Goal: Submit feedback/report problem: Submit feedback/report problem

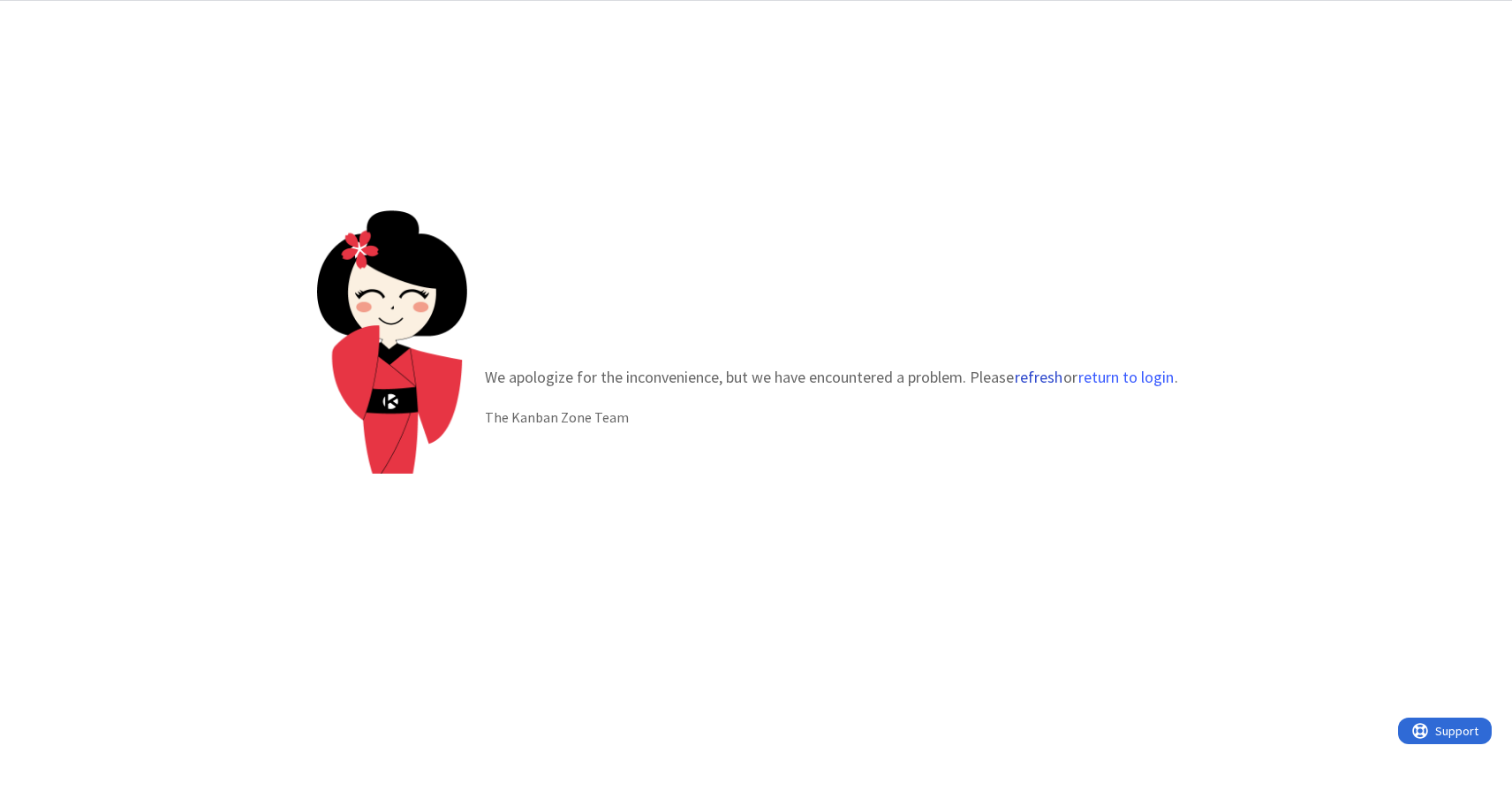
click at [1034, 374] on button "refresh" at bounding box center [1038, 377] width 50 height 18
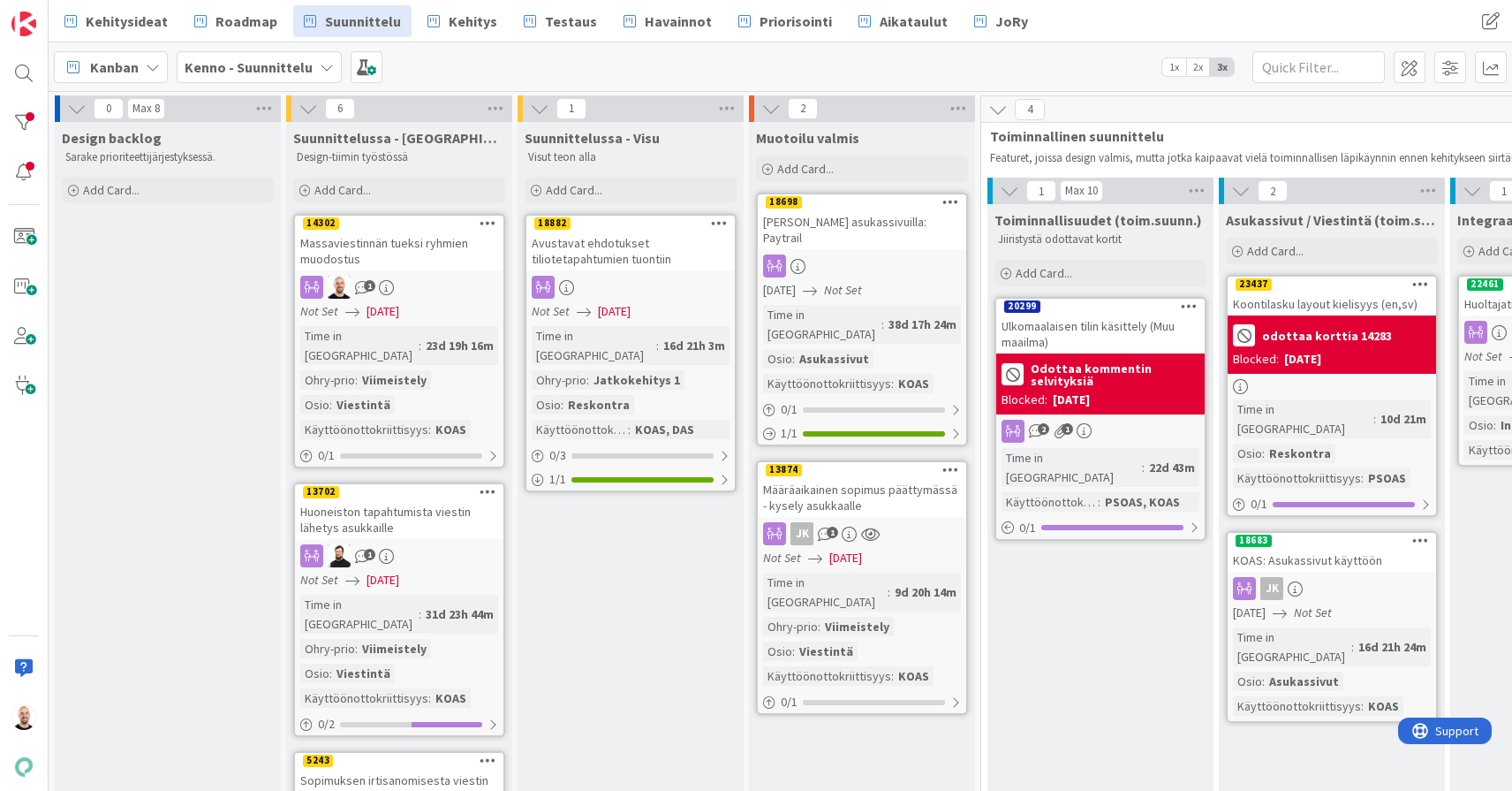
click at [386, 249] on div "Massaviestinnän tueksi ryhmien muodostus" at bounding box center [400, 250] width 209 height 39
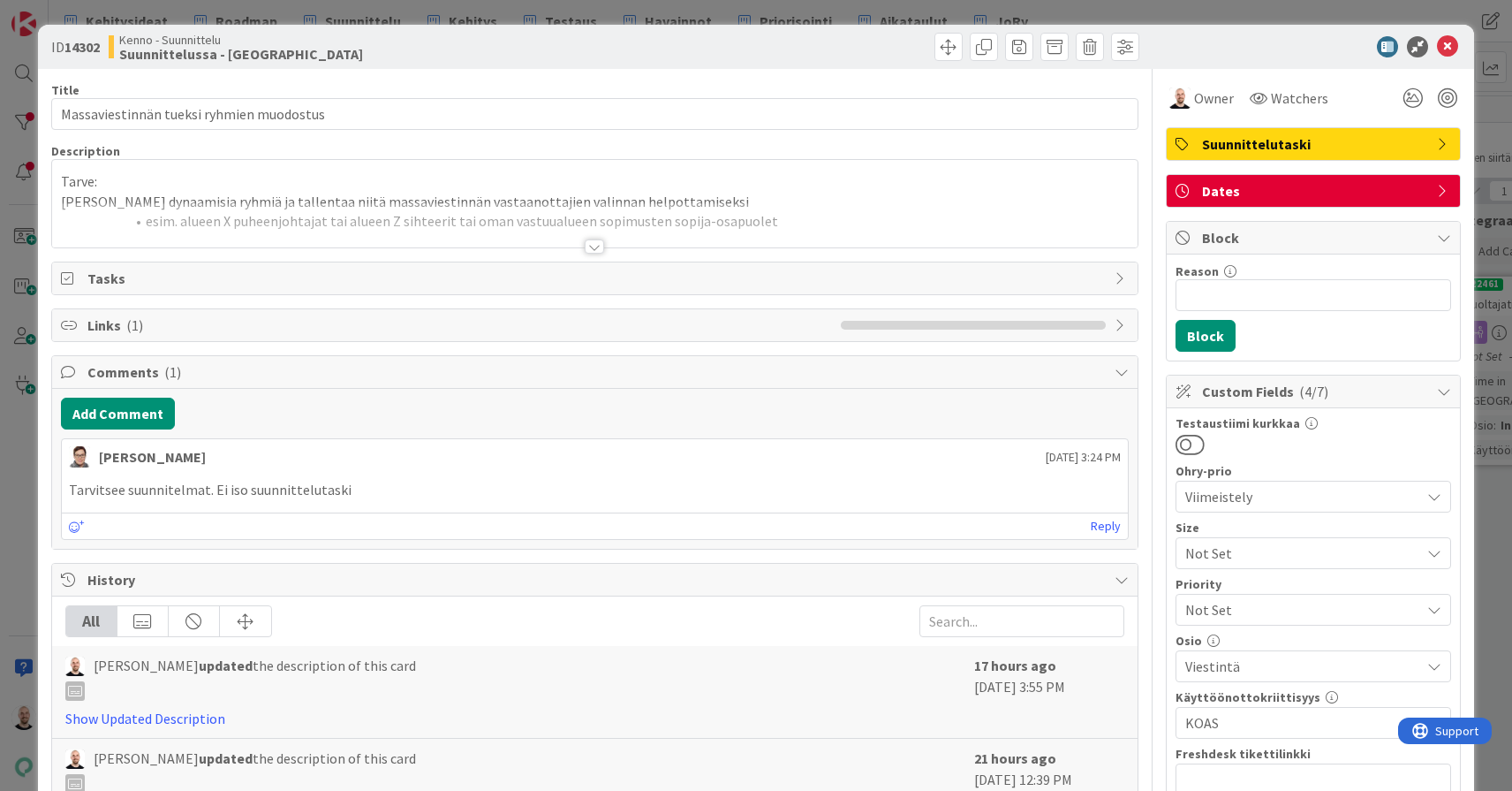
click at [595, 245] on div at bounding box center [594, 246] width 20 height 14
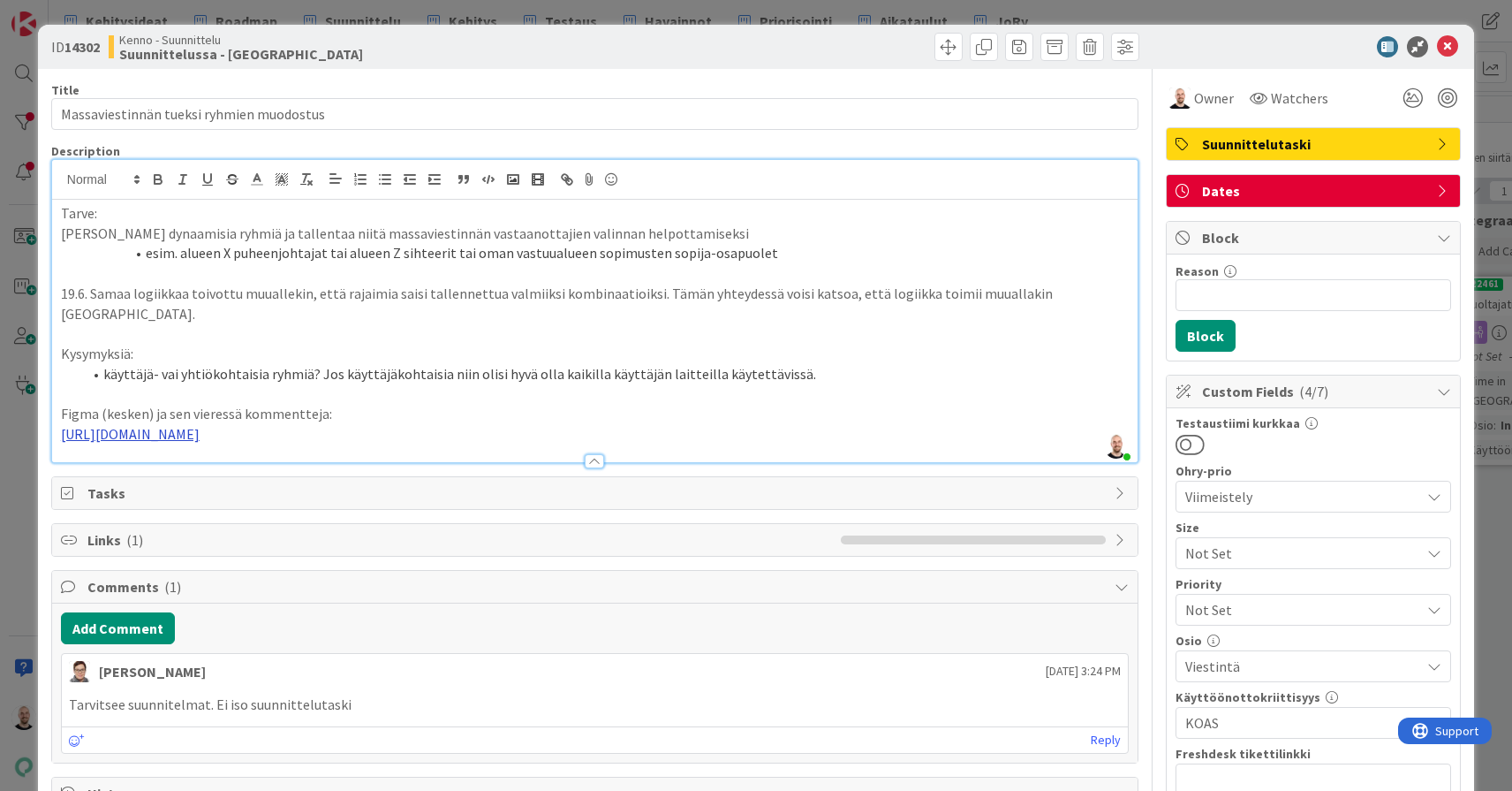
click at [199, 428] on link "https://www.figma.com/proto/F8K4NeEJpXdhuNz0ckoPp4/Viestint%C3%A4?page-id=0%3A1…" at bounding box center [130, 434] width 138 height 18
click at [483, 467] on link "https://www.figma.com/design/F8K4NeEJpXdhuNz0ckoPp4/Viestint%C3%A4?node-id=2905…" at bounding box center [508, 461] width 121 height 23
drag, startPoint x: 536, startPoint y: 430, endPoint x: 31, endPoint y: 404, distance: 505.7
click at [31, 404] on div "ID 14302 Kenno - Suunnittelu Suunnittelussa - Rautalangat Title 40 / 128 Massav…" at bounding box center [756, 395] width 1512 height 791
drag, startPoint x: 317, startPoint y: 388, endPoint x: -3, endPoint y: 389, distance: 320.0
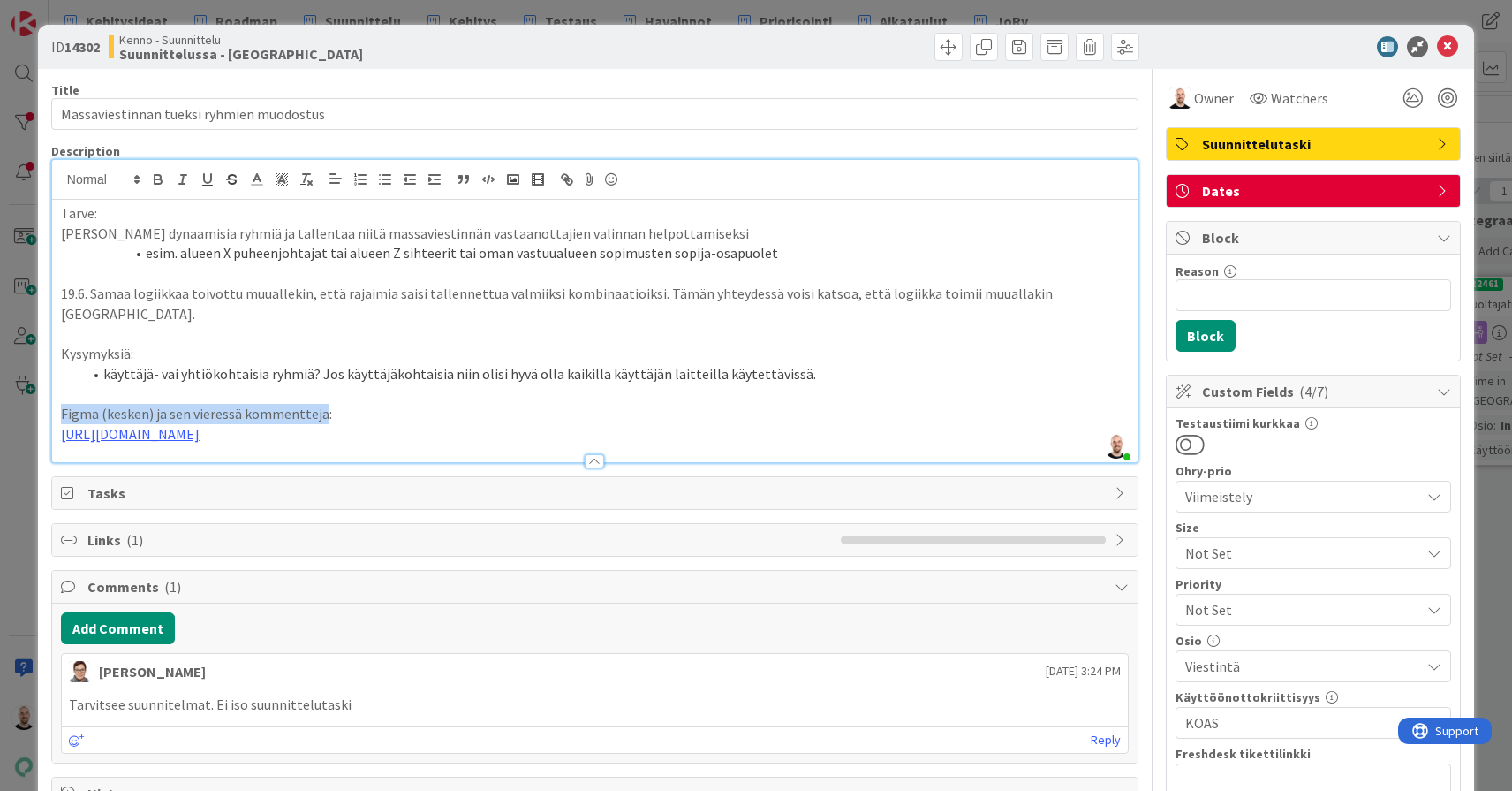
click at [0, 389] on html "Kehitysideat Roadmap Suunnittelu Kehitys Testaus Havainnot Priorisointi Aikatau…" at bounding box center [756, 395] width 1512 height 791
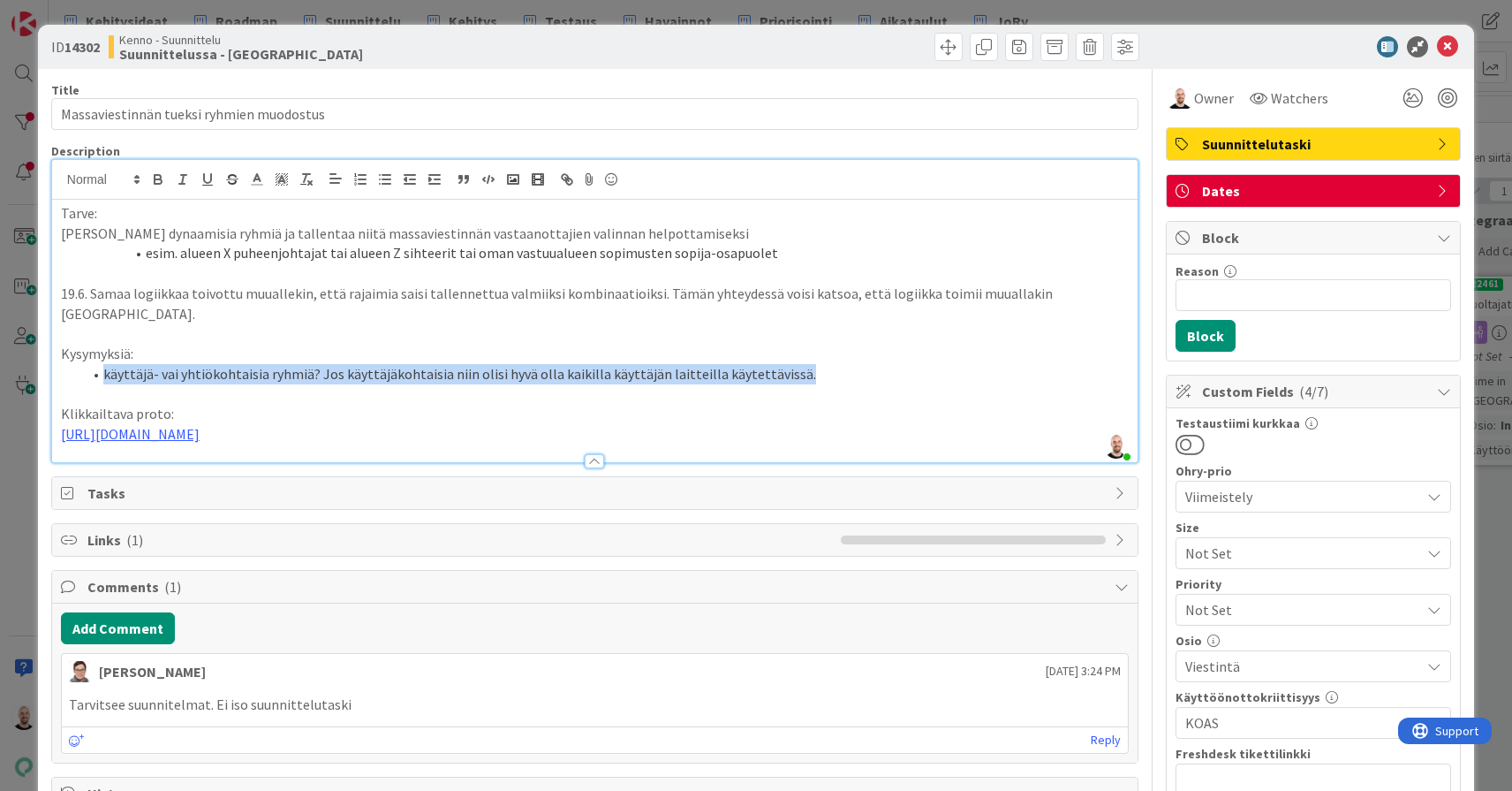
drag, startPoint x: 103, startPoint y: 348, endPoint x: 889, endPoint y: 355, distance: 786.0
click at [889, 364] on li "käyttäjä- vai yhtiökohtaisia ryhmiä? Jos käyttäjäkohtaisia niin olisi hyvä olla…" at bounding box center [605, 374] width 1047 height 21
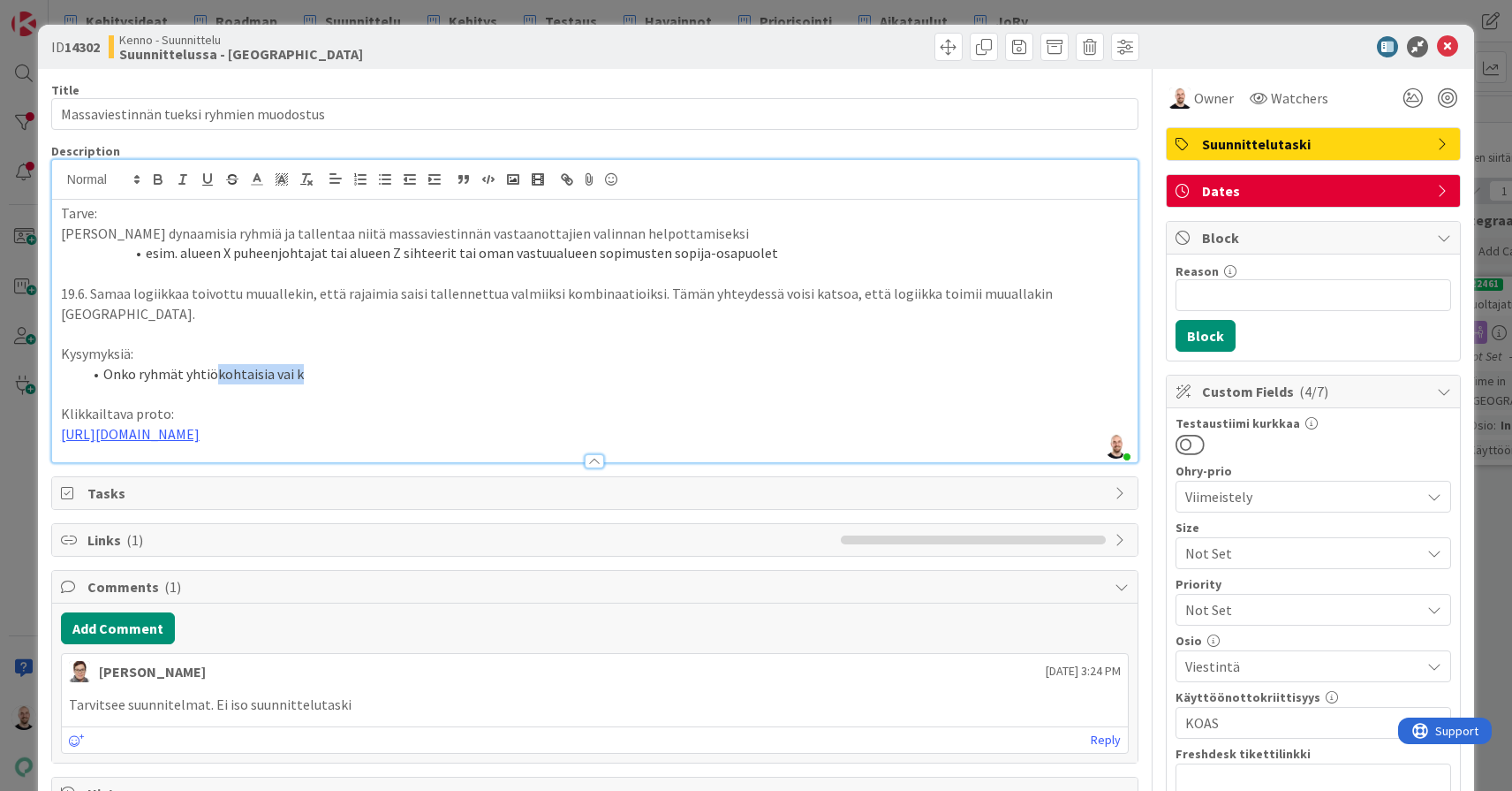
drag, startPoint x: 212, startPoint y: 348, endPoint x: 355, endPoint y: 347, distance: 143.0
click at [355, 364] on li "Onko ryhmät yhtiökohtaisia vai k" at bounding box center [605, 374] width 1047 height 21
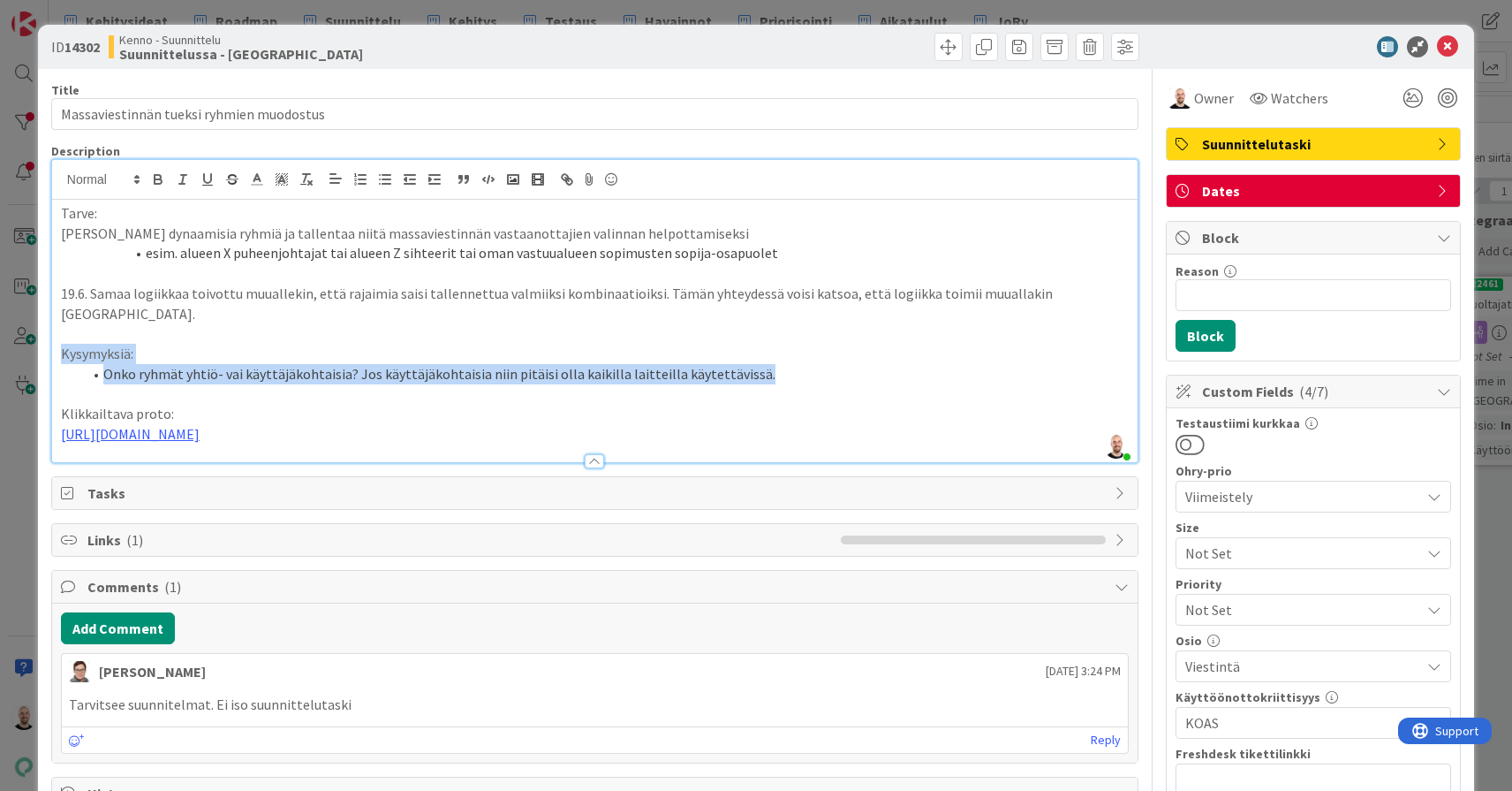
drag, startPoint x: 762, startPoint y: 355, endPoint x: -8, endPoint y: 334, distance: 770.3
click at [0, 334] on html "Kehitysideat Roadmap Suunnittelu Kehitys Testaus Havainnot Priorisointi Aikatau…" at bounding box center [756, 395] width 1512 height 791
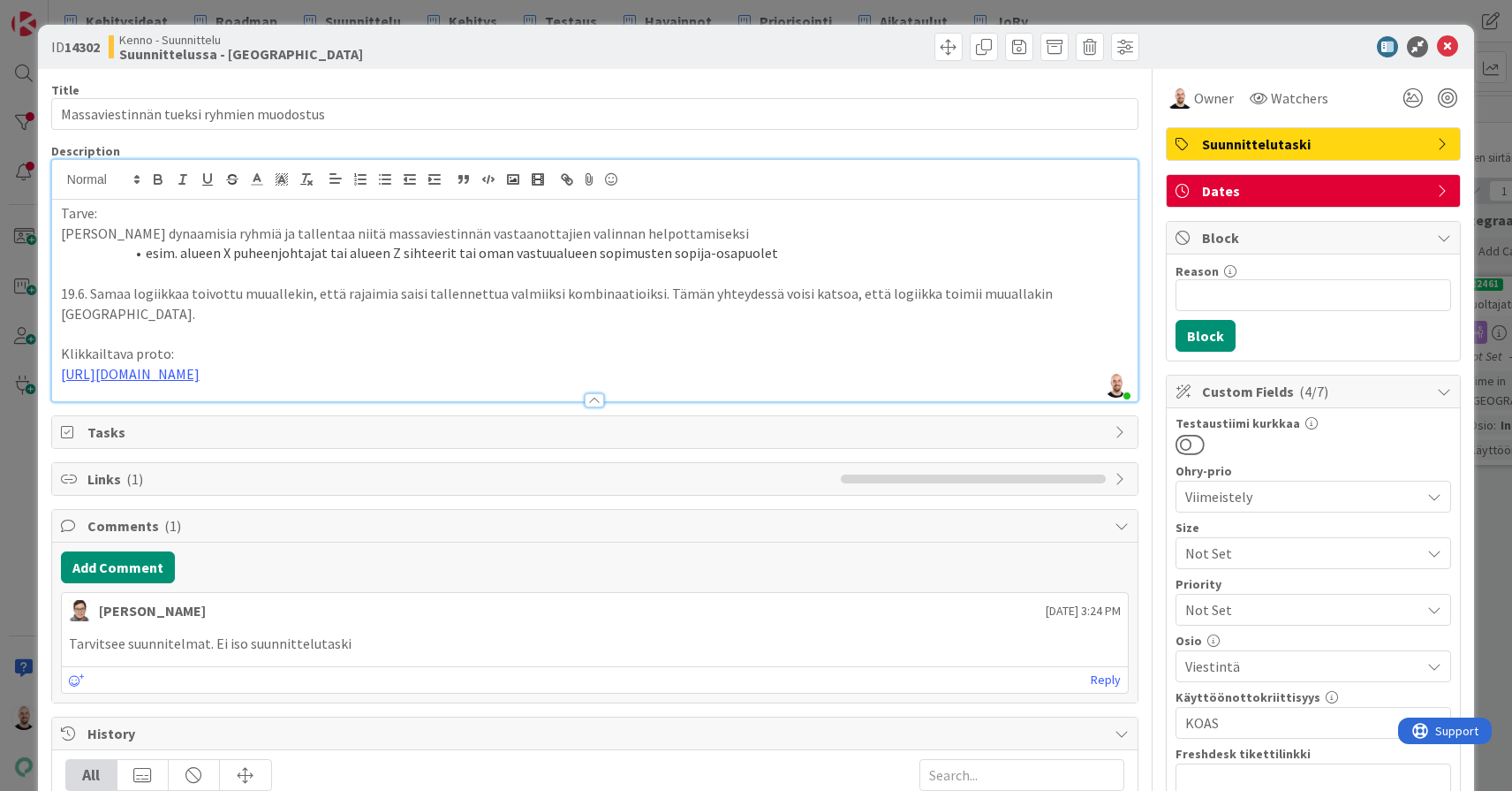
click at [846, 367] on p "https://www.figma.com/proto/F8K4NeEJpXdhuNz0ckoPp4/Viestint%C3%A4?page-id=0%3A1…" at bounding box center [595, 374] width 1068 height 21
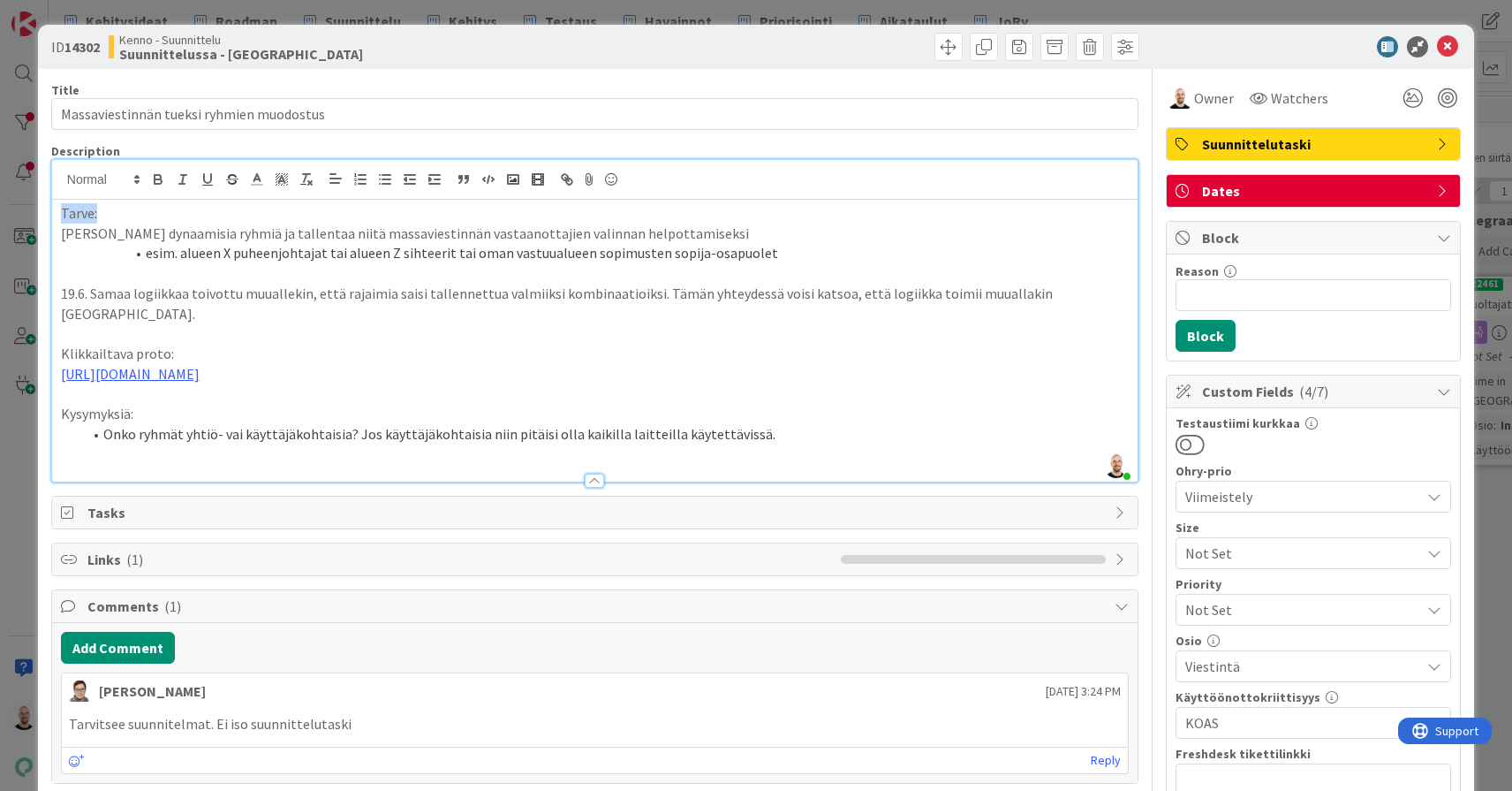
drag, startPoint x: 116, startPoint y: 220, endPoint x: 55, endPoint y: 220, distance: 61.0
click at [55, 220] on div "Tarve: Luoda dynaamisia ryhmiä ja tallentaa niitä massaviestinnän vastaanottaji…" at bounding box center [594, 340] width 1086 height 282
click at [154, 177] on icon "button" at bounding box center [157, 177] width 7 height 5
click at [144, 238] on p "Luoda dynaamisia ryhmiä ja tallentaa niitä massaviestinnän vastaanottajien vali…" at bounding box center [595, 234] width 1068 height 21
click at [56, 291] on div "Tarve: Luoda dynaamisia ryhmiä ja tallentaa niitä massaviestinnän vastaanottaji…" at bounding box center [594, 340] width 1086 height 282
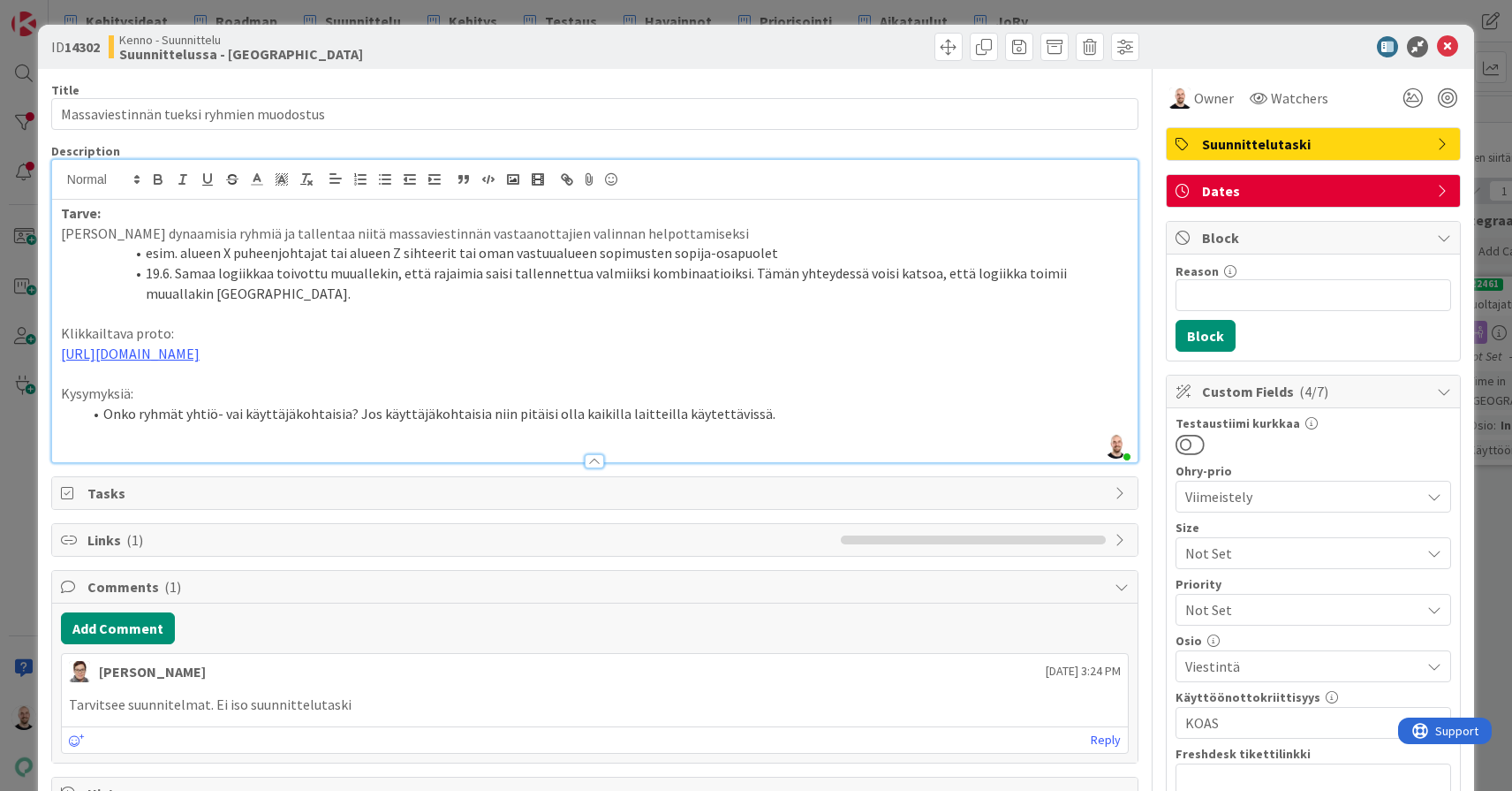
click at [180, 270] on li "19.6. Samaa logiikkaa toivottu muuallekin, että rajaimia saisi tallennettua val…" at bounding box center [605, 283] width 1047 height 40
click at [322, 293] on li "Samaa logiikkaa toivottu muuallekin, että rajaimia saisi tallennettua valmiiksi…" at bounding box center [605, 283] width 1047 height 40
drag, startPoint x: 185, startPoint y: 323, endPoint x: 36, endPoint y: 325, distance: 149.0
click at [36, 325] on div "ID 14302 Kenno - Suunnittelu Suunnittelussa - Rautalangat Title 40 / 128 Massav…" at bounding box center [756, 395] width 1512 height 791
click at [154, 176] on icon "button" at bounding box center [157, 177] width 7 height 5
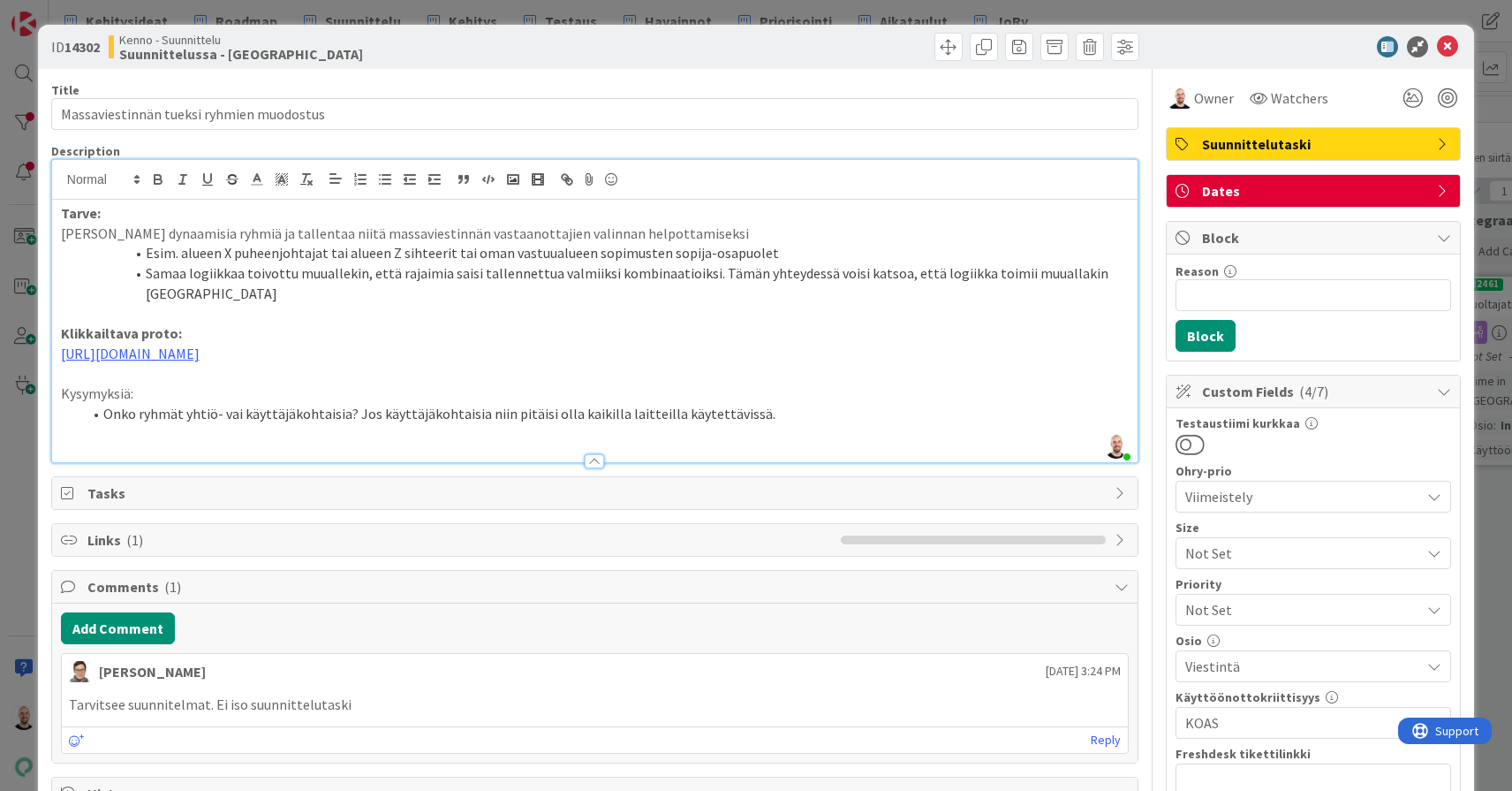
click at [280, 331] on p "Klikkailtava proto:" at bounding box center [595, 334] width 1068 height 21
click at [559, 364] on p "https://www.figma.com/proto/F8K4NeEJpXdhuNz0ckoPp4/Viestint%C3%A4?page-id=0%3A1…" at bounding box center [595, 354] width 1068 height 21
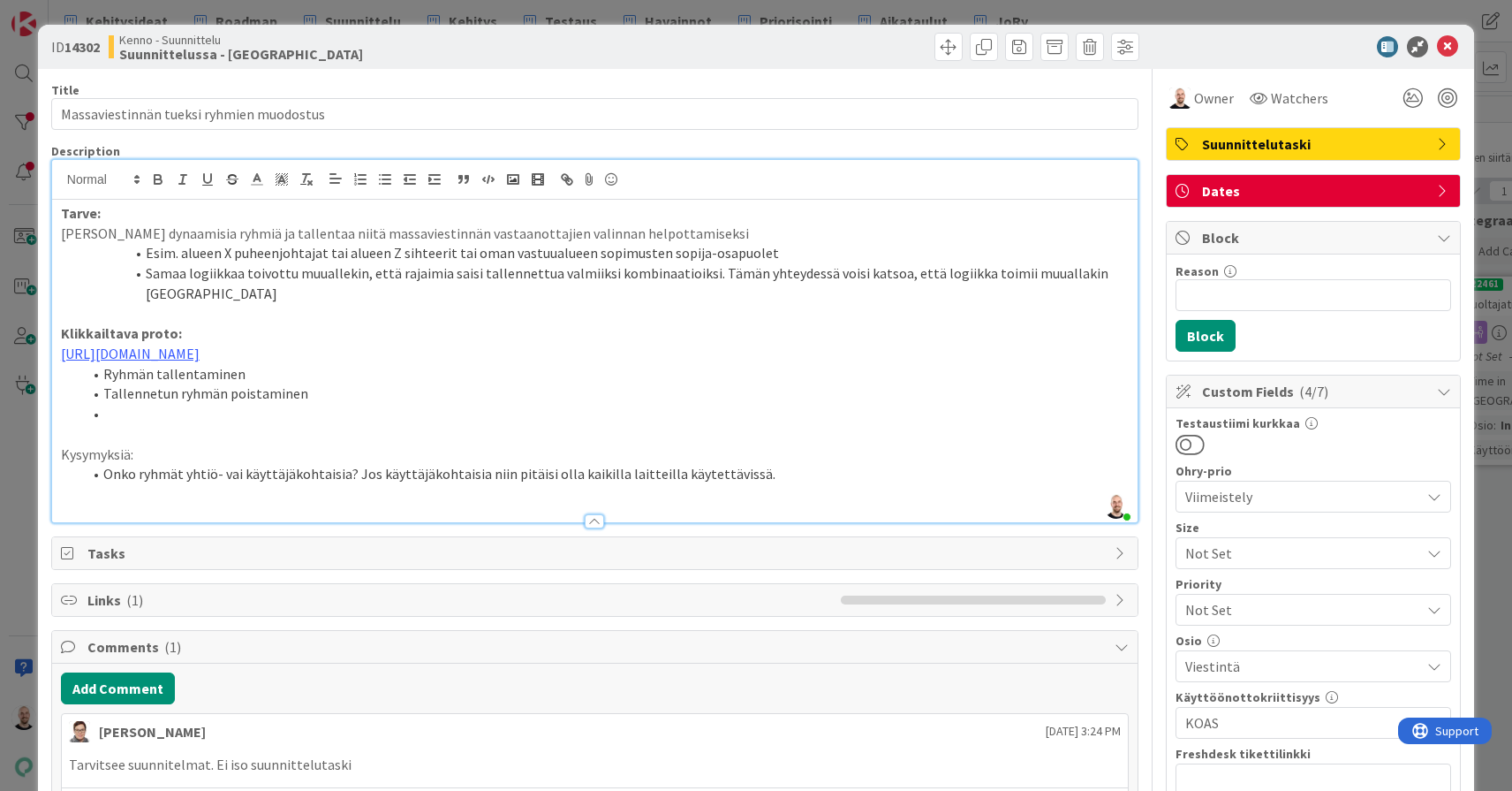
click at [158, 418] on li at bounding box center [605, 414] width 1047 height 21
click at [152, 424] on li at bounding box center [605, 414] width 1047 height 21
drag, startPoint x: 179, startPoint y: 407, endPoint x: 124, endPoint y: 407, distance: 55.0
click at [124, 403] on li "Tallennetun ryhmän poistaminen" at bounding box center [605, 394] width 1047 height 21
drag, startPoint x: 183, startPoint y: 407, endPoint x: 102, endPoint y: 408, distance: 81.0
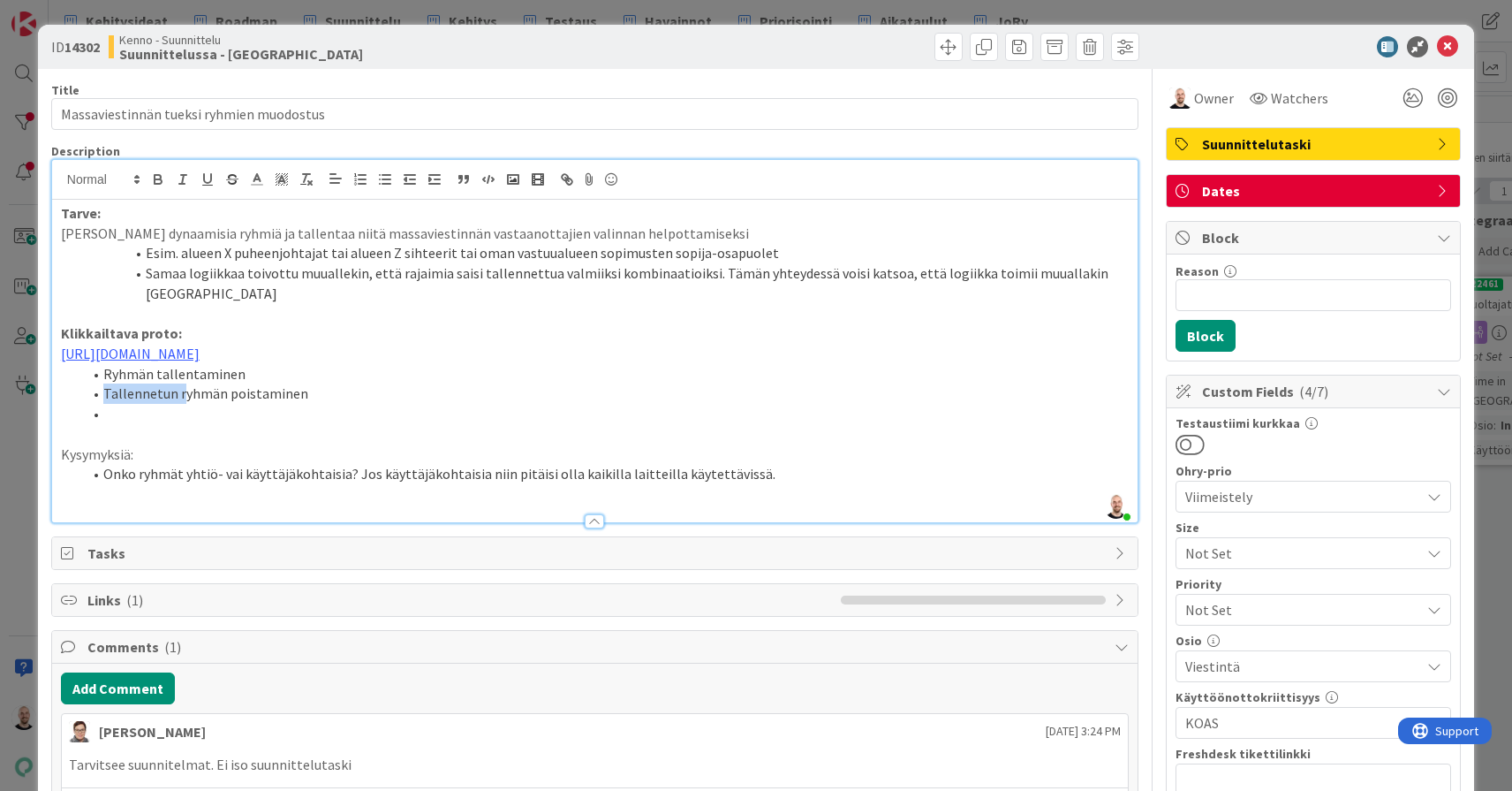
click at [102, 403] on li "Tallennetun ryhmän poistaminen" at bounding box center [605, 394] width 1047 height 21
click at [131, 424] on li at bounding box center [605, 414] width 1047 height 21
click at [143, 424] on li at bounding box center [605, 414] width 1047 height 21
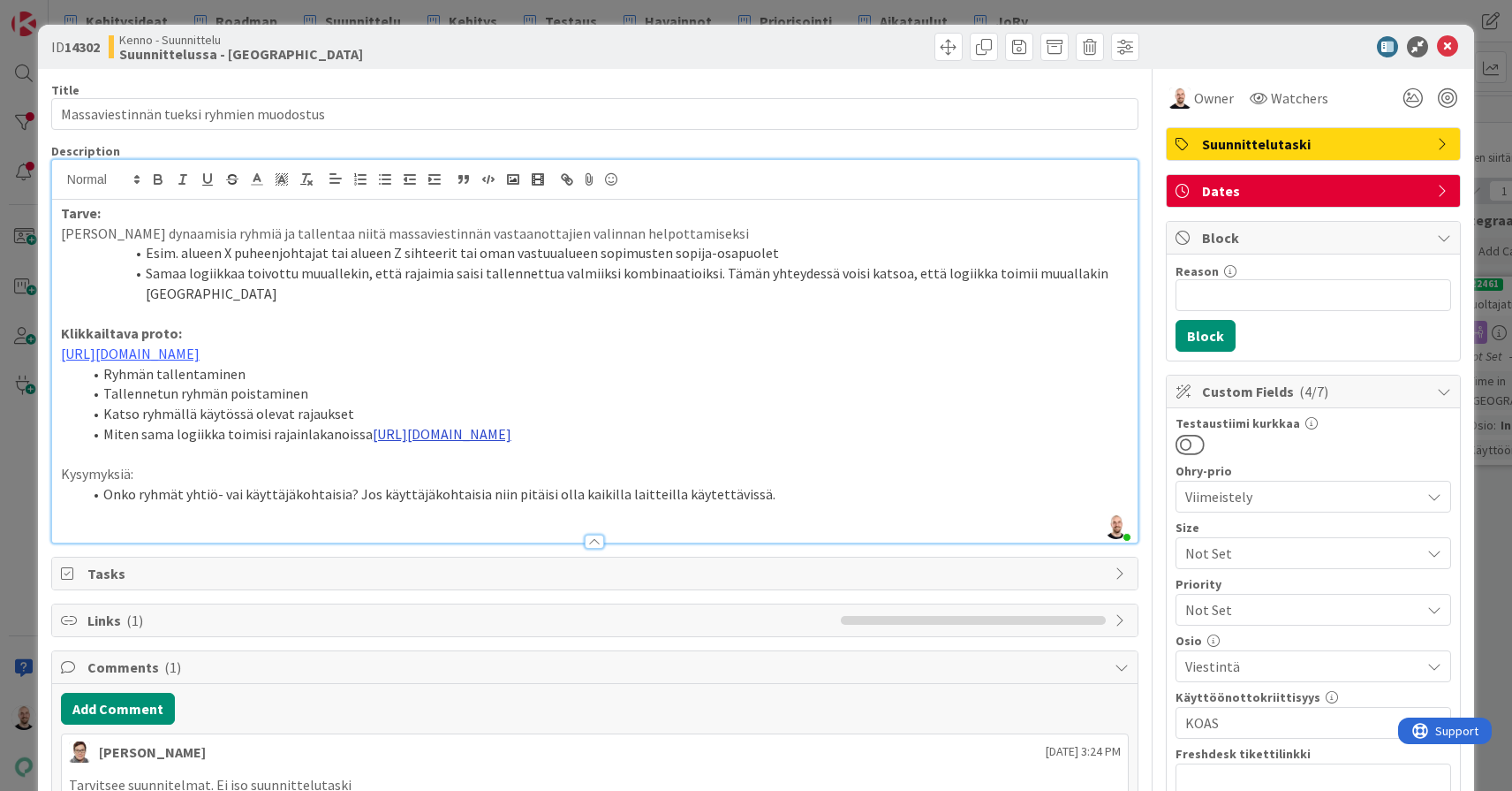
click at [473, 443] on link "https://www.figma.com/proto/F8K4NeEJpXdhuNz0ckoPp4/Viestint%C3%A4?page-id=0%3A1…" at bounding box center [441, 434] width 138 height 18
click at [509, 499] on link "https://www.figma.com/proto/F8K4NeEJpXdhuNz0ckoPp4/Viestint%C3%A4?content-scali…" at bounding box center [509, 499] width 121 height 23
click at [199, 362] on link "https://www.figma.com/proto/F8K4NeEJpXdhuNz0ckoPp4/Viestint%C3%A4?page-id=0%3A1…" at bounding box center [130, 353] width 138 height 18
click at [515, 399] on link "https://www.figma.com/design/F8K4NeEJpXdhuNz0ckoPp4/Viestint%C3%A4?node-id=2905…" at bounding box center [508, 403] width 121 height 23
click at [261, 403] on li "Tallennetun ryhmän poistaminen" at bounding box center [605, 394] width 1047 height 21
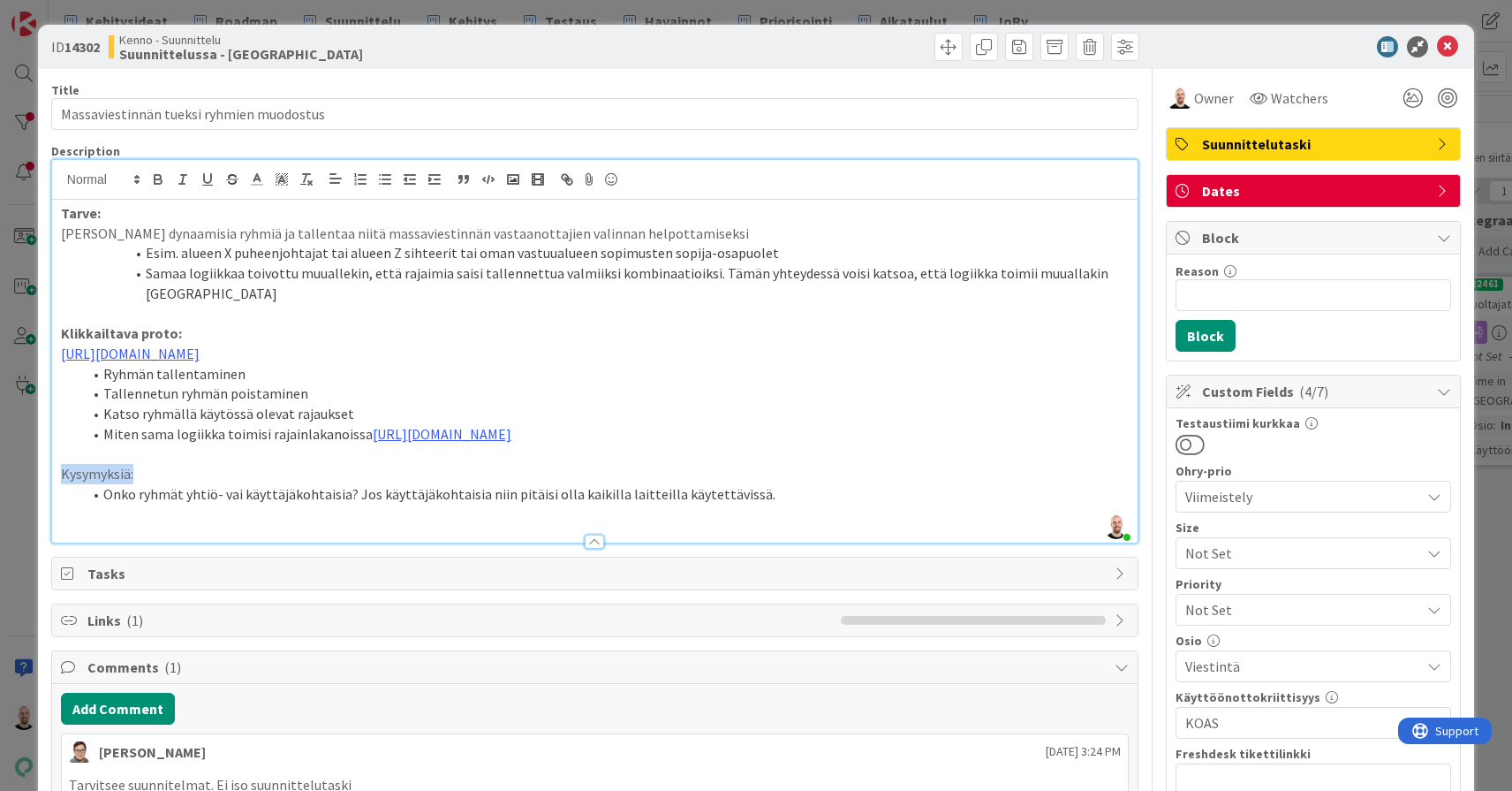
drag, startPoint x: 149, startPoint y: 501, endPoint x: 39, endPoint y: 502, distance: 110.0
click at [39, 502] on div "ID 14302 Kenno - Suunnittelu Suunnittelussa - Rautalangat Title 40 / 128 Massav…" at bounding box center [755, 719] width 1436 height 1389
click at [158, 185] on icon "button" at bounding box center [158, 179] width 16 height 16
click at [182, 504] on li "Onko ryhmät yhtiö- vai käyttäjäkohtaisia? Jos käyttäjäkohtaisia niin pitäisi ol…" at bounding box center [605, 495] width 1047 height 21
click at [570, 504] on li "Onko ryhmät yhtiö- vai käyttäjäkohtaisia? Jos käyttäjäkohtaisia niin pitäisi ol…" at bounding box center [605, 495] width 1047 height 21
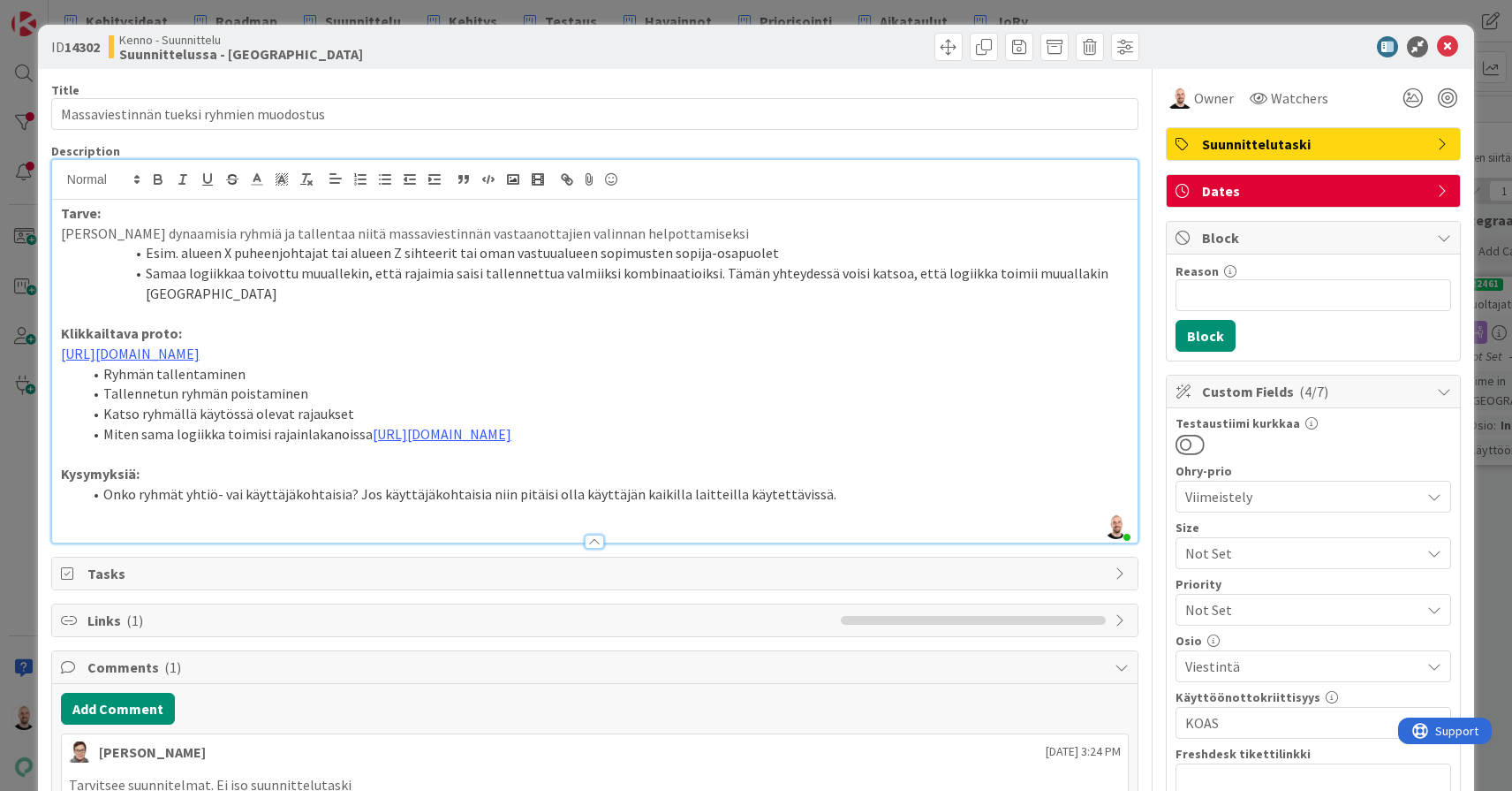
click at [211, 504] on li "Onko ryhmät yhtiö- vai käyttäjäkohtaisia? Jos käyttäjäkohtaisia niin pitäisi ol…" at bounding box center [605, 495] width 1047 height 21
click at [890, 504] on li "Onko ryhmät yhtiöryhmä- vai käyttäjäkohtaisia? Jos käyttäjäkohtaisia niin pitäi…" at bounding box center [605, 495] width 1047 height 21
click at [623, 9] on div "ID 14302 Kenno - Suunnittelu Suunnittelussa - Rautalangat Title 40 / 128 Massav…" at bounding box center [756, 395] width 1512 height 791
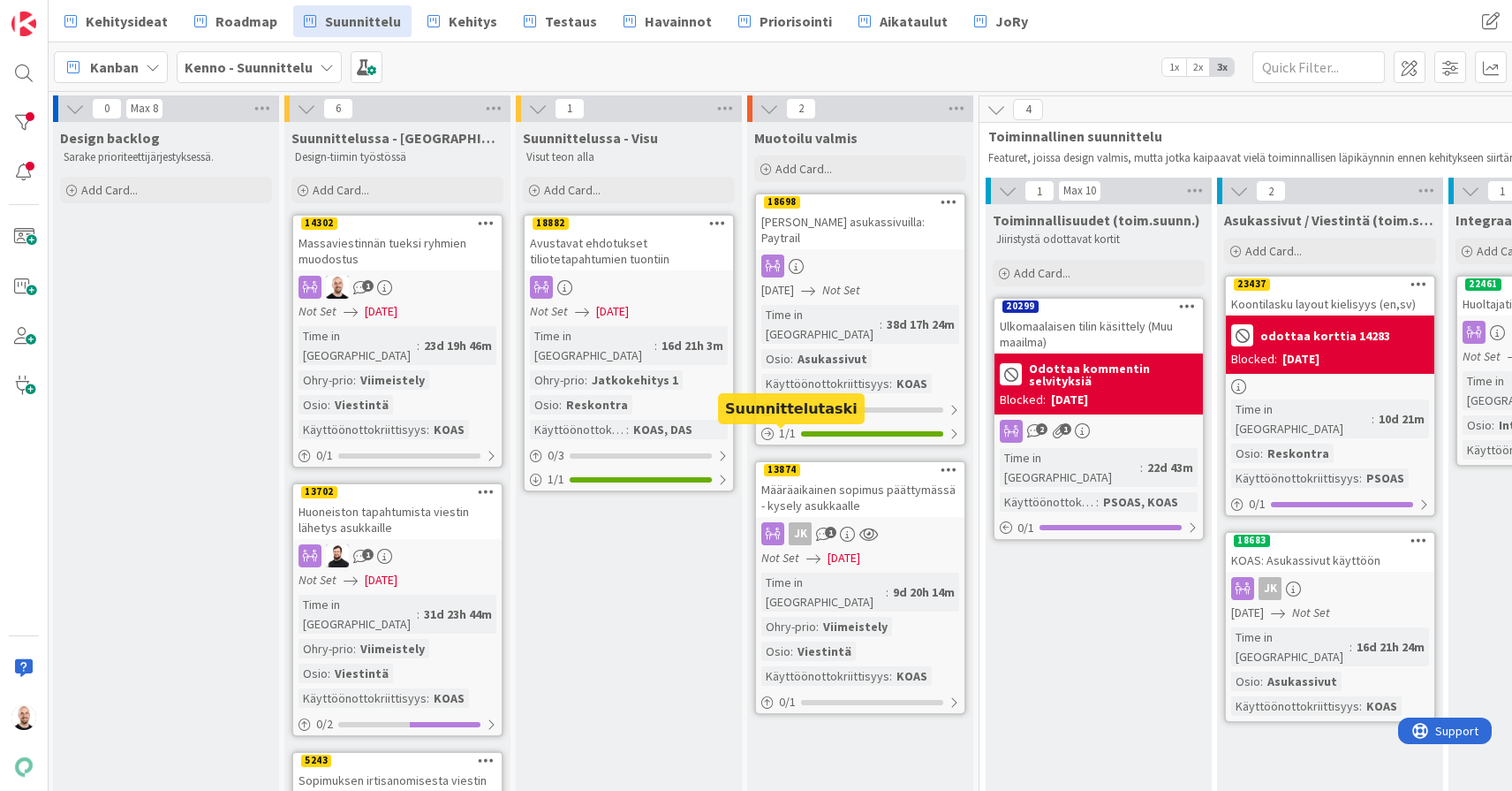
scroll to position [0, 2]
click at [236, 19] on span "Roadmap" at bounding box center [246, 21] width 62 height 22
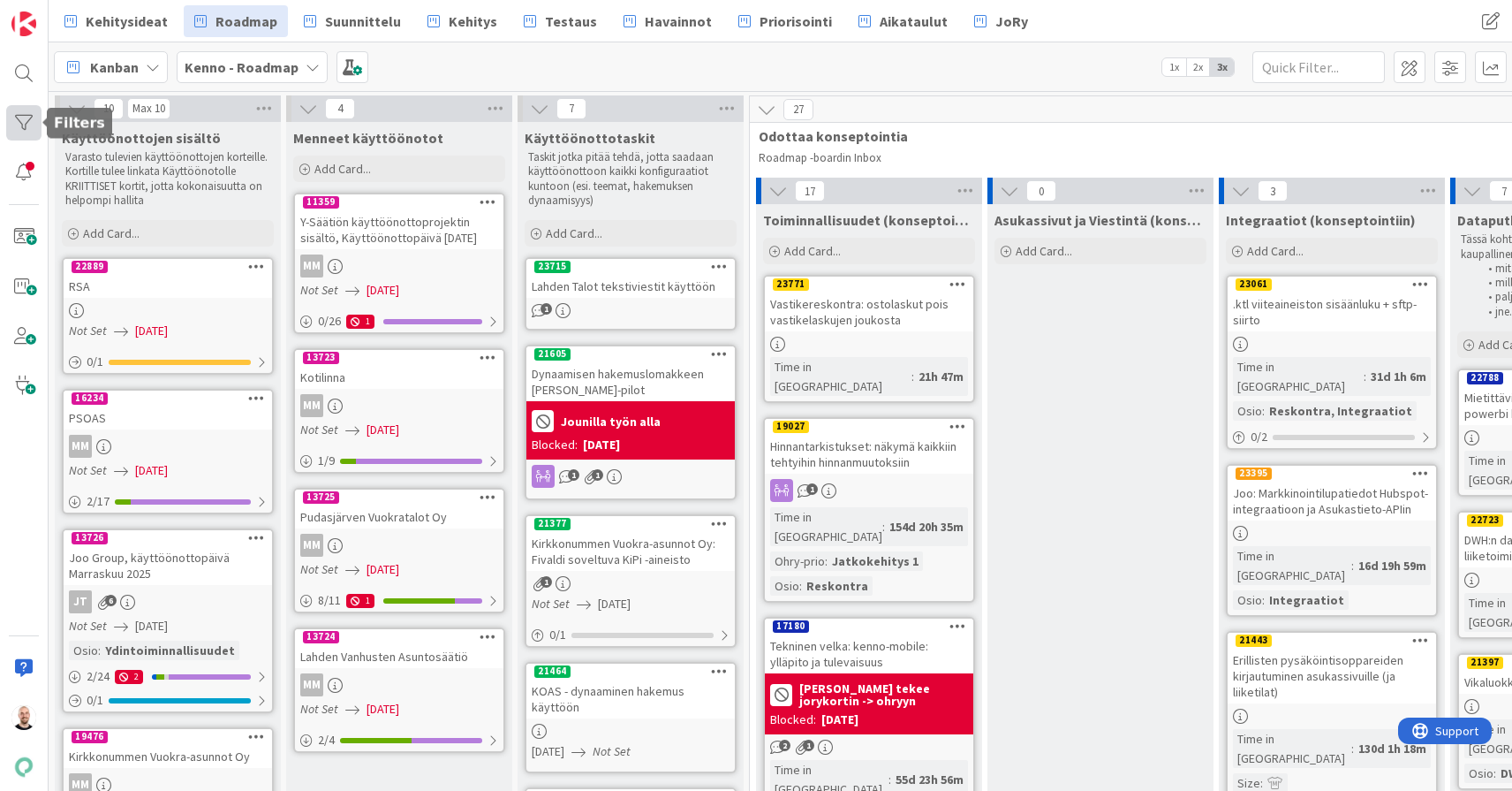
click at [25, 126] on div at bounding box center [24, 123] width 36 height 36
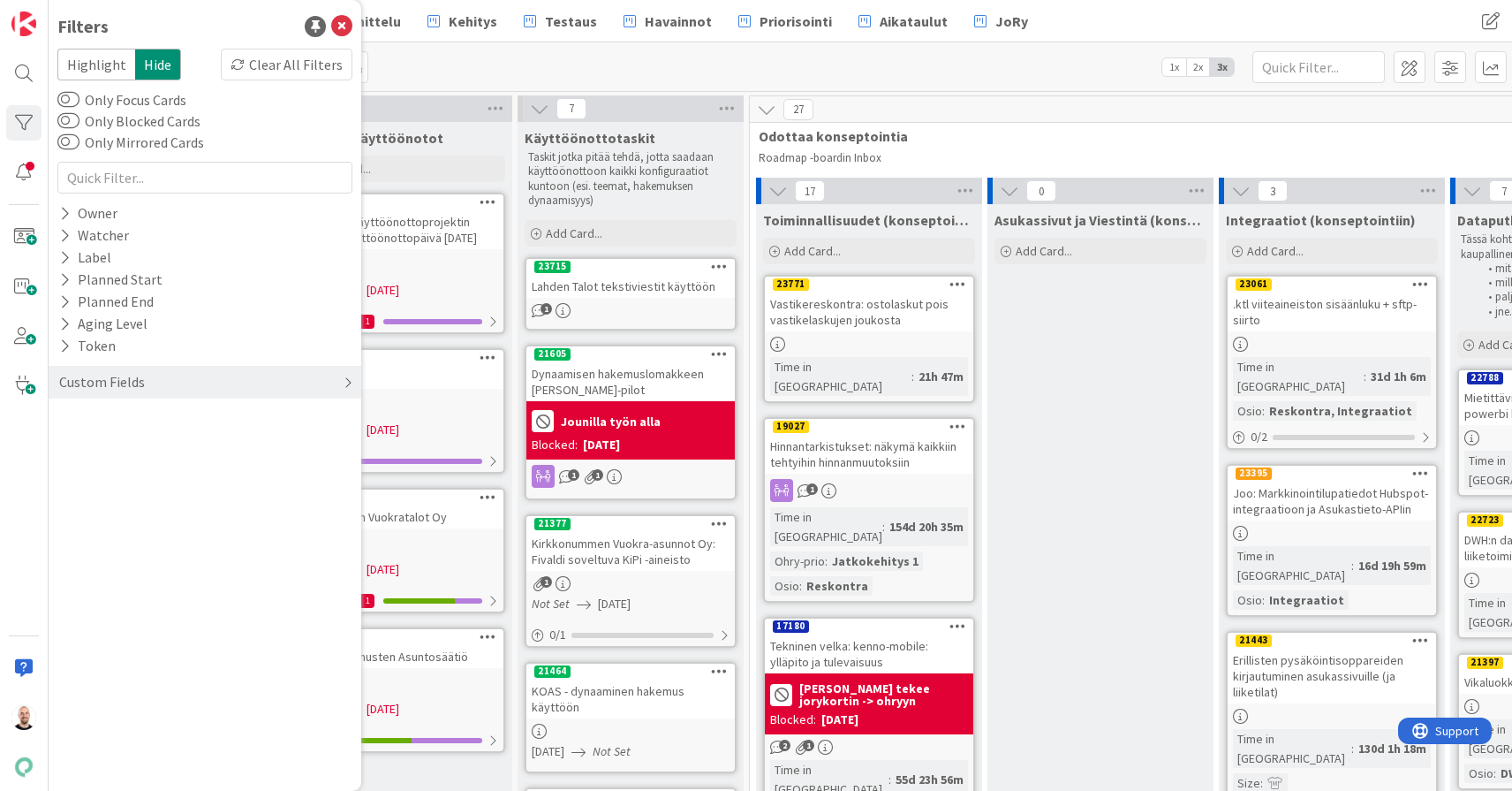
click at [141, 383] on div "Custom Fields" at bounding box center [102, 382] width 89 height 22
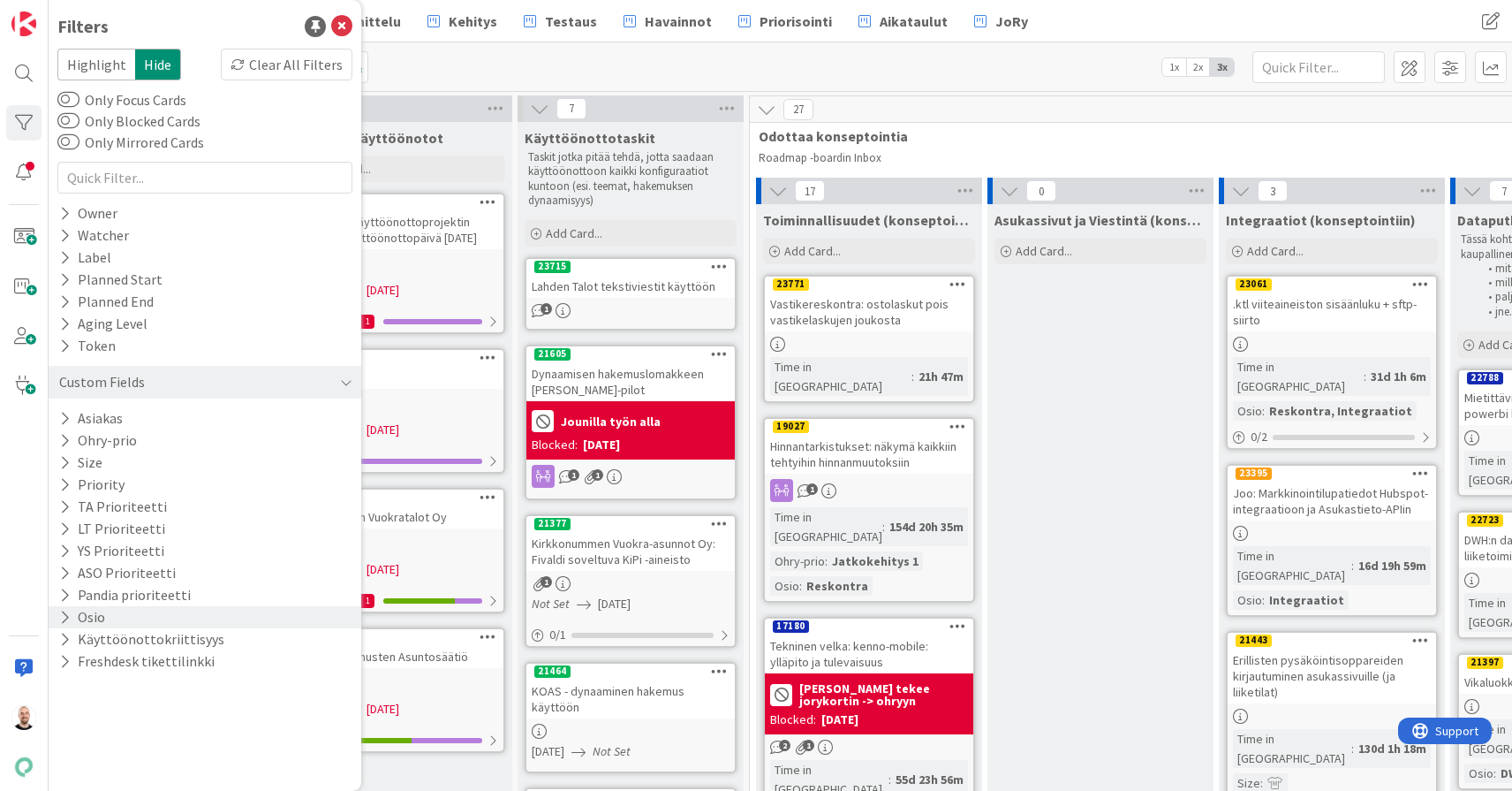
click at [161, 624] on div "Osio" at bounding box center [205, 616] width 313 height 22
click at [161, 617] on div "Osio" at bounding box center [205, 616] width 313 height 22
click at [161, 643] on button "Käyttöönottokriittisyys" at bounding box center [141, 639] width 168 height 22
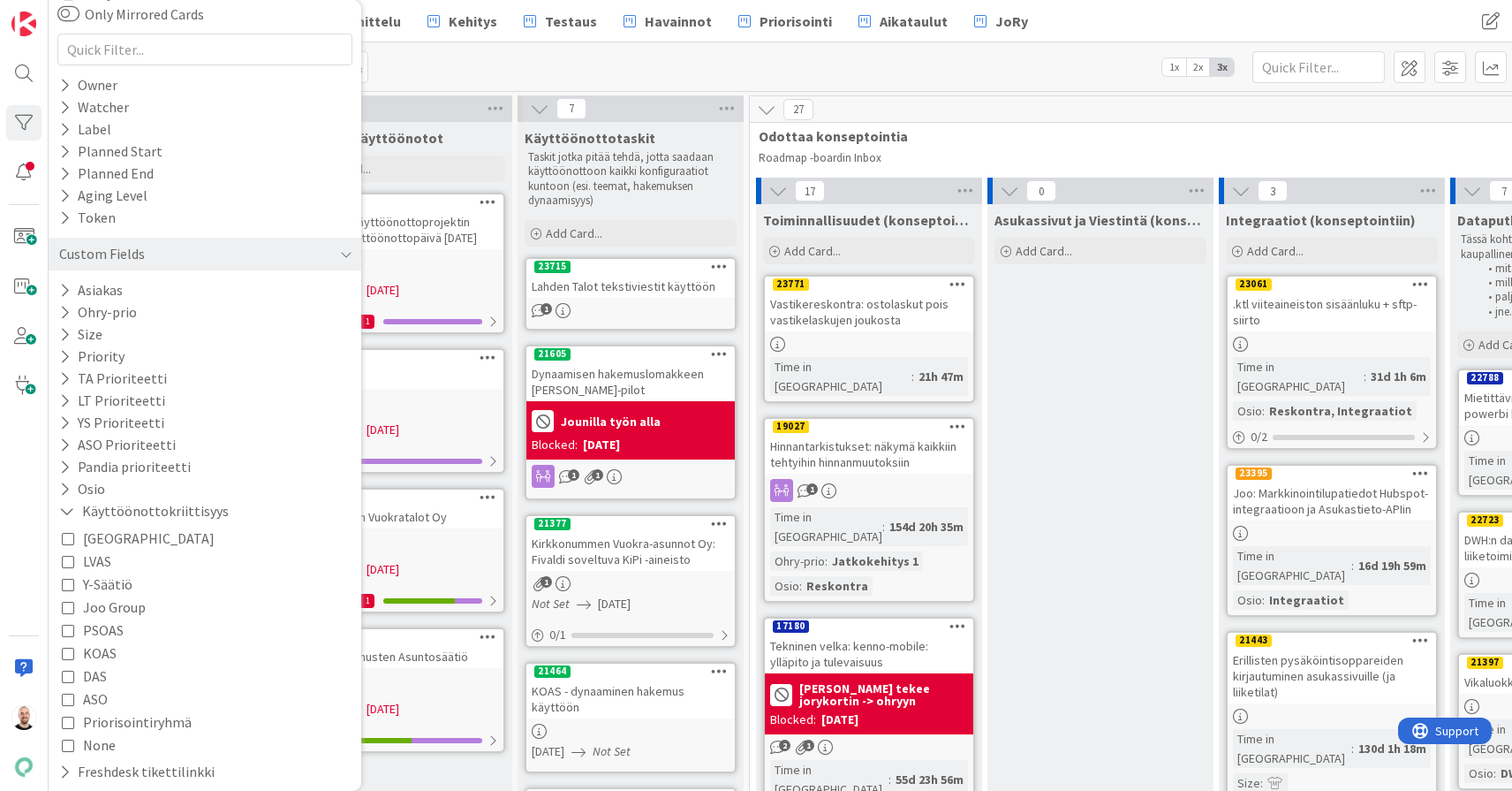
scroll to position [132, 0]
click at [103, 650] on span "KOAS" at bounding box center [100, 649] width 34 height 23
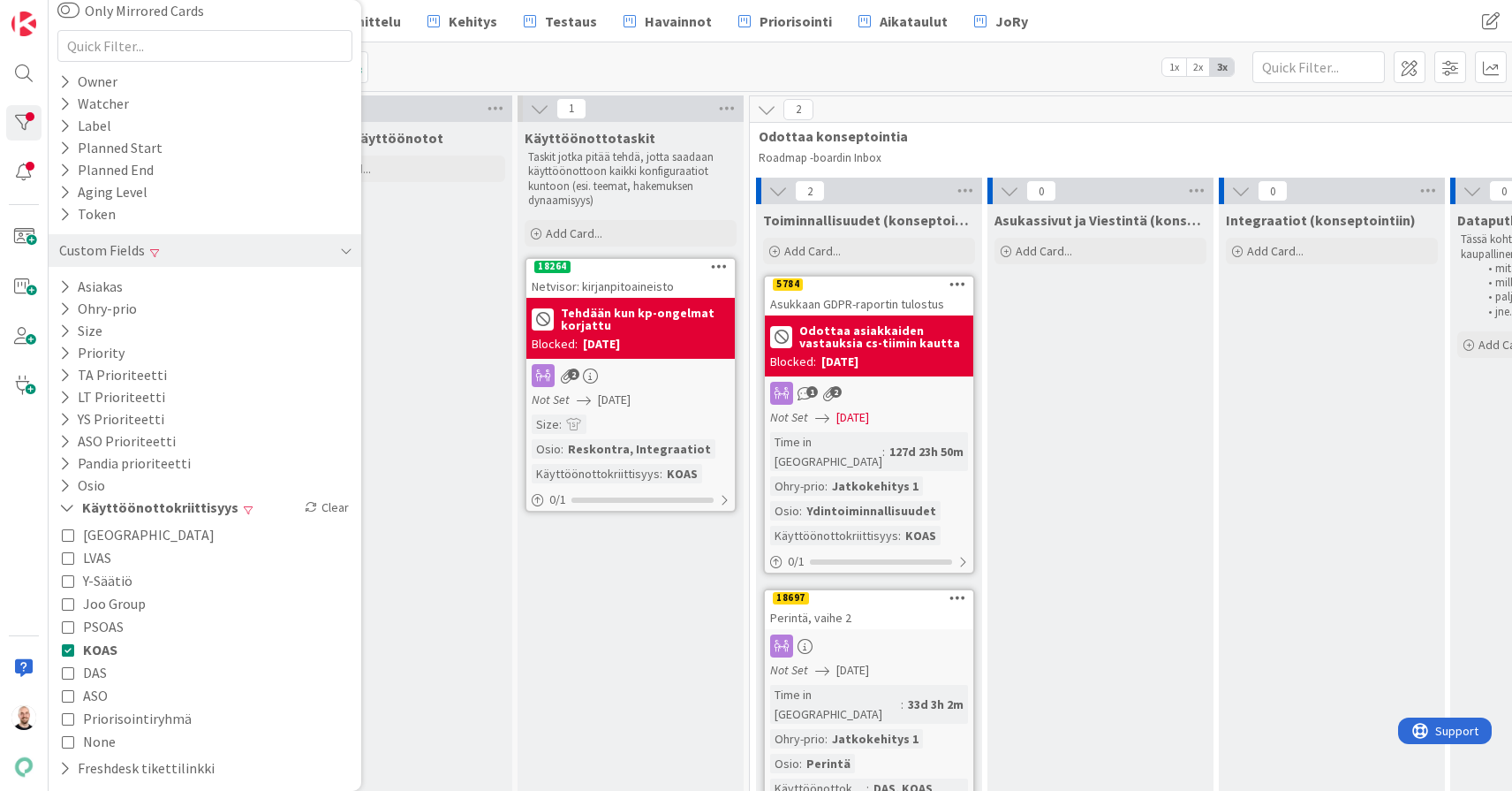
click at [541, 627] on div "Käyttöönottotaskit Taskit jotka pitää tehdä, jotta saadaan käyttöönottoon kaikk…" at bounding box center [630, 486] width 226 height 729
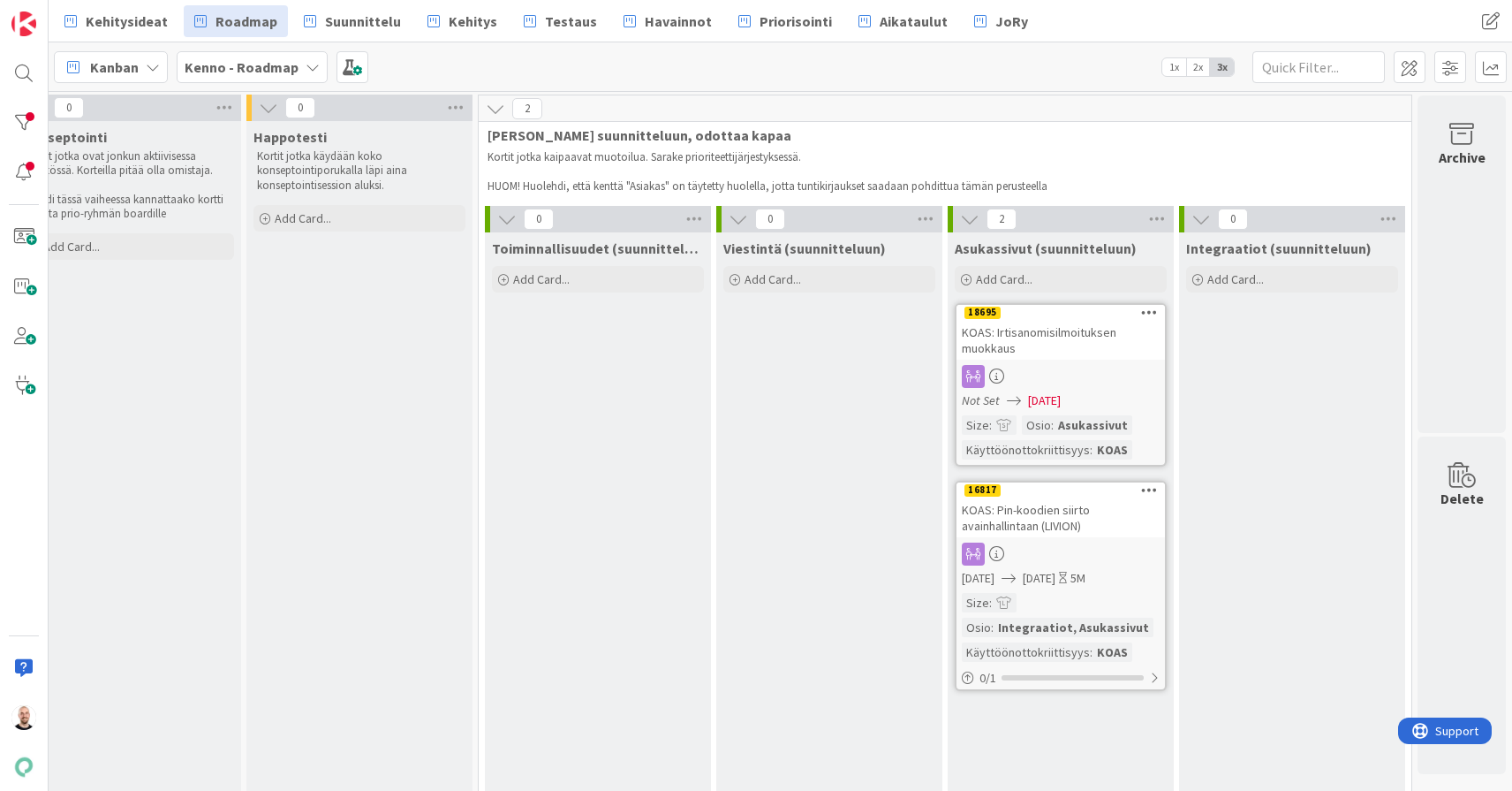
scroll to position [1, 1674]
click at [1053, 340] on div "KOAS: Irtisanomisilmoituksen muokkaus" at bounding box center [1061, 340] width 209 height 39
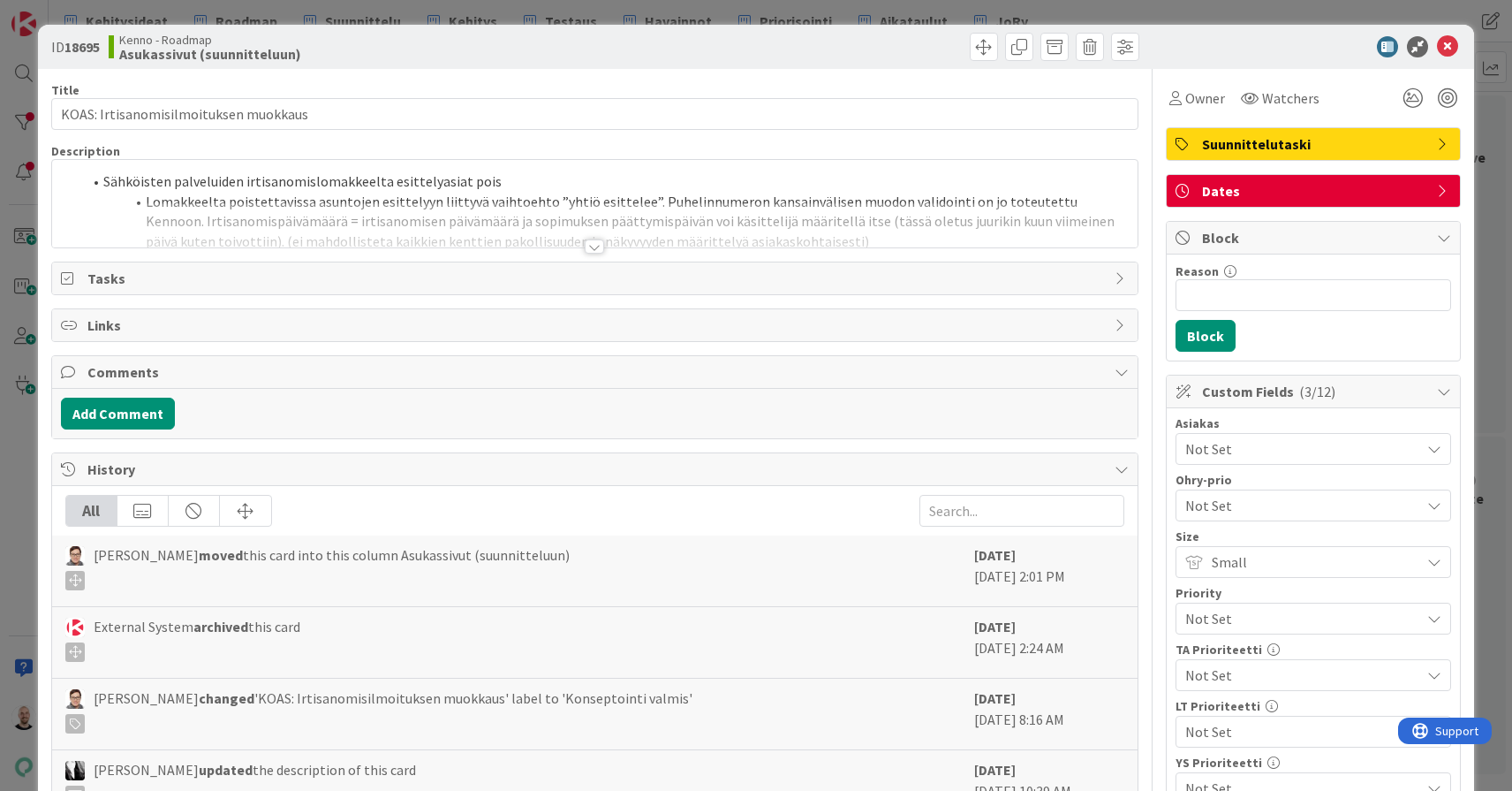
click at [593, 252] on div at bounding box center [594, 246] width 20 height 14
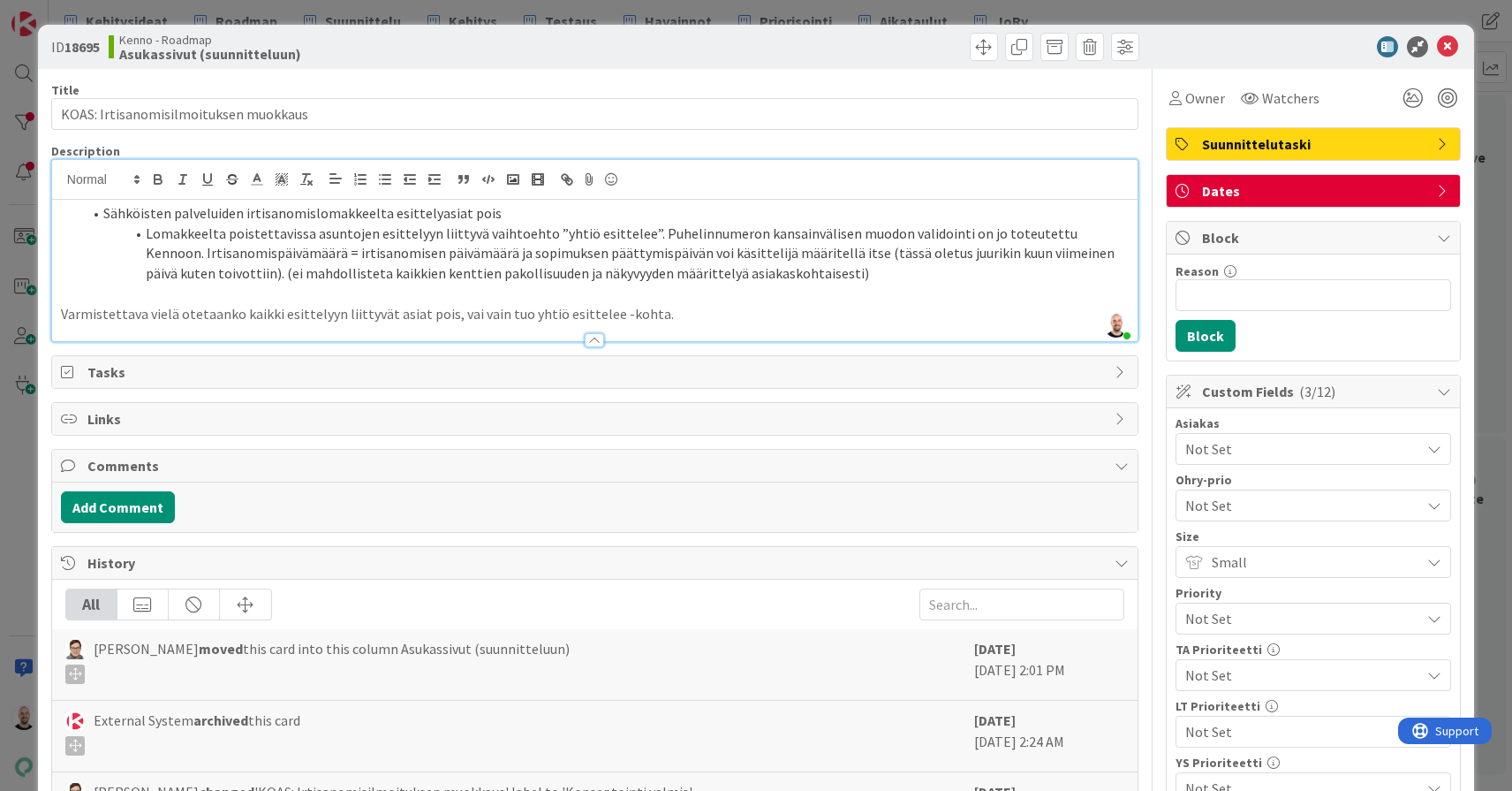
click at [703, 12] on div "ID 18695 Kenno - Roadmap Asukassivut (suunnitteluun) Title 37 / 128 KOAS: Irtis…" at bounding box center [756, 395] width 1512 height 791
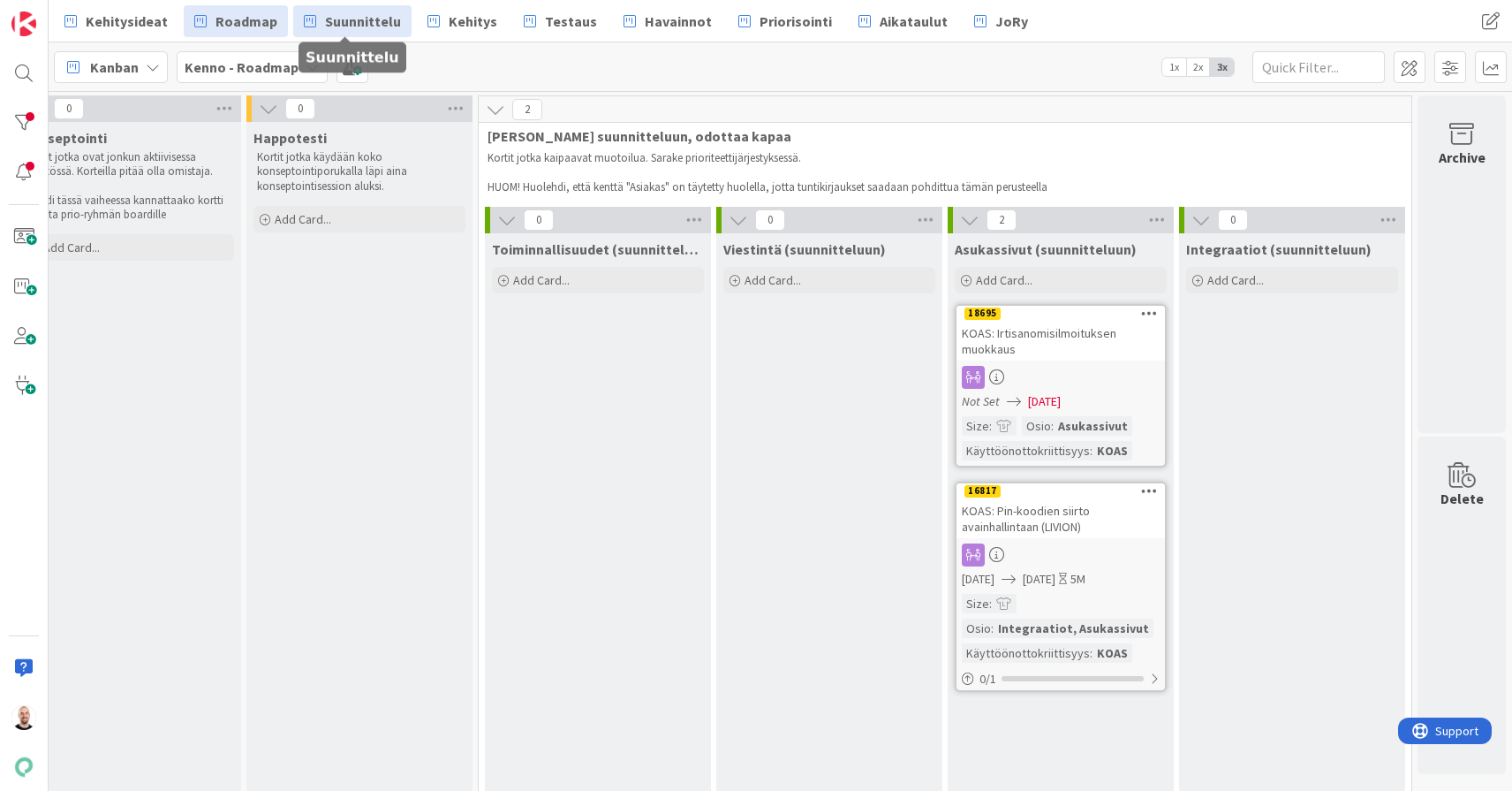
click at [354, 19] on span "Suunnittelu" at bounding box center [363, 21] width 76 height 22
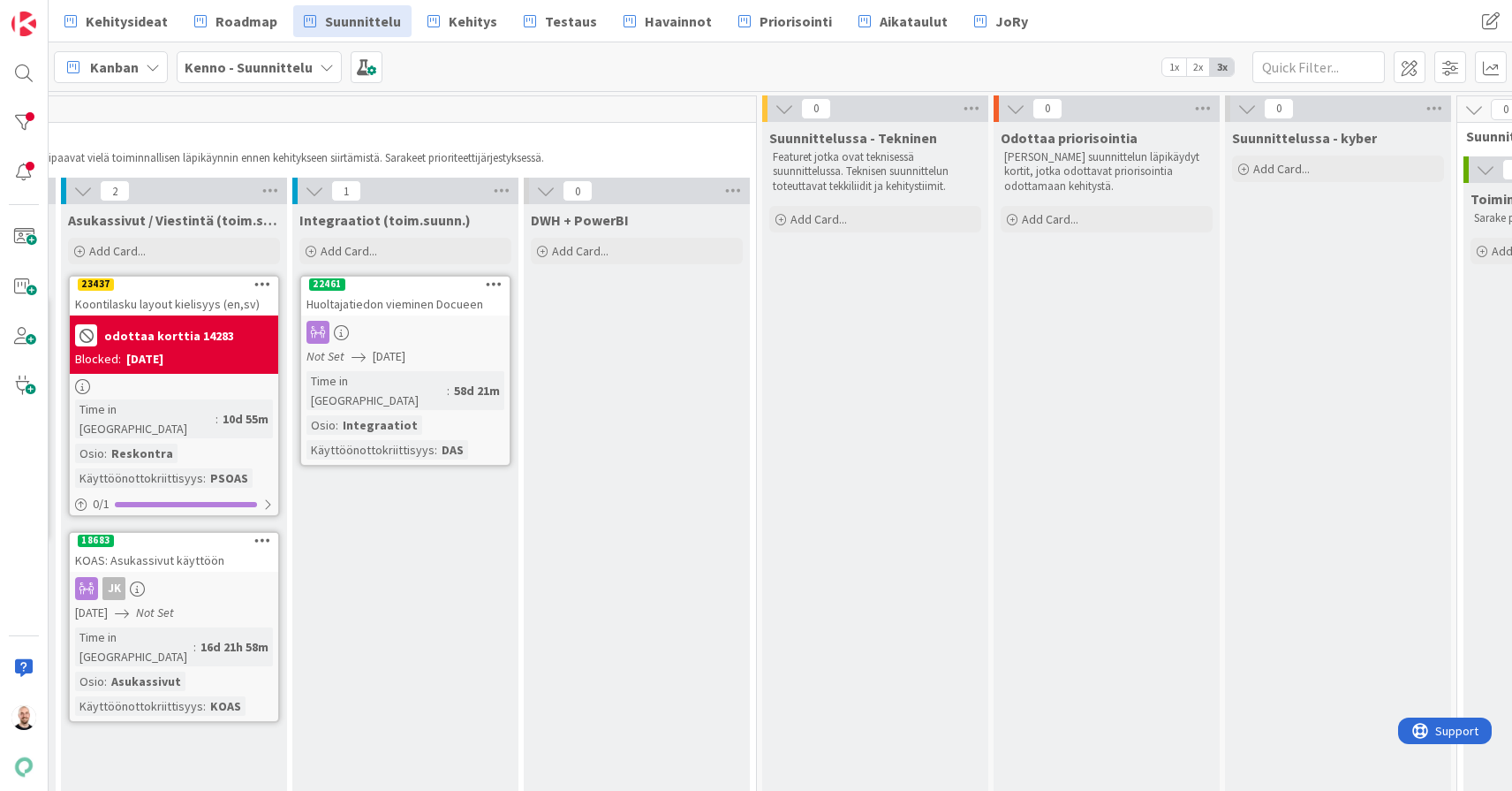
scroll to position [0, 876]
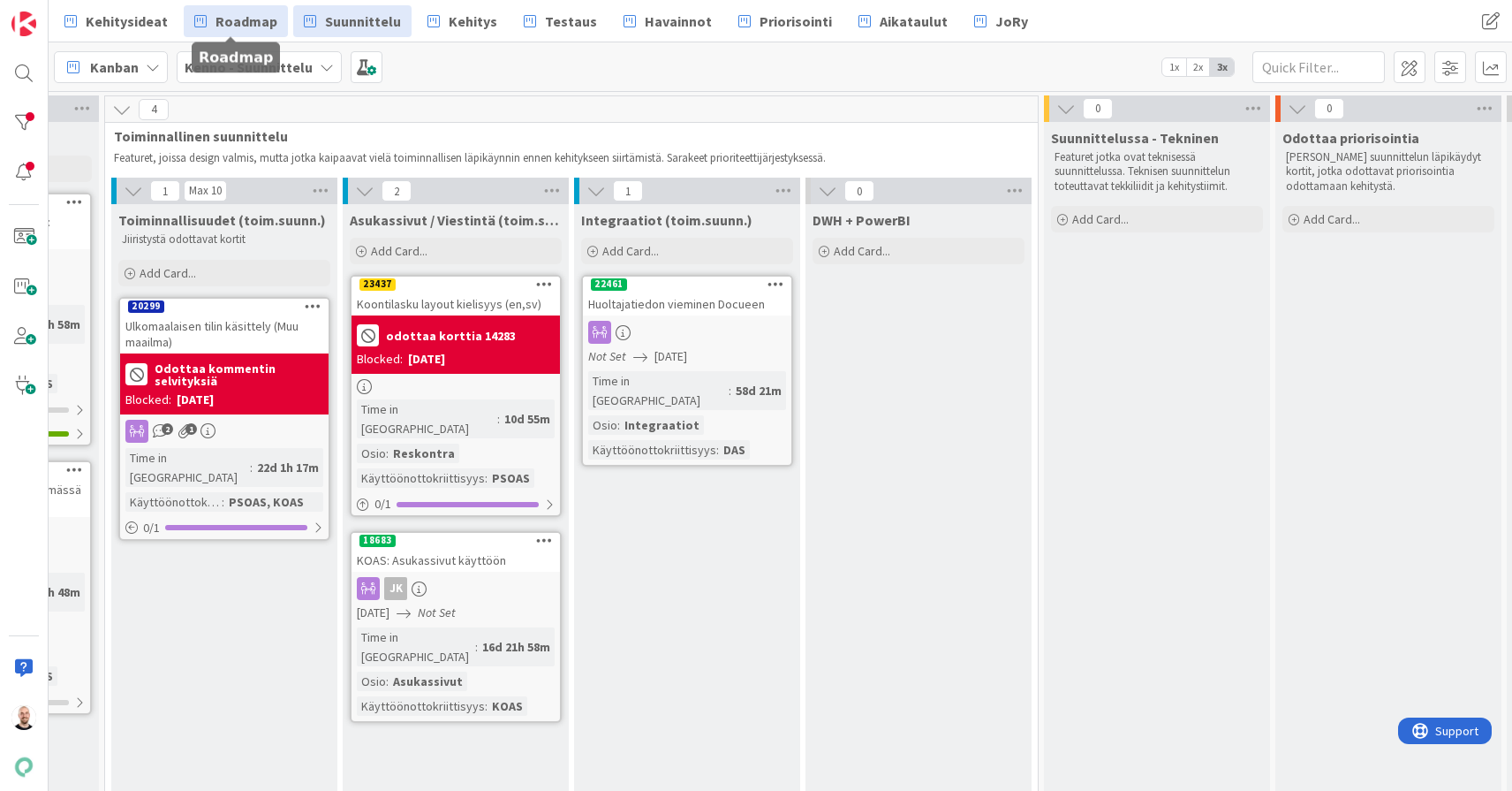
click at [226, 19] on span "Roadmap" at bounding box center [246, 21] width 62 height 22
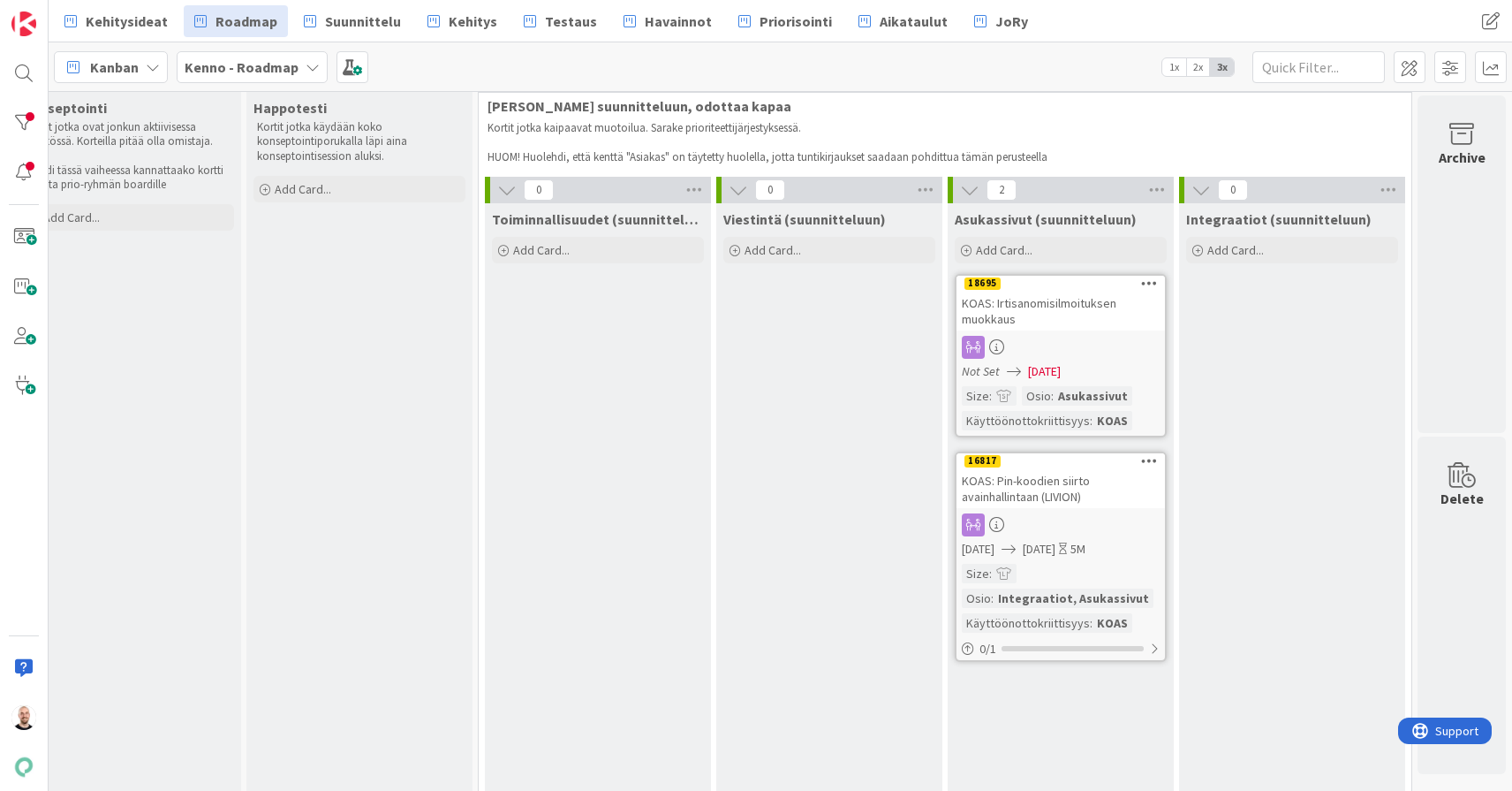
scroll to position [30, 1674]
click at [1057, 502] on div "KOAS: Pin-koodien siirto avainhallintaan (LIVION)" at bounding box center [1061, 488] width 209 height 39
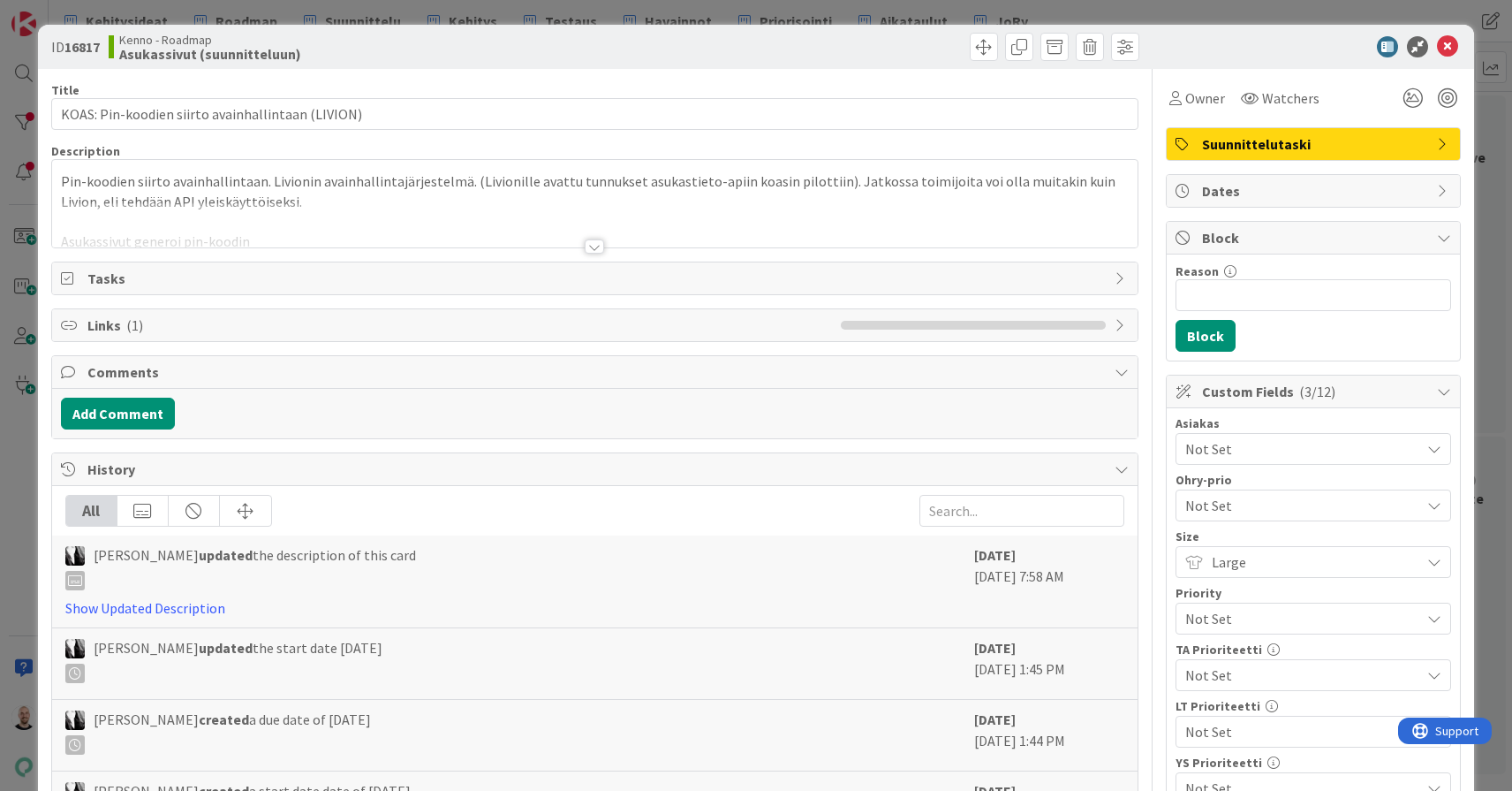
click at [597, 245] on div at bounding box center [594, 246] width 20 height 14
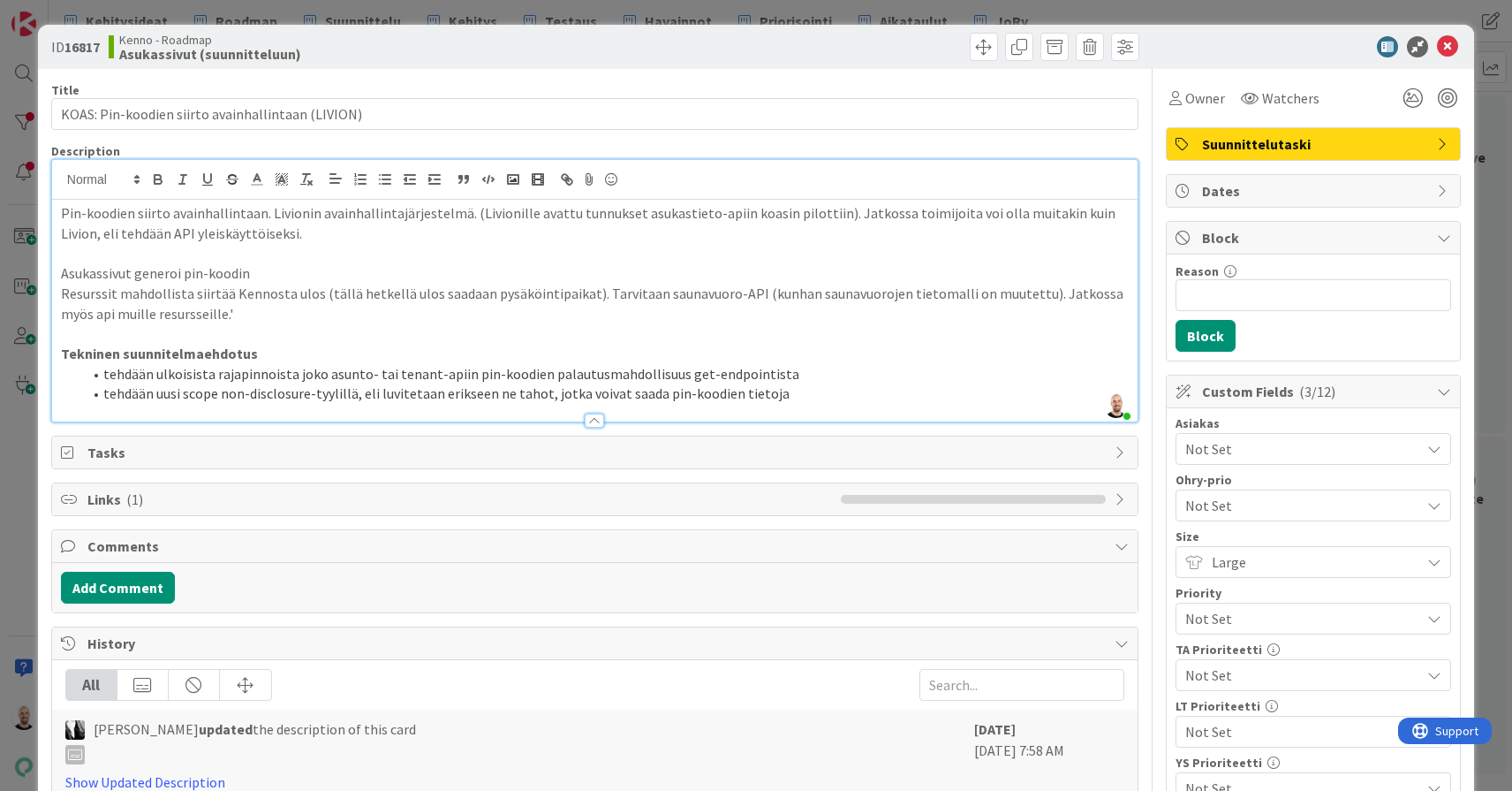
click at [452, 8] on div "ID 16817 Kenno - Roadmap Asukassivut (suunnitteluun) Title 49 / 128 KOAS: Pin-k…" at bounding box center [756, 395] width 1512 height 791
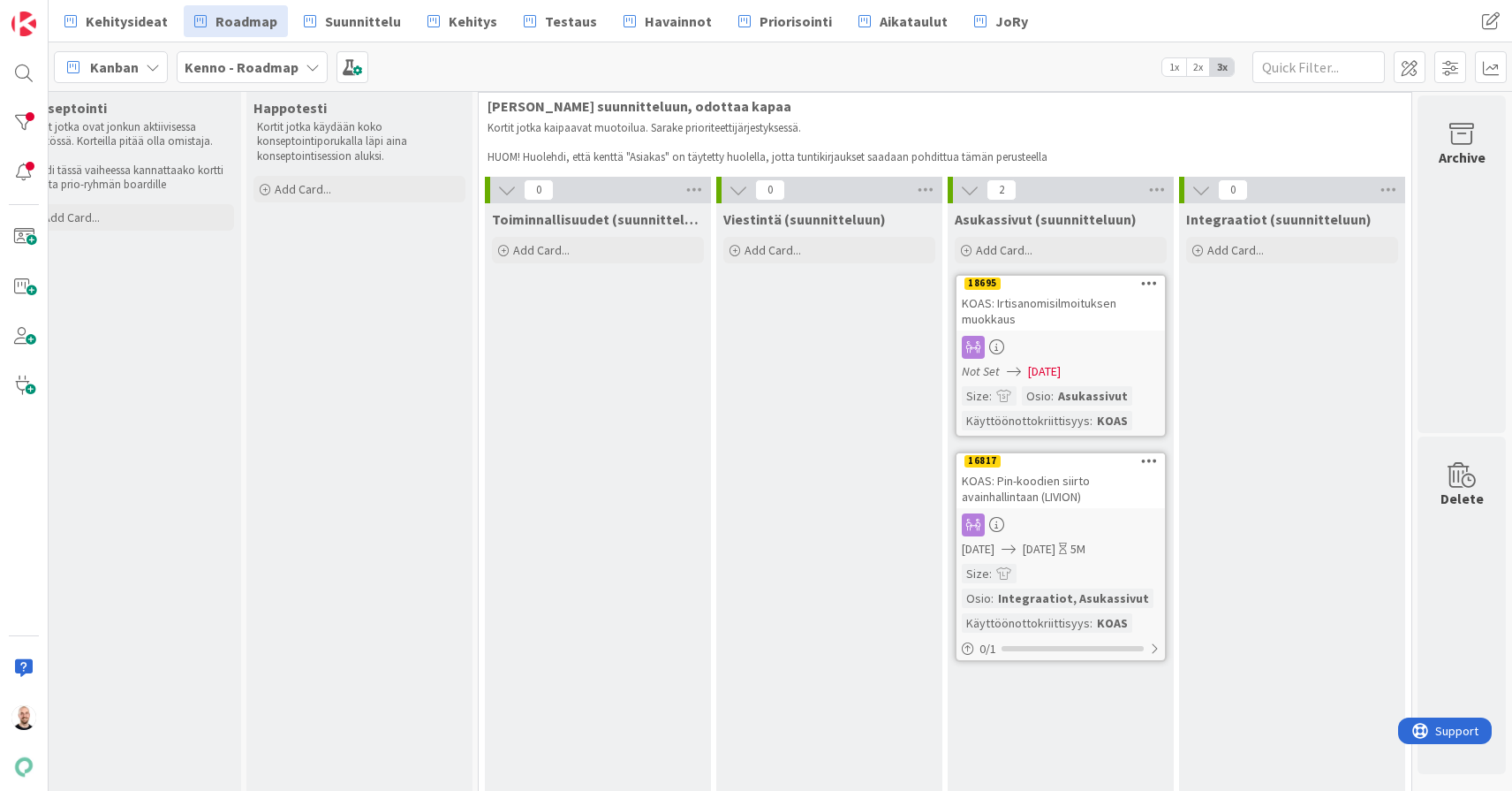
click at [1064, 311] on div "KOAS: Irtisanomisilmoituksen muokkaus" at bounding box center [1061, 310] width 209 height 39
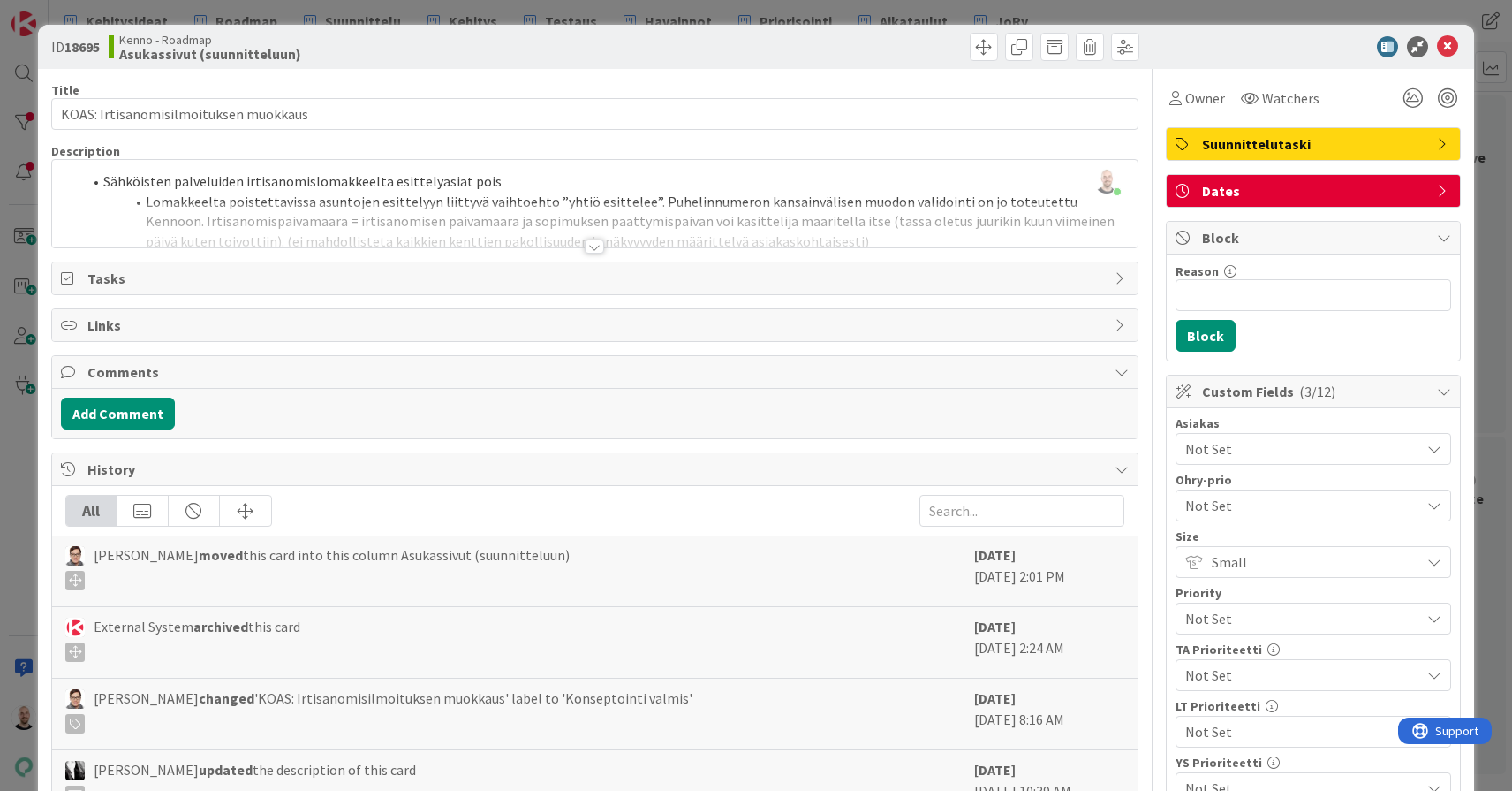
click at [595, 245] on div at bounding box center [594, 246] width 20 height 14
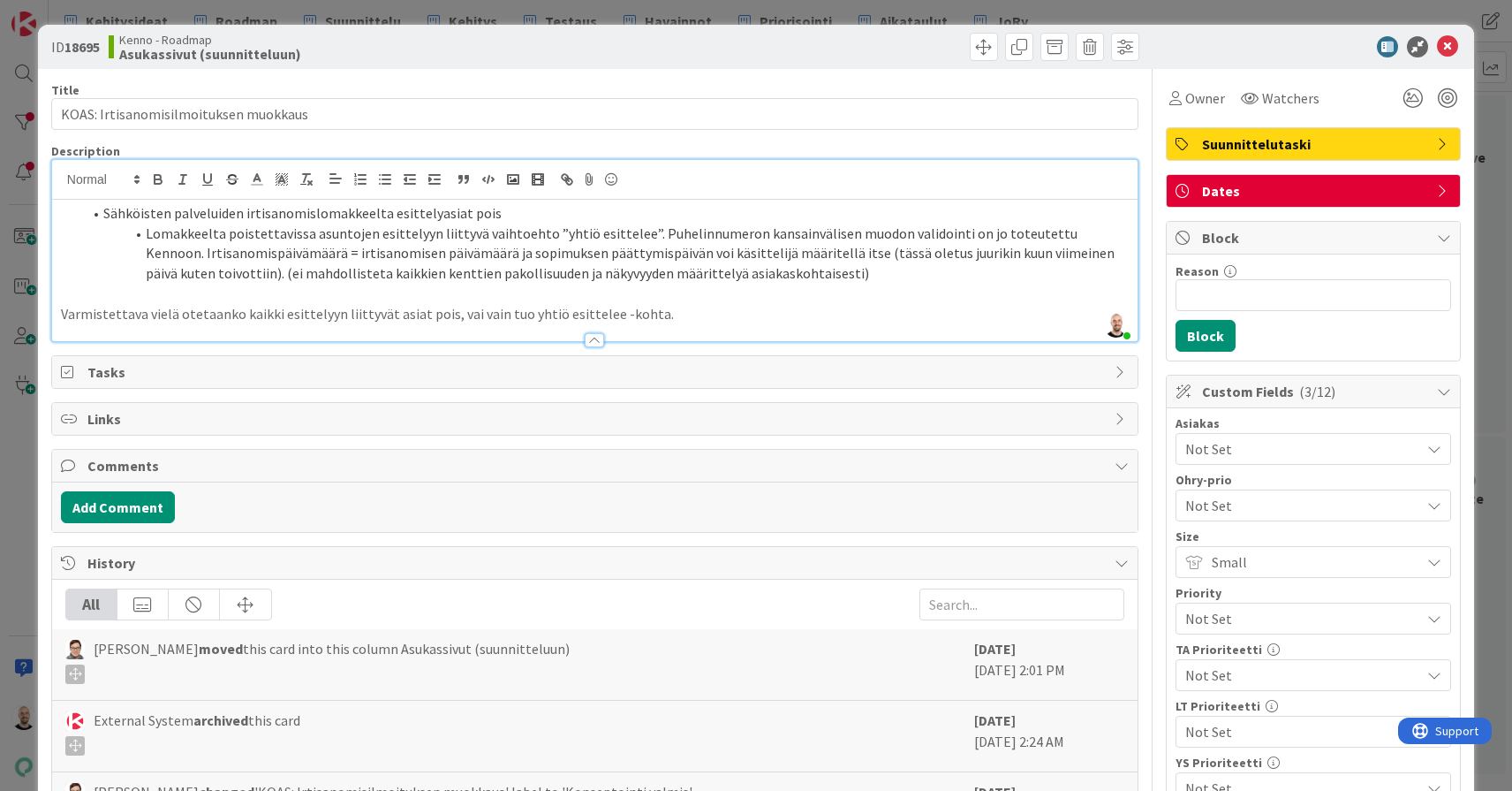
click at [933, 14] on div "ID 18695 Kenno - Roadmap Asukassivut (suunnitteluun) Title 37 / 128 KOAS: Irtis…" at bounding box center [756, 395] width 1512 height 791
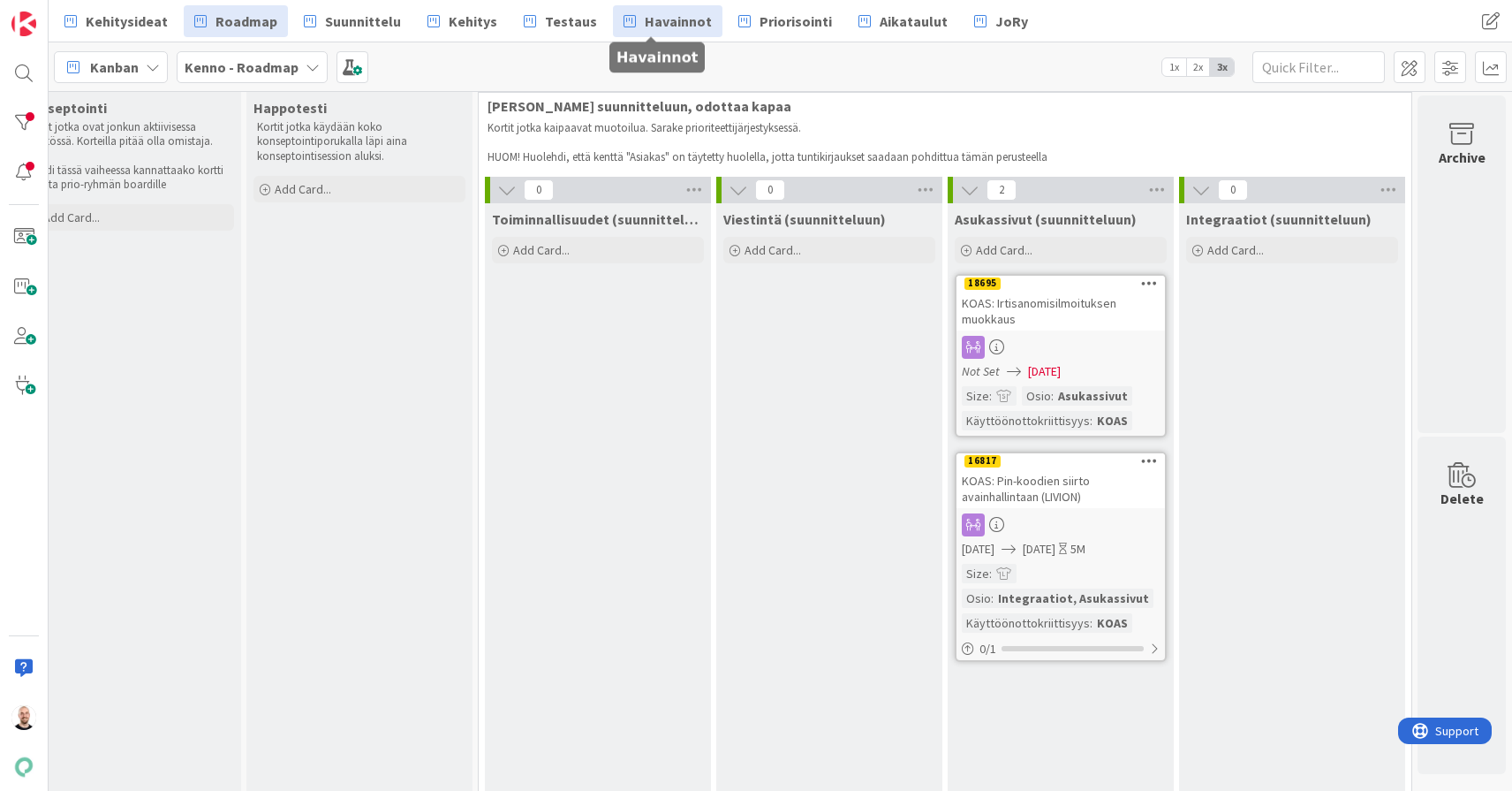
click at [628, 24] on link "Havainnot" at bounding box center [668, 22] width 109 height 32
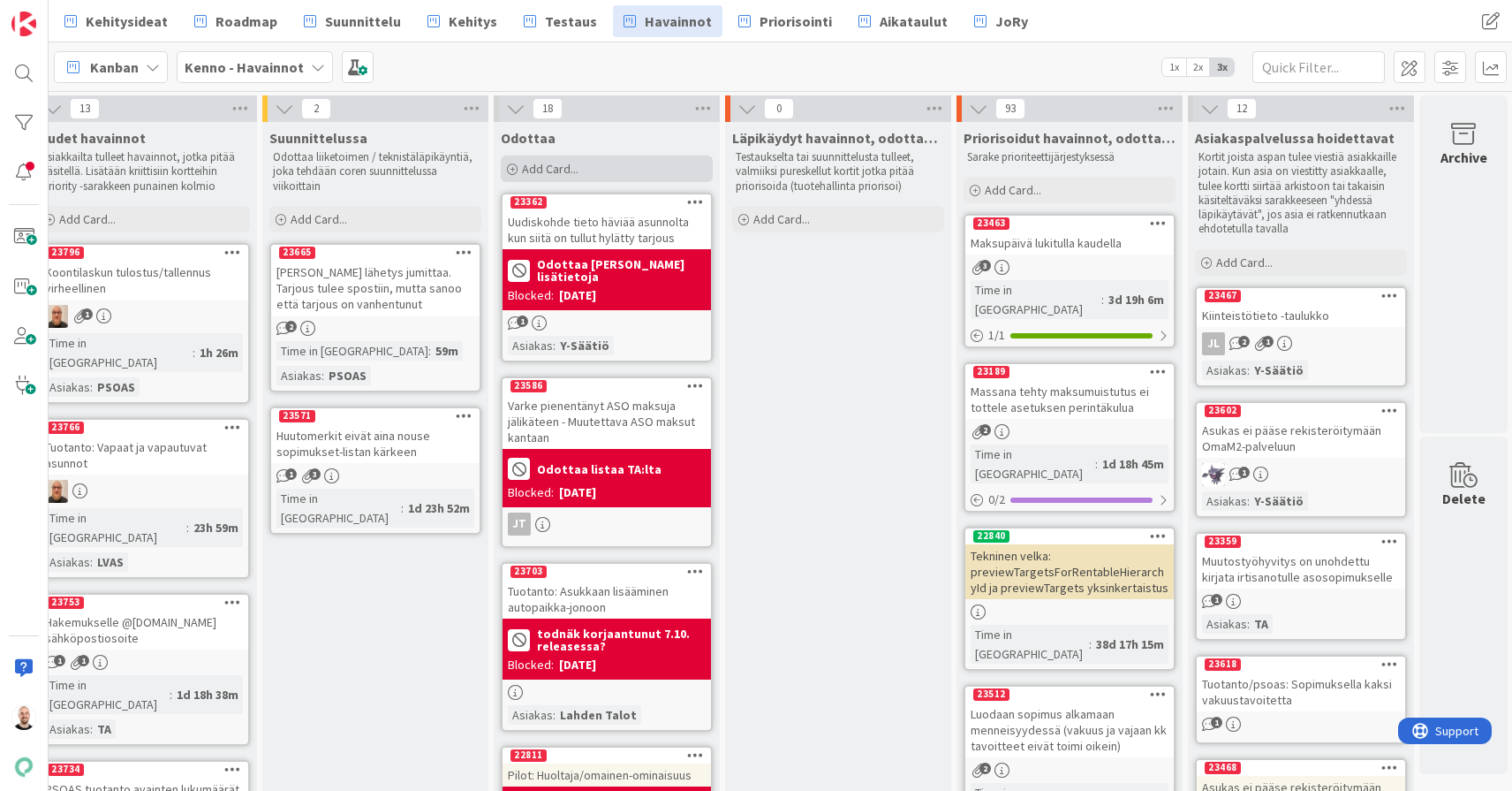
scroll to position [0, 24]
click at [850, 232] on div "Läpikäydyt havainnot, odottaa priorisointia Testaukselta tai suunnittelusta tul…" at bounding box center [838, 179] width 226 height 114
click at [850, 213] on div "Add Card..." at bounding box center [838, 219] width 212 height 26
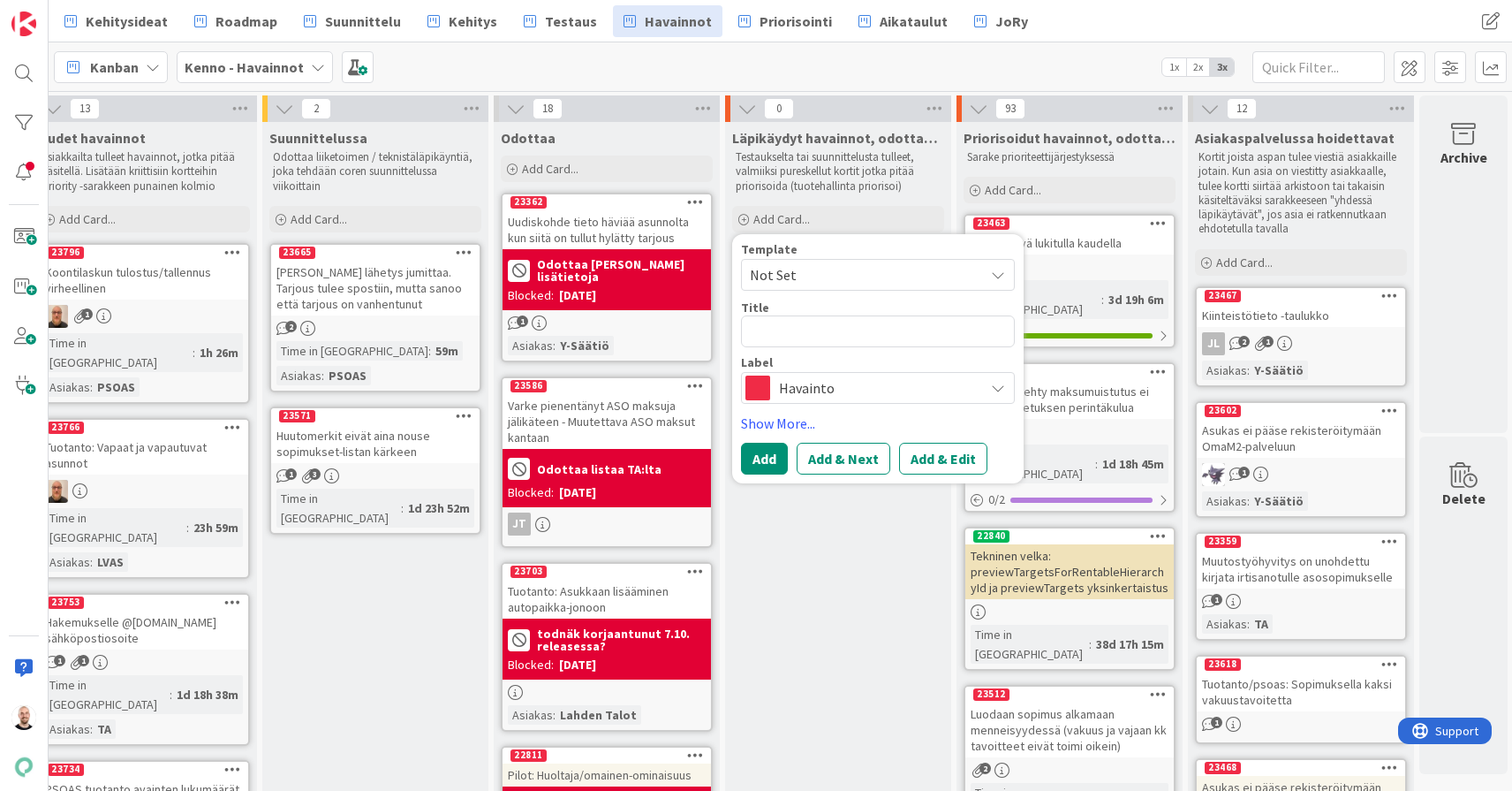
type textarea "x"
type textarea "Y"
type textarea "x"
type textarea "Yh"
type textarea "x"
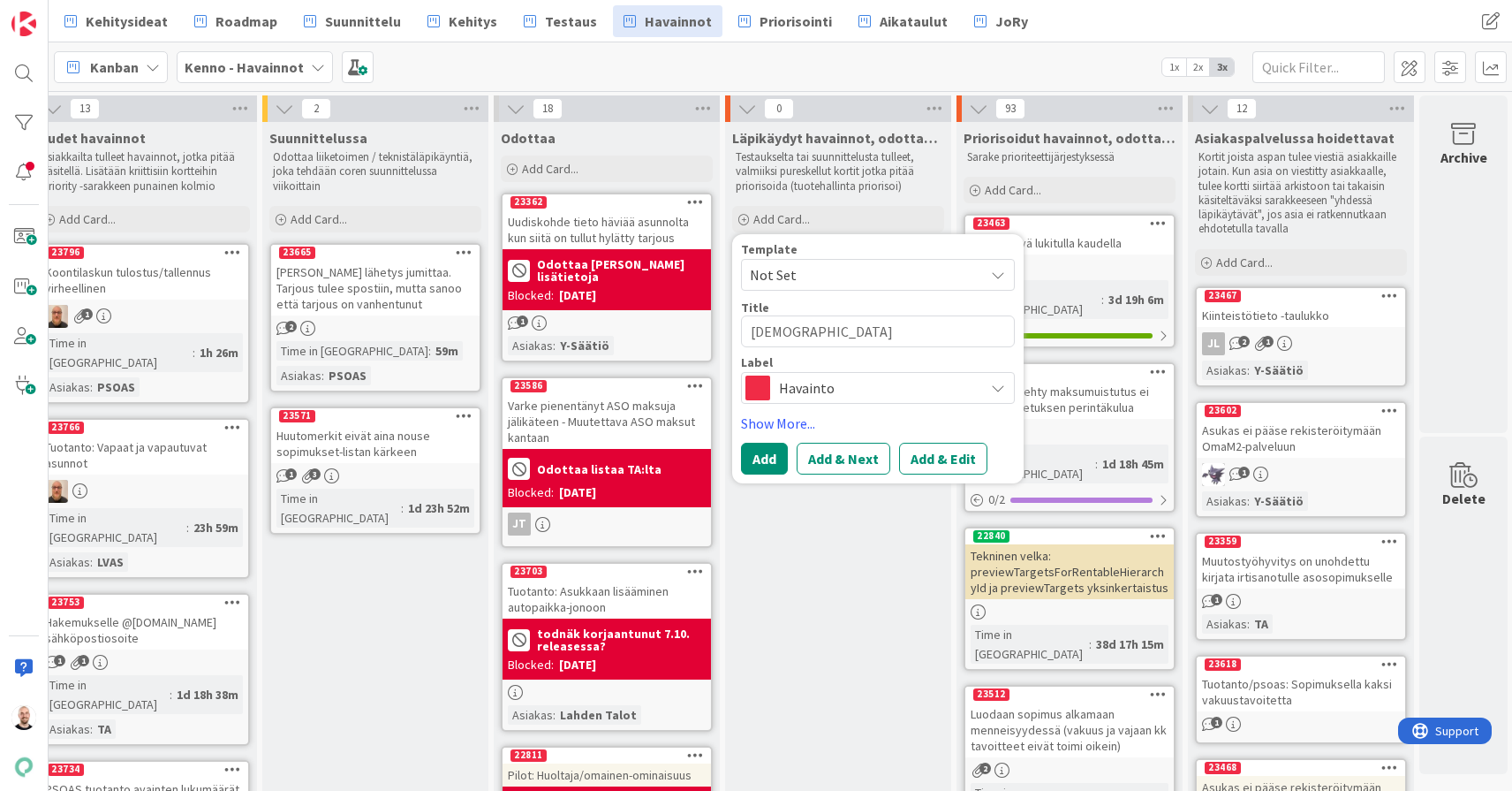
type textarea "Yhd"
type textarea "x"
type textarea "Yhde"
type textarea "x"
type textarea "Yhden"
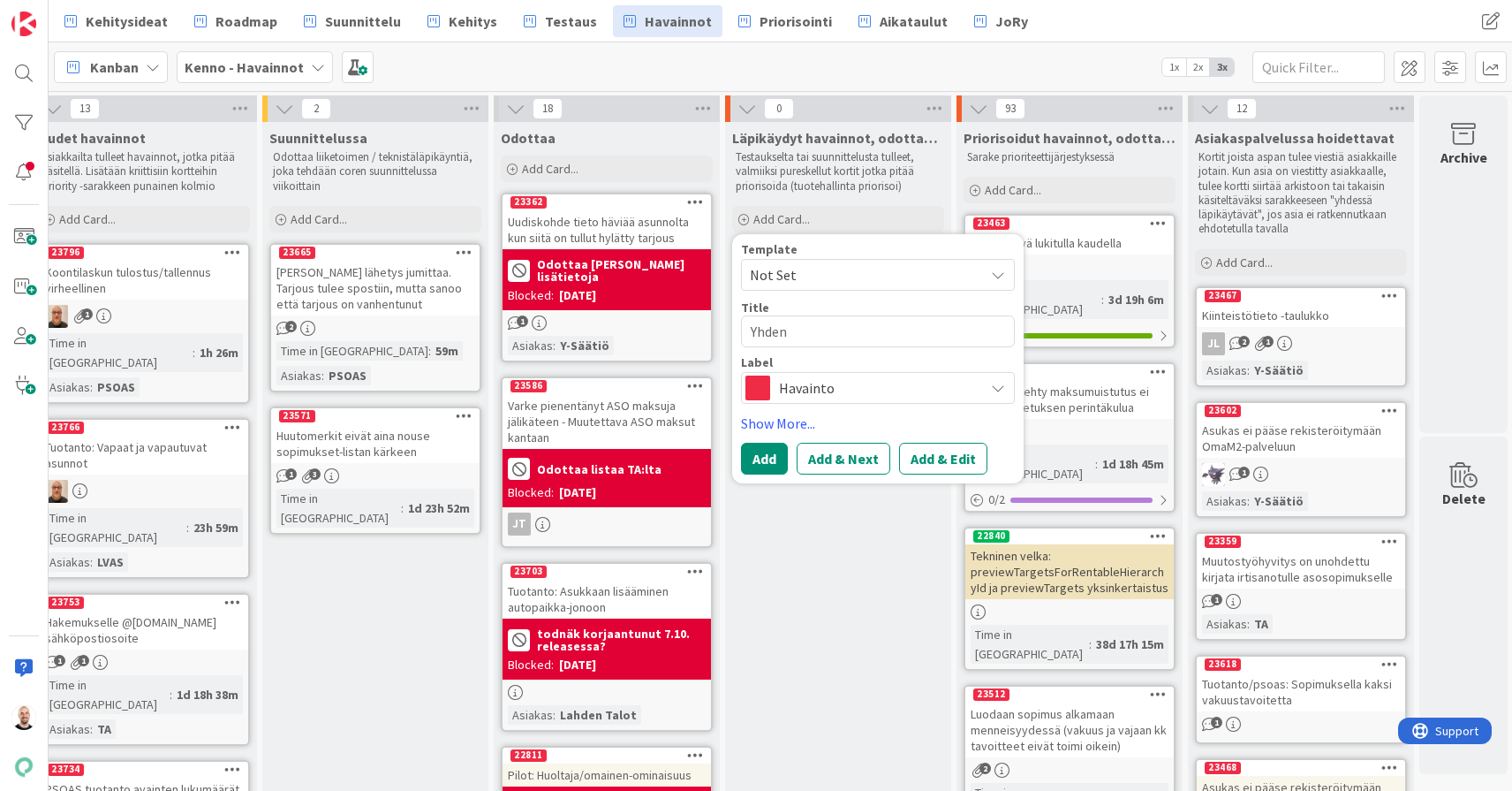
type textarea "x"
type textarea "Yhden"
type textarea "x"
type textarea "Yhden o"
type textarea "x"
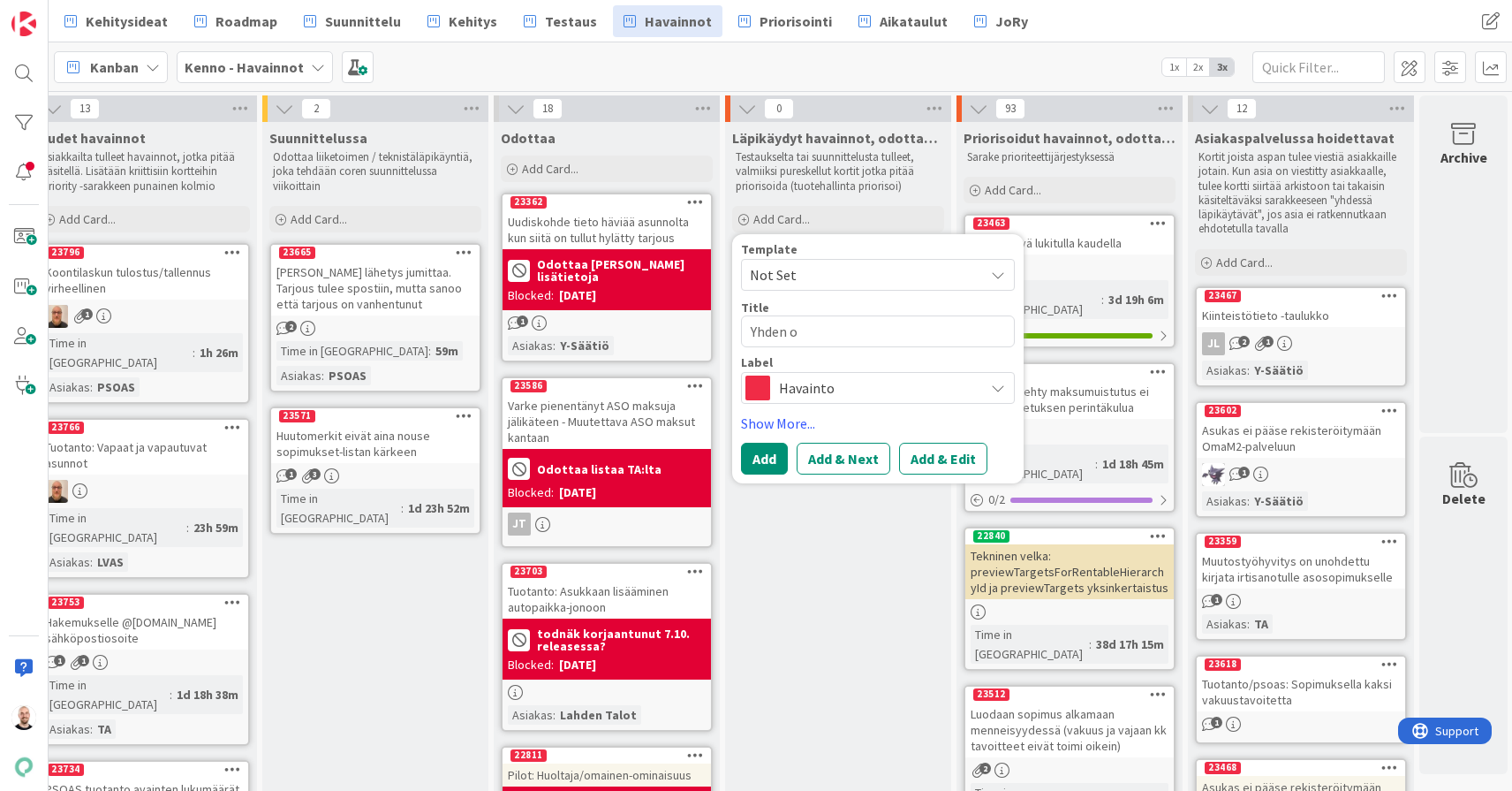
type textarea "Yhden os"
type textarea "x"
type textarea "Yhden osa"
type textarea "x"
type textarea "Yhden osap"
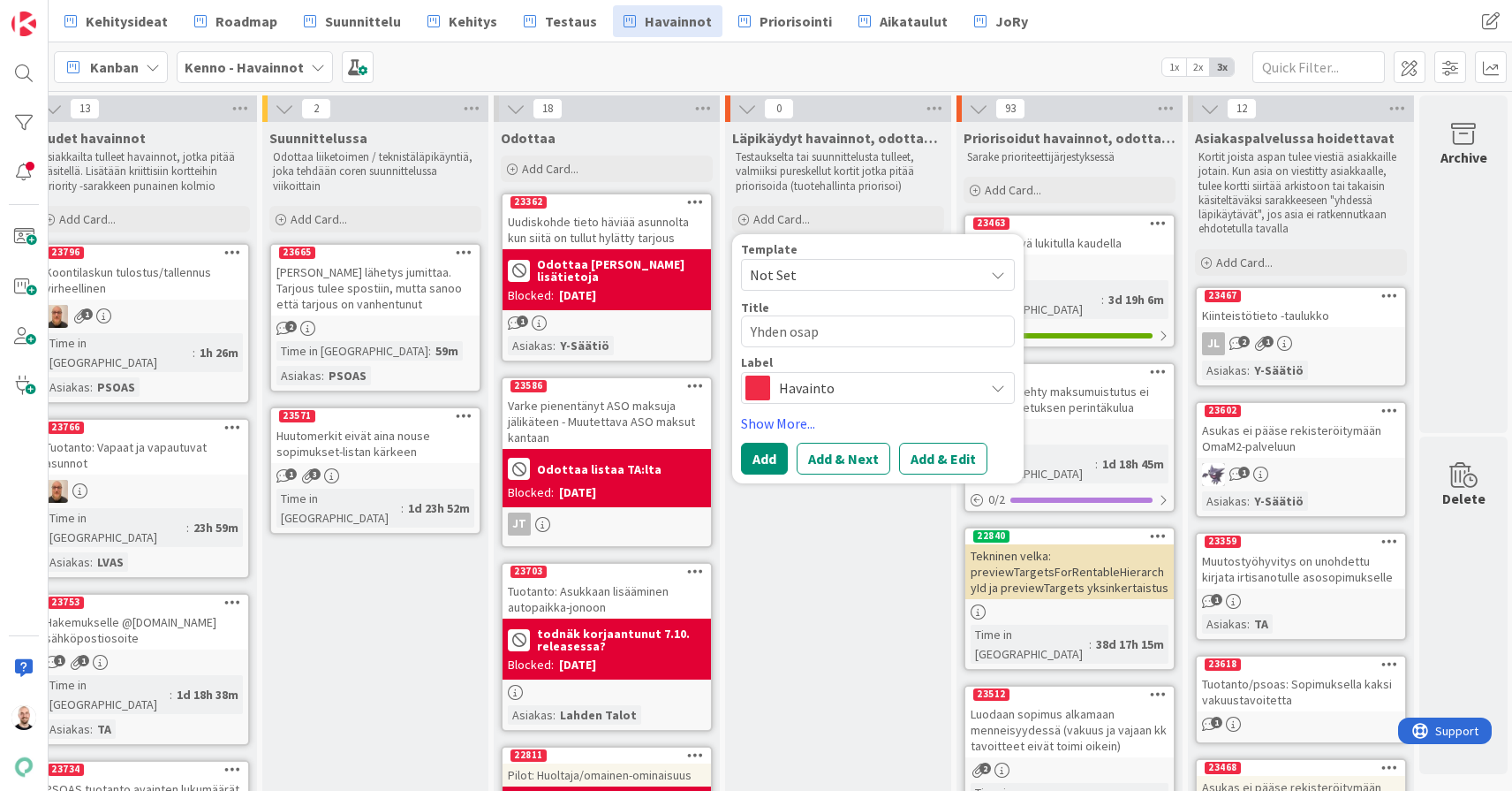
type textarea "x"
type textarea "Yhden osapu"
type textarea "x"
type textarea "Yhden osapuo"
type textarea "x"
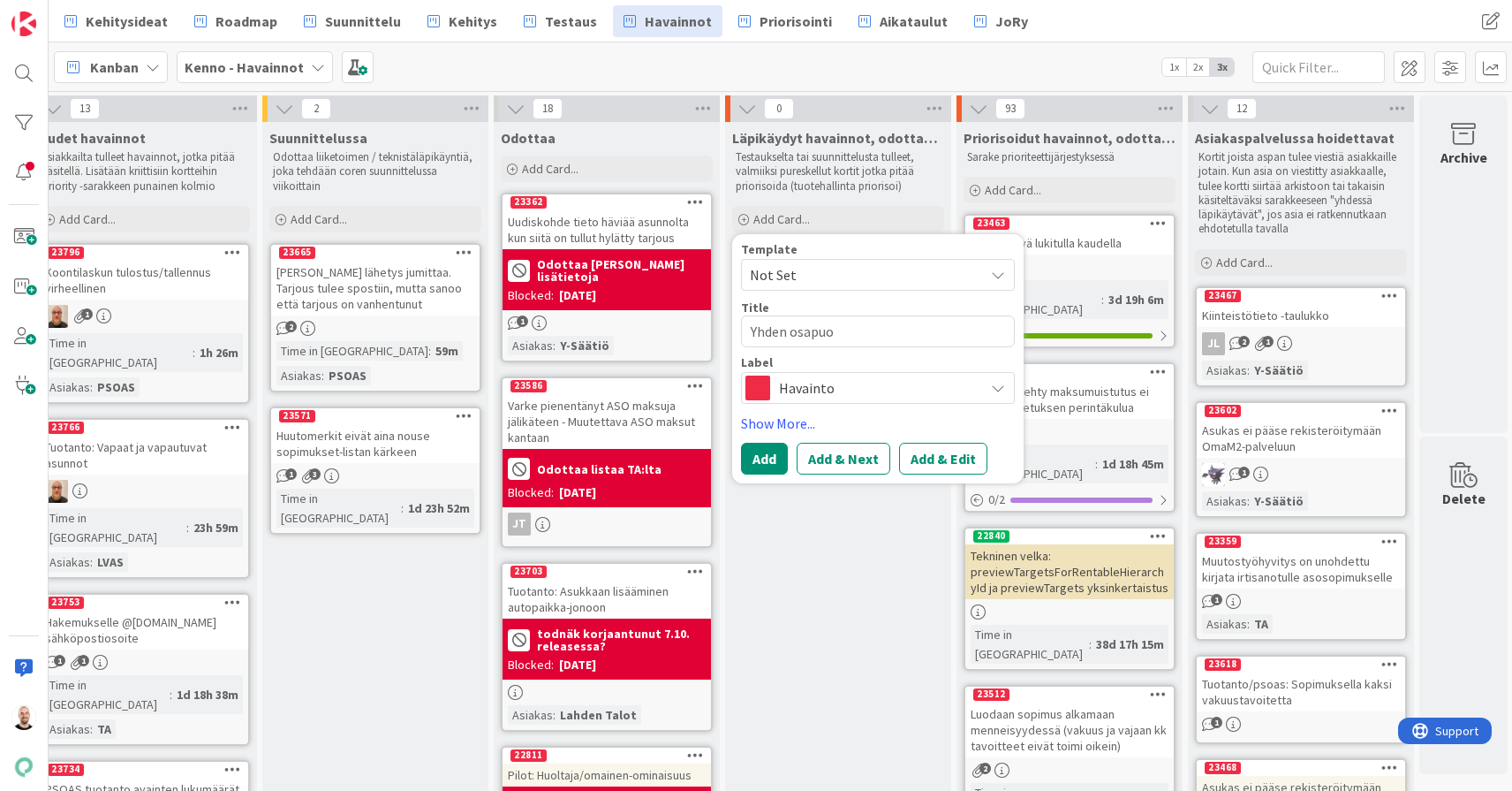
type textarea "Yhden osapuol"
type textarea "x"
type textarea "Yhden osapuole"
type textarea "x"
type textarea "Yhden osapuolen"
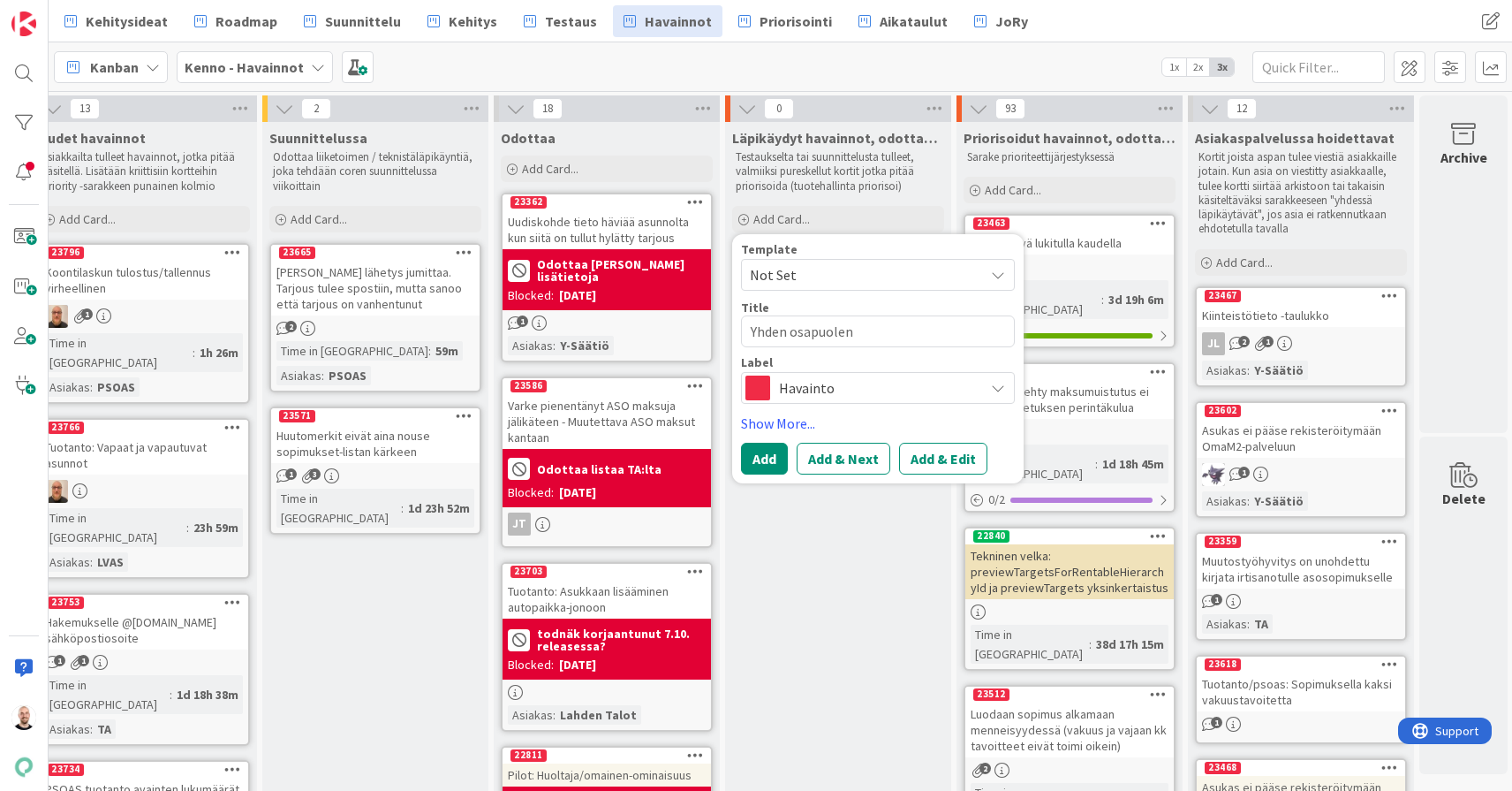
type textarea "x"
type textarea "Yhden osapuolen"
type textarea "x"
type textarea "Yhden osapuolen i"
type textarea "x"
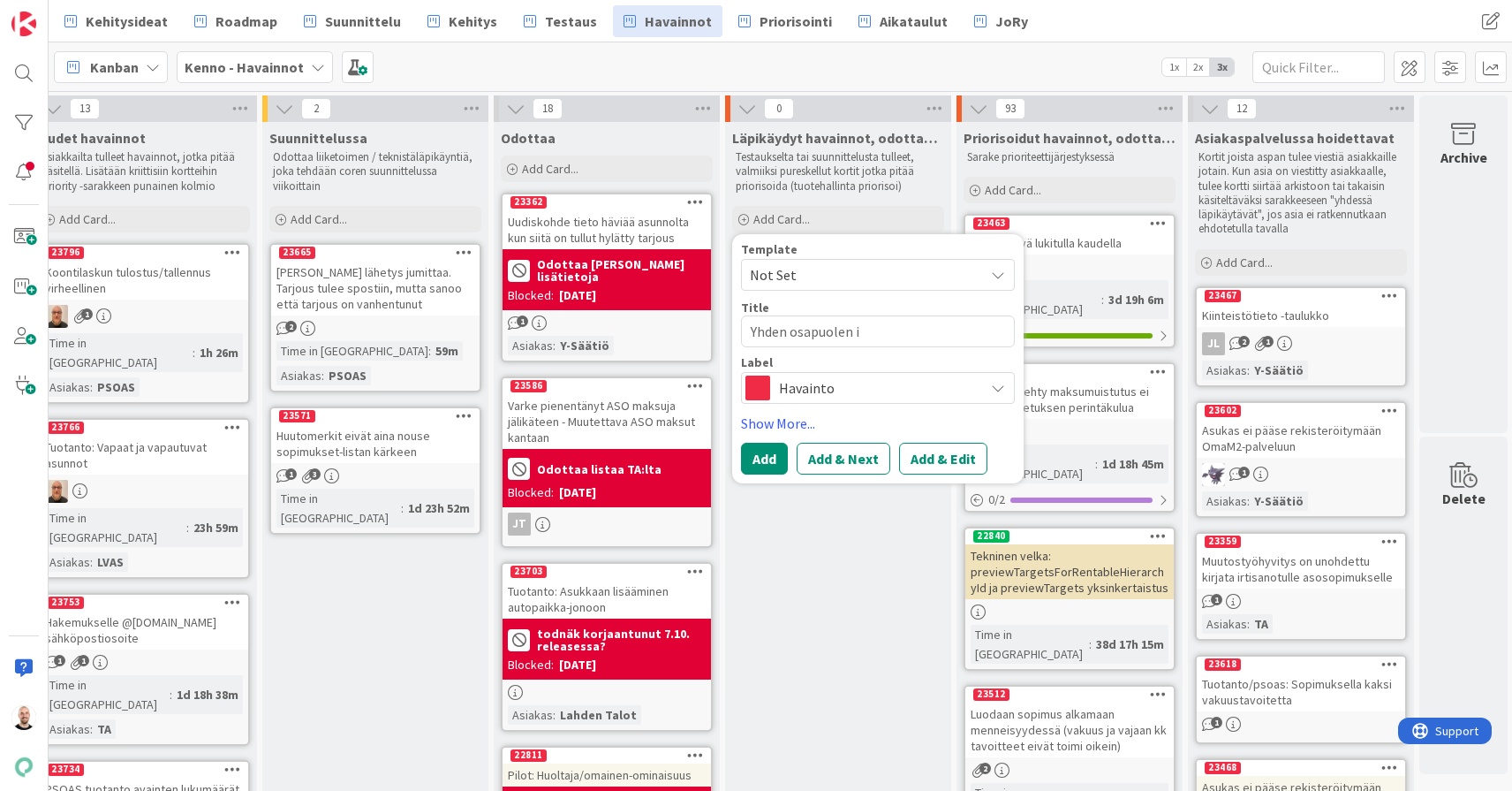
type textarea "Yhden osapuolen ir"
type textarea "x"
type textarea "Yhden osapuolen iri"
type textarea "x"
type textarea "Yhden osapuolen ir"
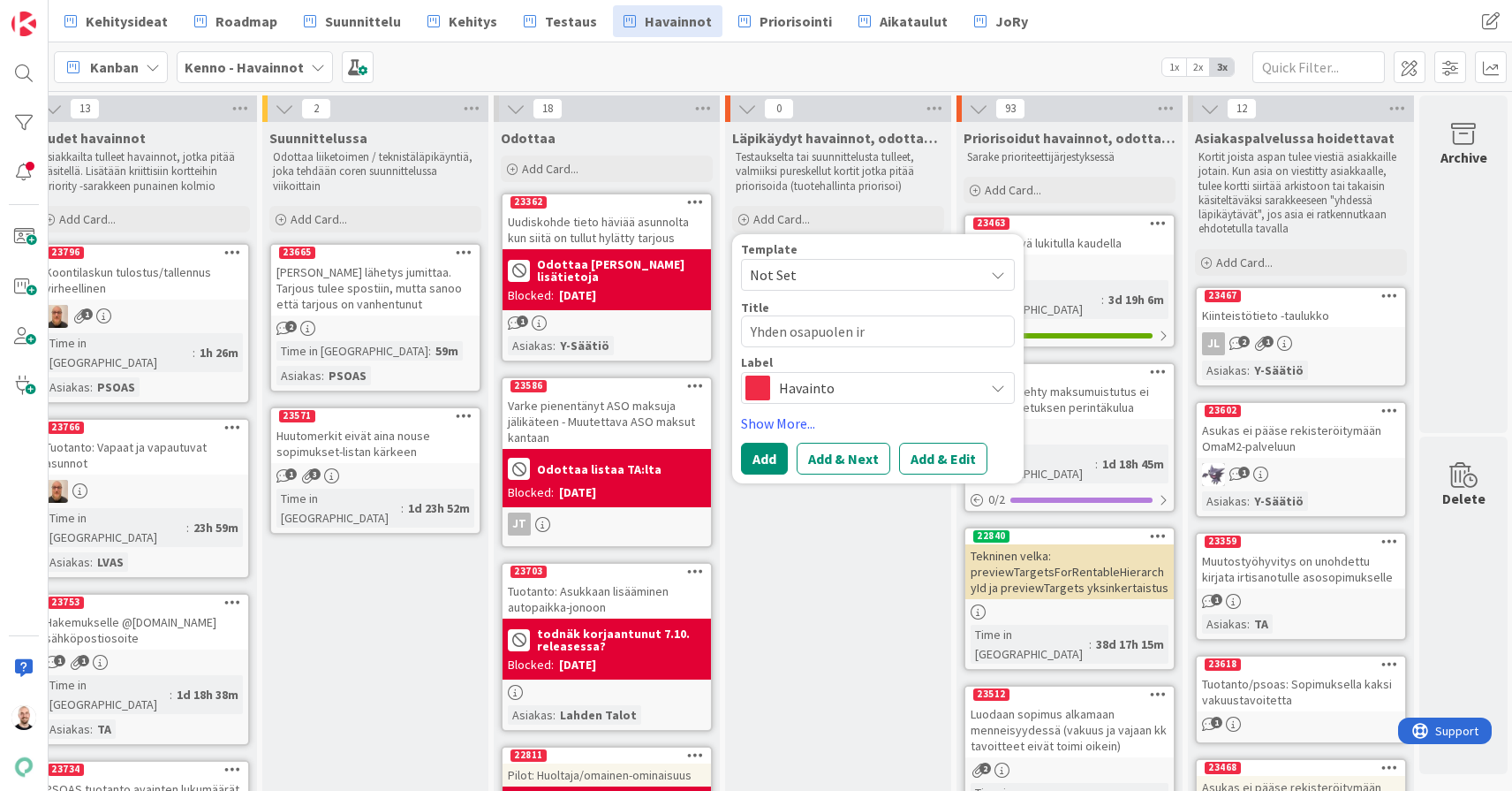
type textarea "x"
type textarea "Yhden osapuolen irt"
type textarea "x"
type textarea "Yhden osapuolen irti"
type textarea "x"
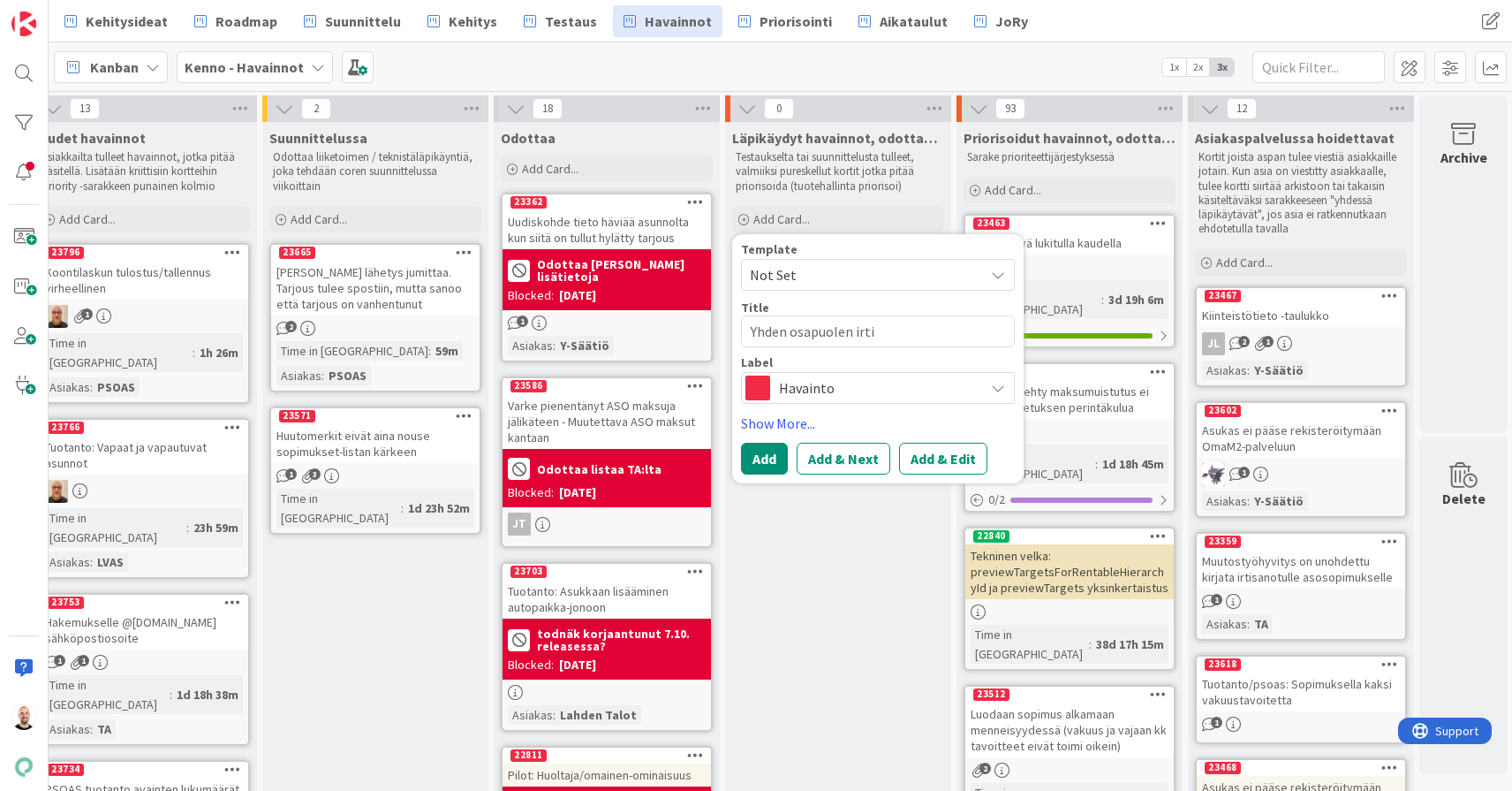
type textarea "Yhden osapuolen irtis"
type textarea "x"
type textarea "Yhden osapuolen irtisa"
type textarea "x"
type textarea "Yhden osapuolen irtisan"
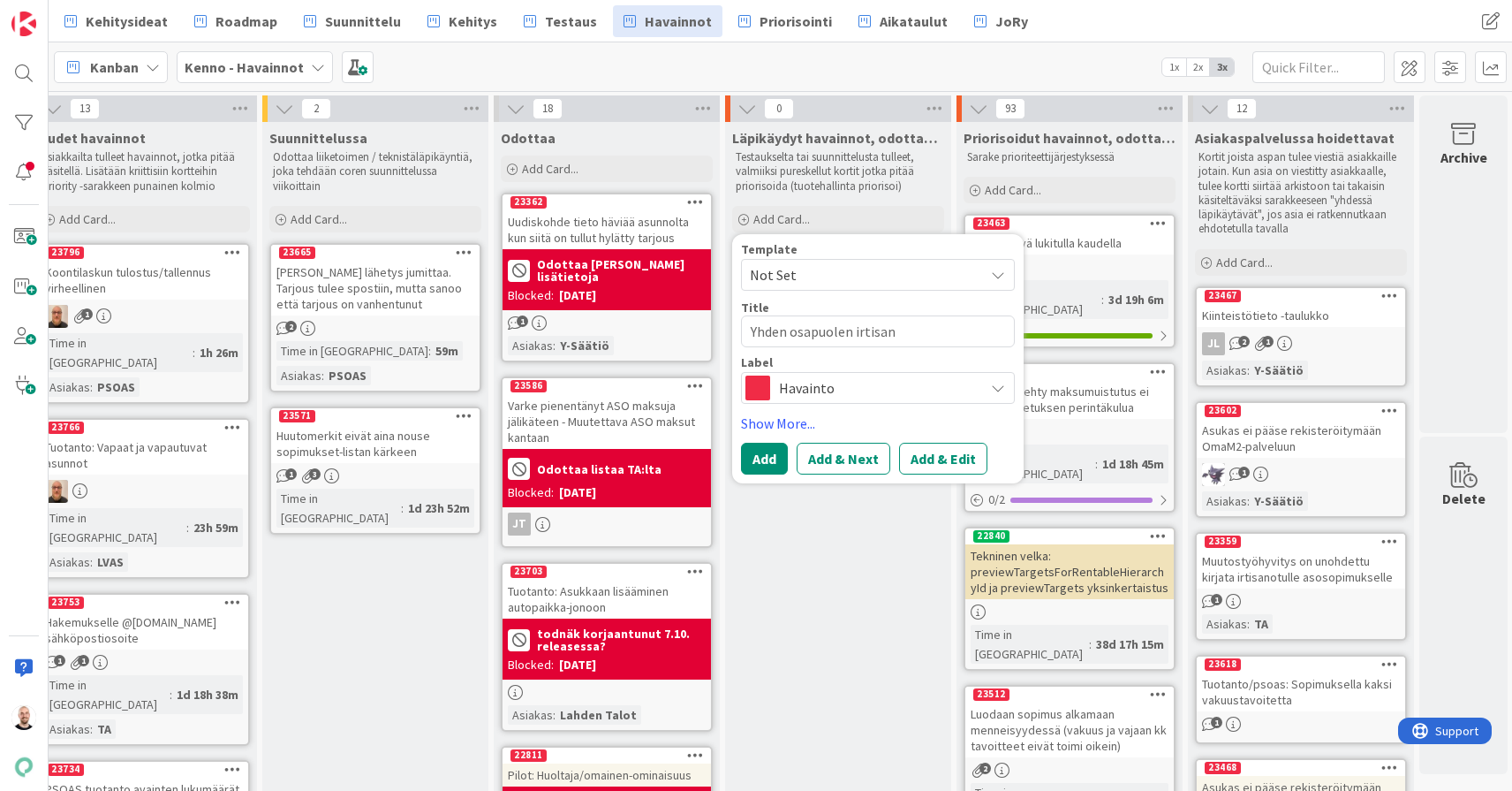
type textarea "x"
type textarea "Yhden osapuolen irtisano"
type textarea "x"
type textarea "Yhden osapuolen irtisanom"
type textarea "x"
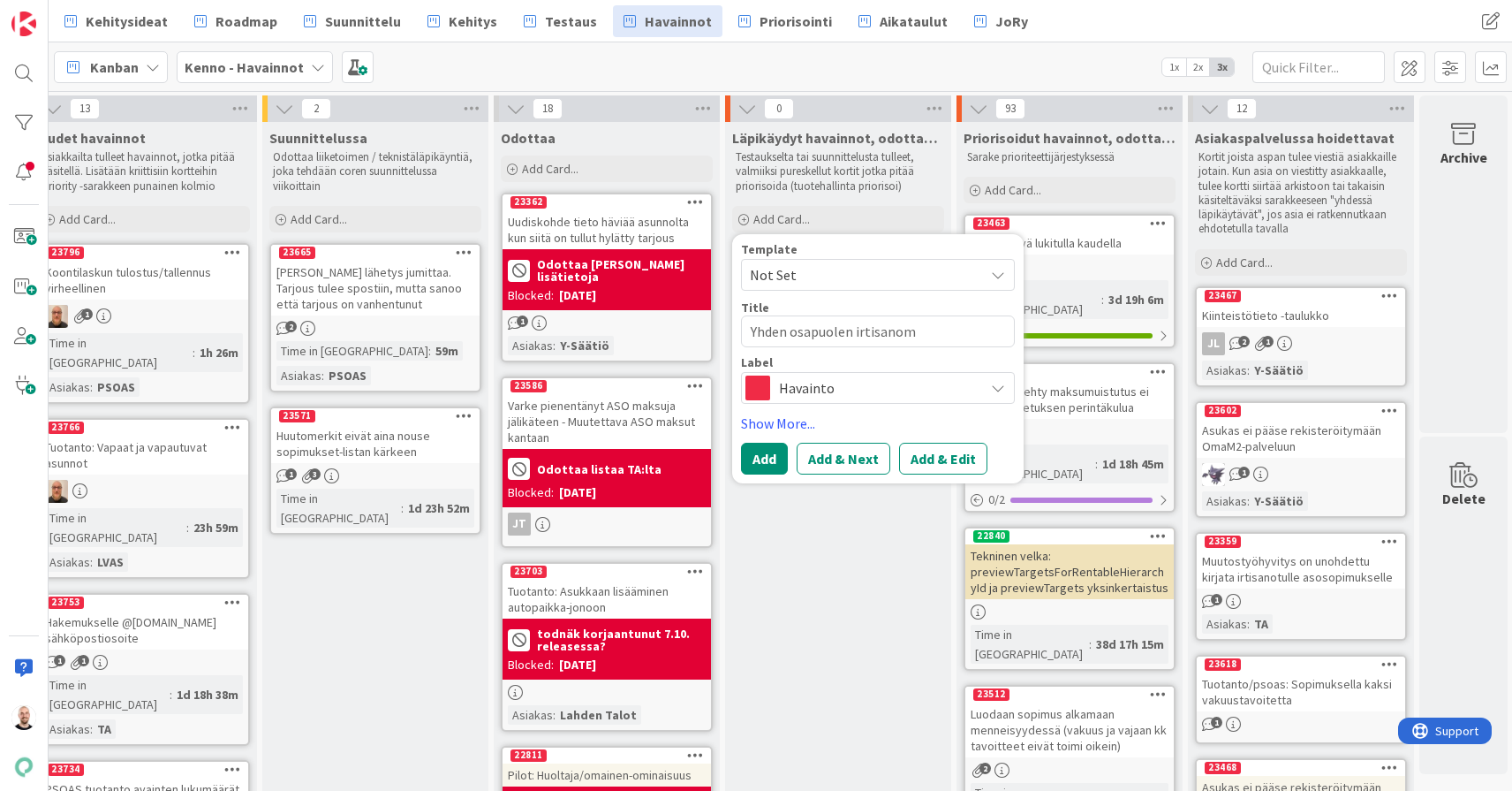
type textarea "Yhden osapuolen irtisanomi"
type textarea "x"
type textarea "Yhden osapuolen irtisanomin"
type textarea "x"
type textarea "Yhden osapuolen irtisanomine"
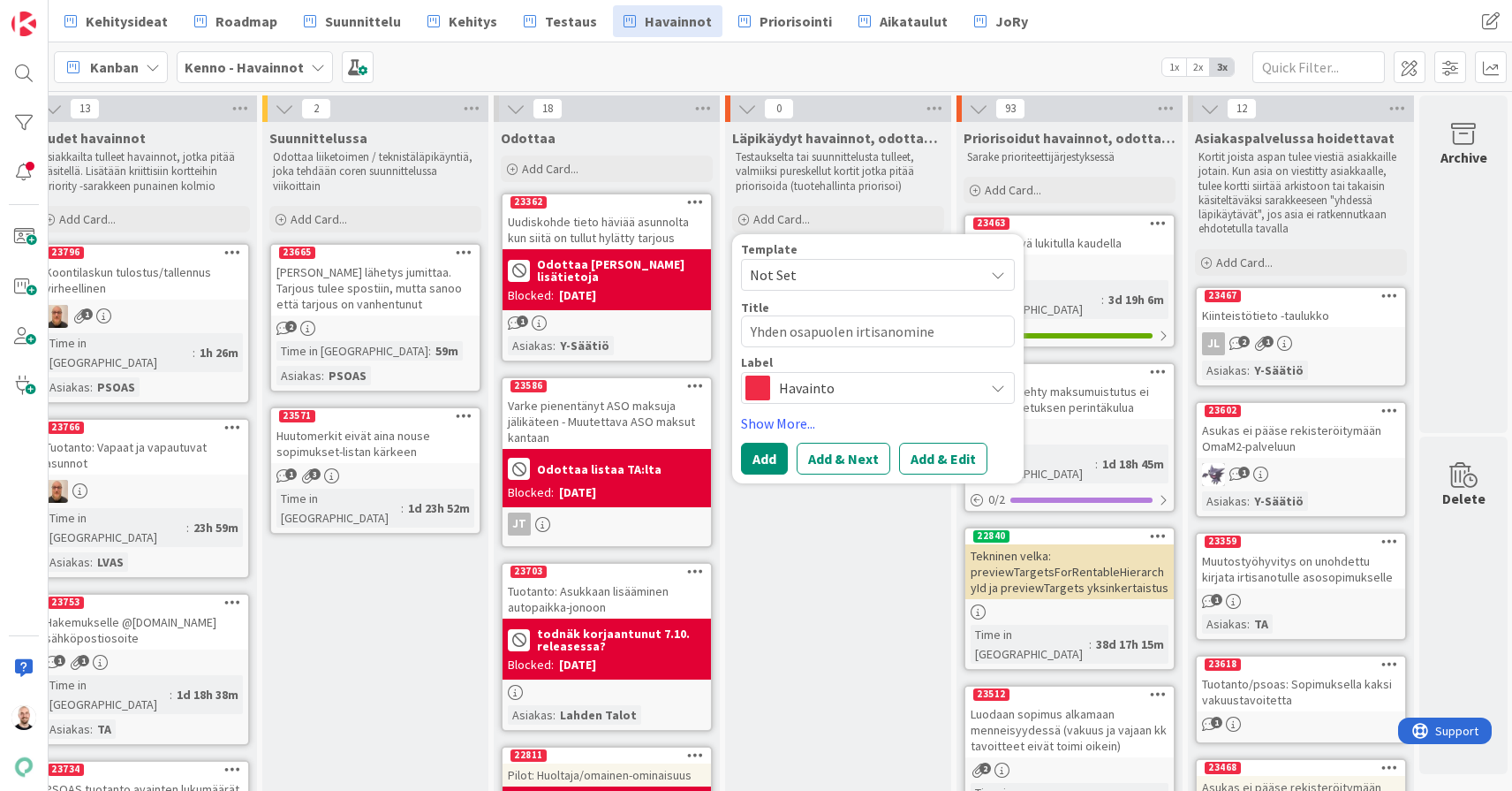
type textarea "x"
type textarea "Yhden osapuolen irtisanominen"
type textarea "x"
type textarea "Yhden osapuolen irtisanominen"
type textarea "x"
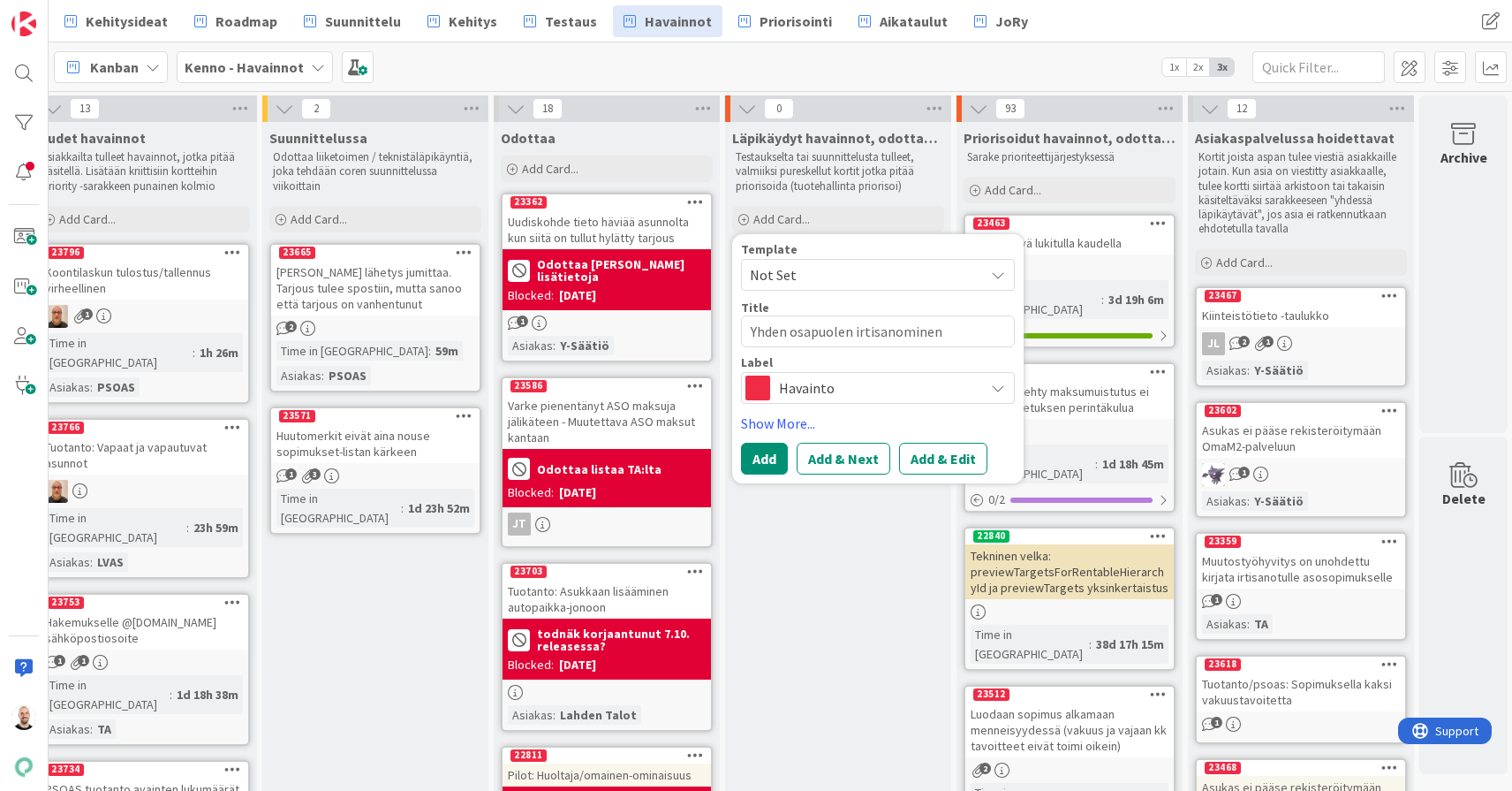
type textarea "Yhden osapuolen irtisanominen a"
type textarea "x"
type textarea "Yhden osapuolen irtisanominen as"
type textarea "x"
type textarea "Yhden osapuolen irtisanominen asu"
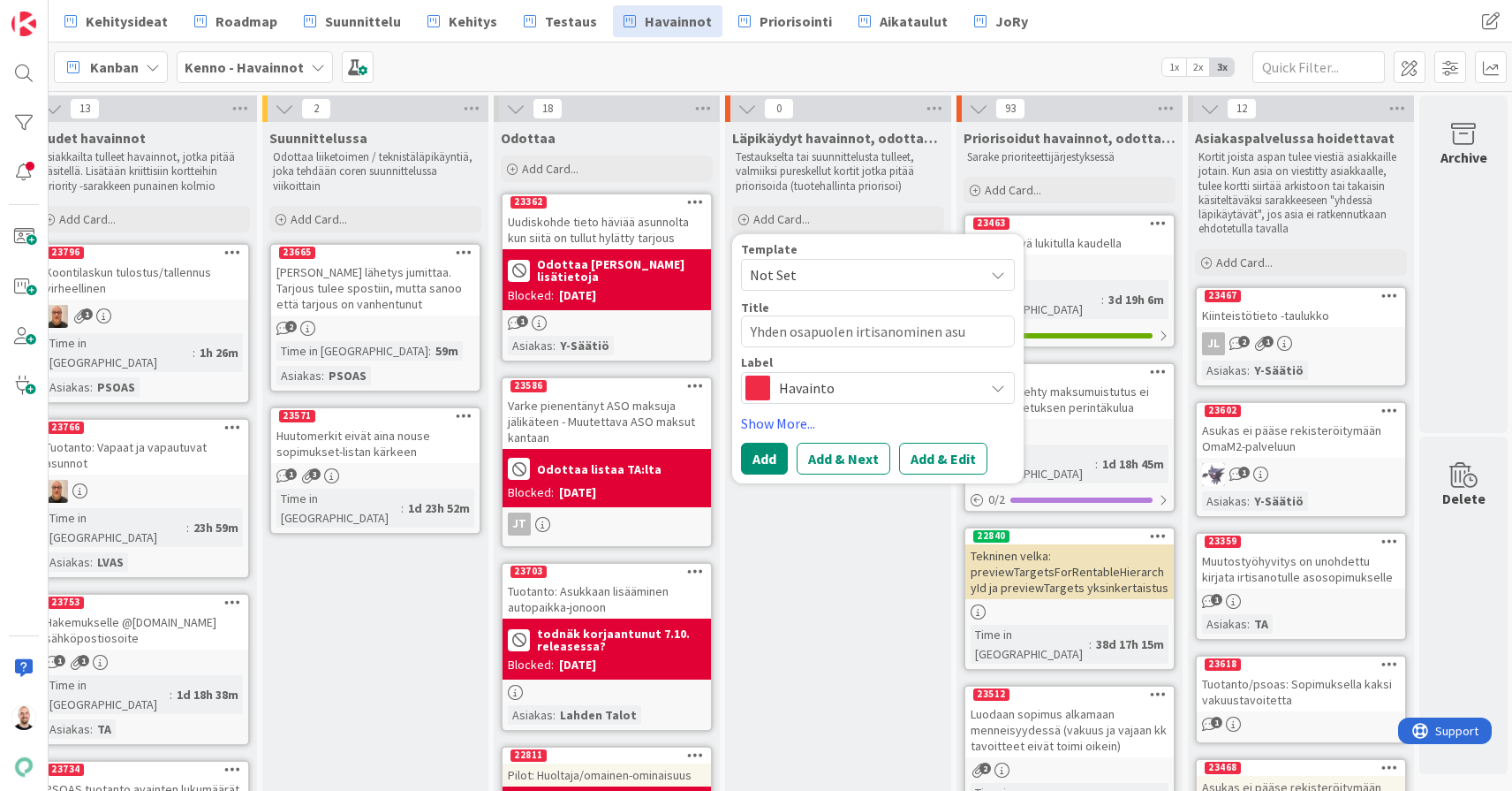
type textarea "x"
type textarea "Yhden osapuolen irtisanominen asuk"
type textarea "x"
type textarea "Yhden osapuolen irtisanominen asuka"
type textarea "x"
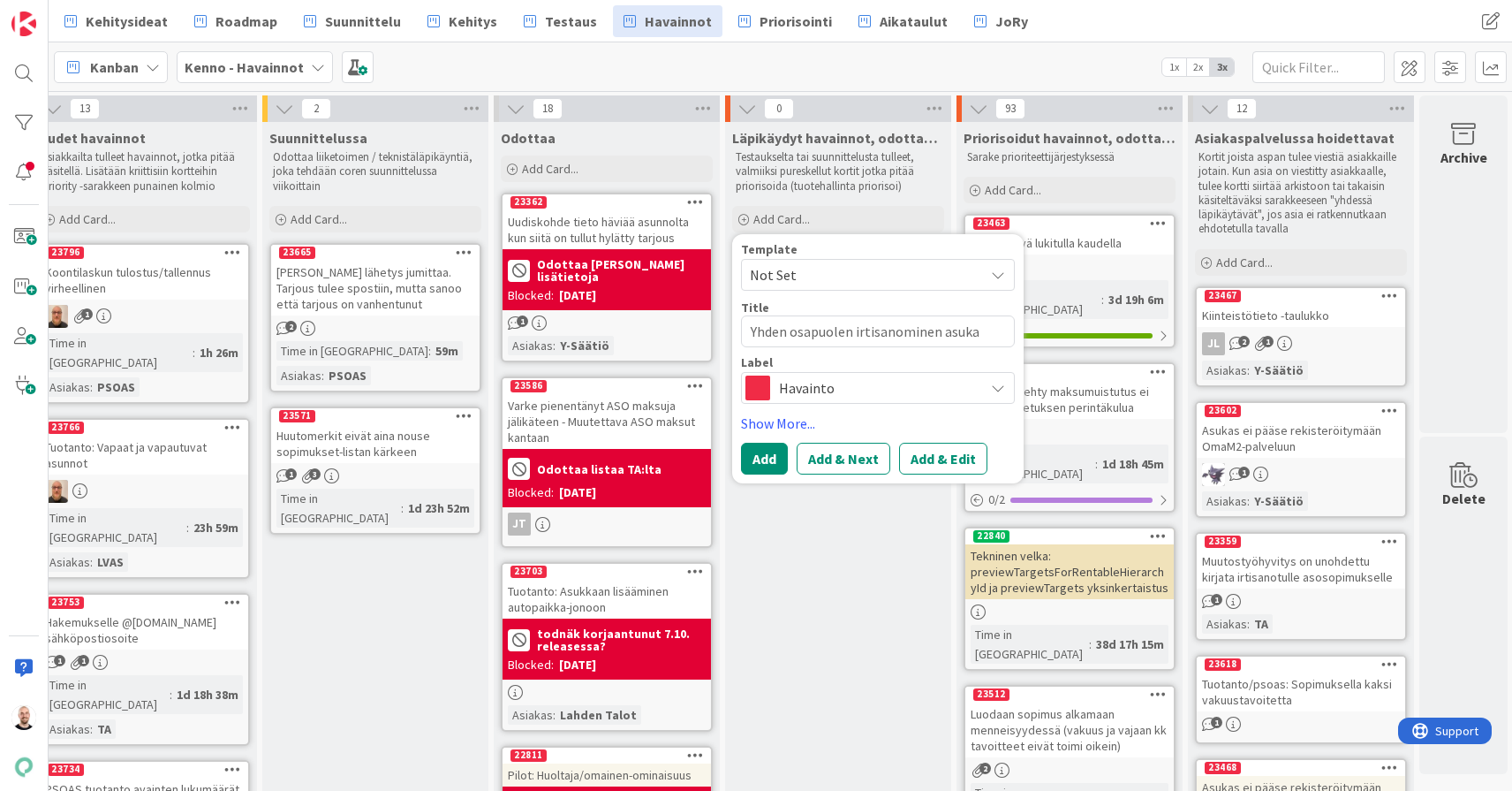
type textarea "Yhden osapuolen irtisanominen asukas"
type textarea "x"
type textarea "Yhden osapuolen irtisanominen asukass"
type textarea "x"
type textarea "Yhden osapuolen irtisanominen asukassi"
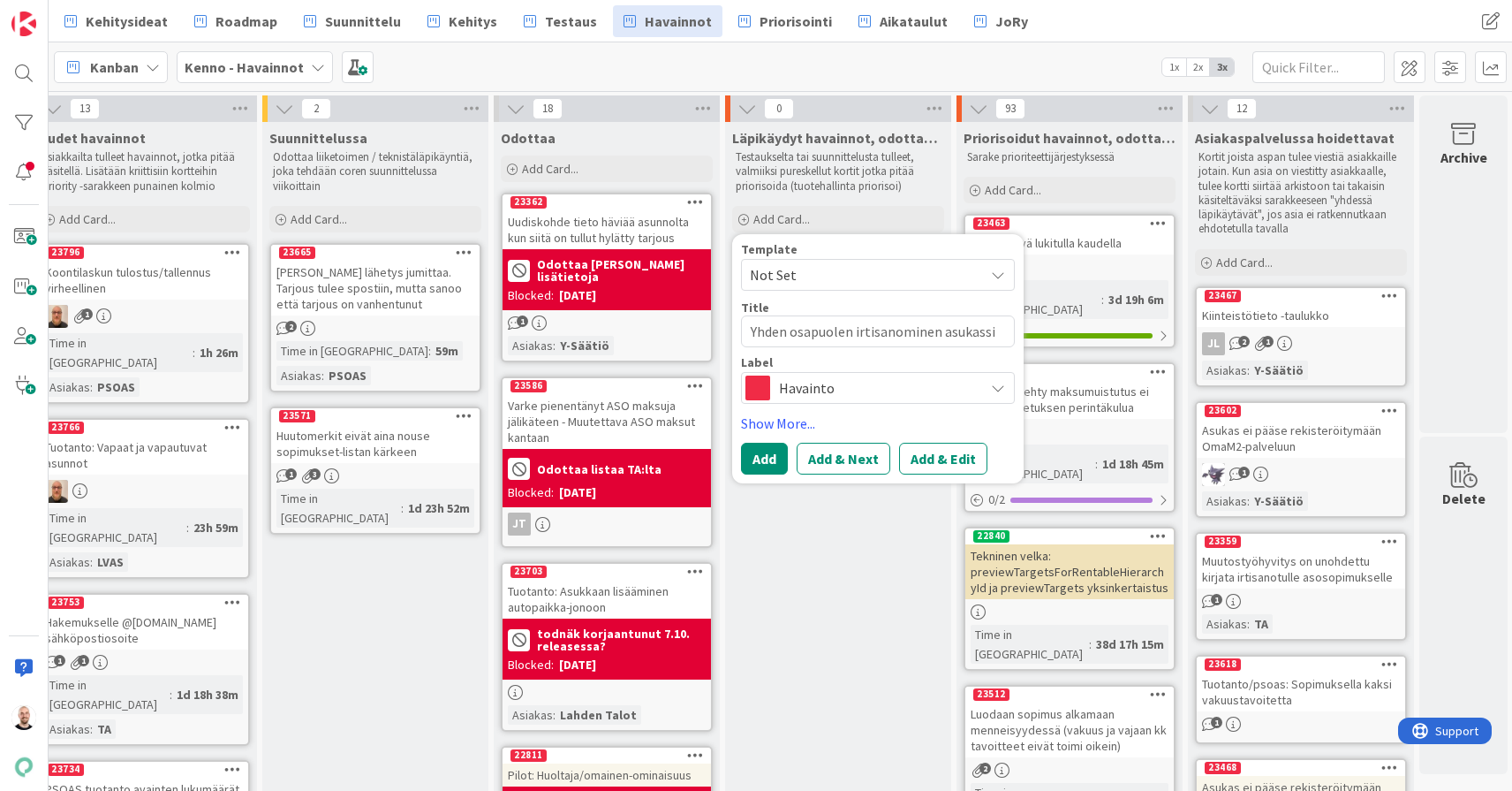
type textarea "x"
type textarea "Yhden osapuolen irtisanominen asukassiv"
type textarea "x"
type textarea "Yhden osapuolen irtisanominen asukassivu"
type textarea "x"
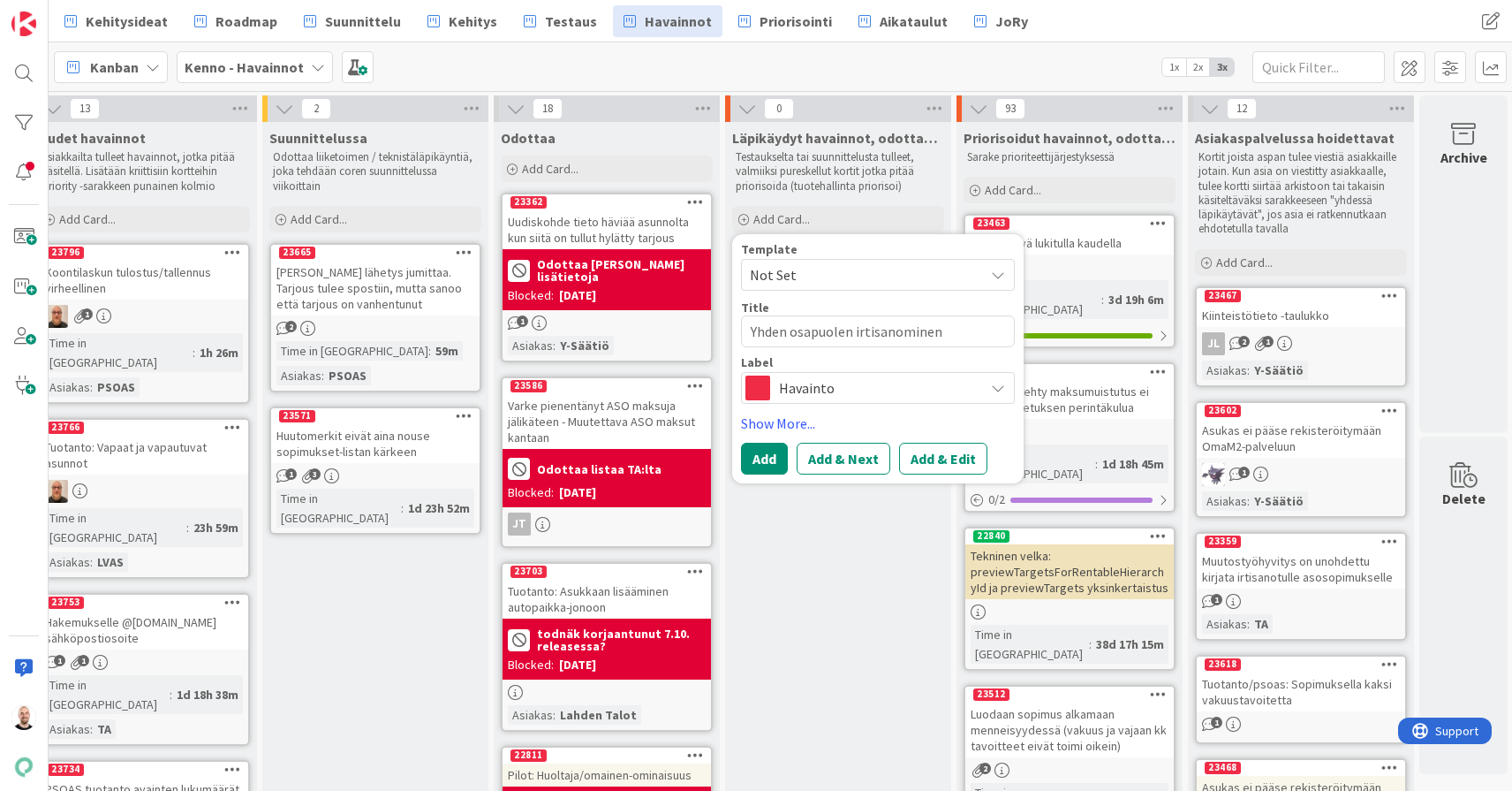
type textarea "Yhden osapuolen irtisanominen asukassivui"
type textarea "x"
type textarea "Yhden osapuolen irtisanominen asukassivuil"
type textarea "x"
type textarea "Yhden osapuolen irtisanominen asukassivuilt"
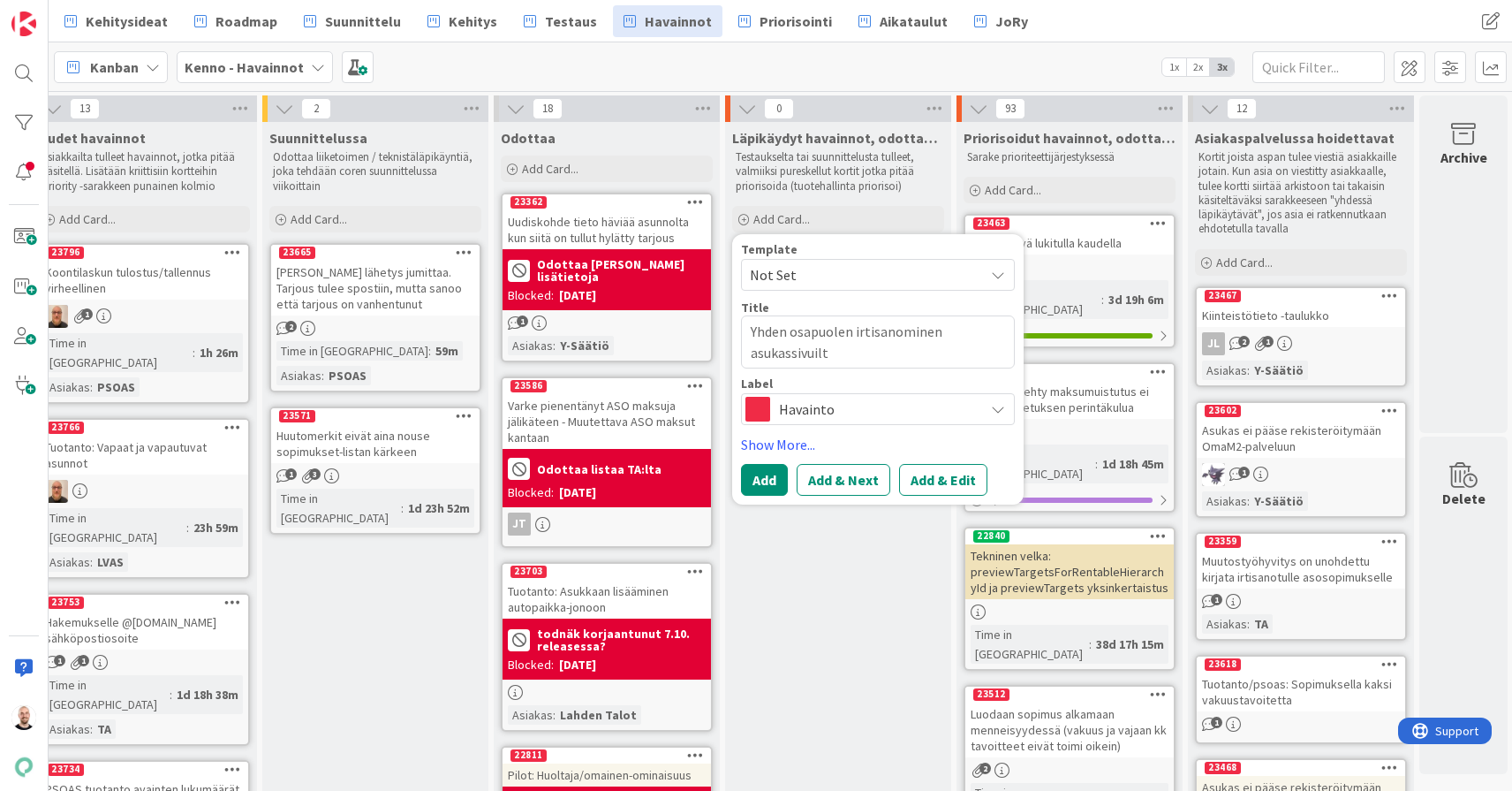
type textarea "x"
type textarea "Yhden osapuolen irtisanominen asukassivuilta"
type textarea "x"
type textarea "Yhden osapuolen irtisanominen asukassivuilta"
type textarea "x"
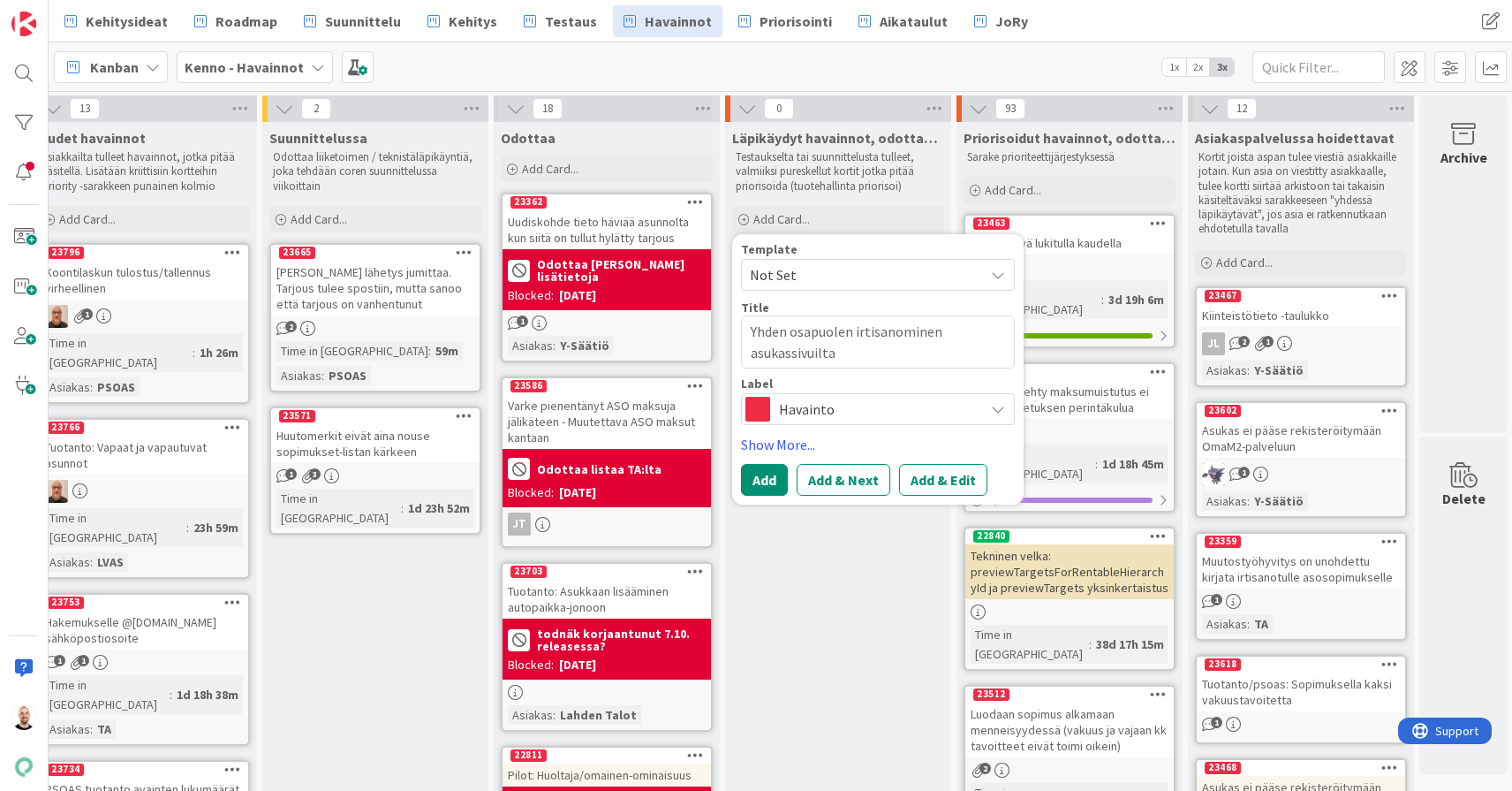
type textarea "Yhden osapuolen irtisanominen asukassivuilta e"
type textarea "x"
type textarea "Yhden osapuolen irtisanominen asukassivuilta ei"
type textarea "x"
type textarea "Yhden osapuolen irtisanominen asukassivuilta ei"
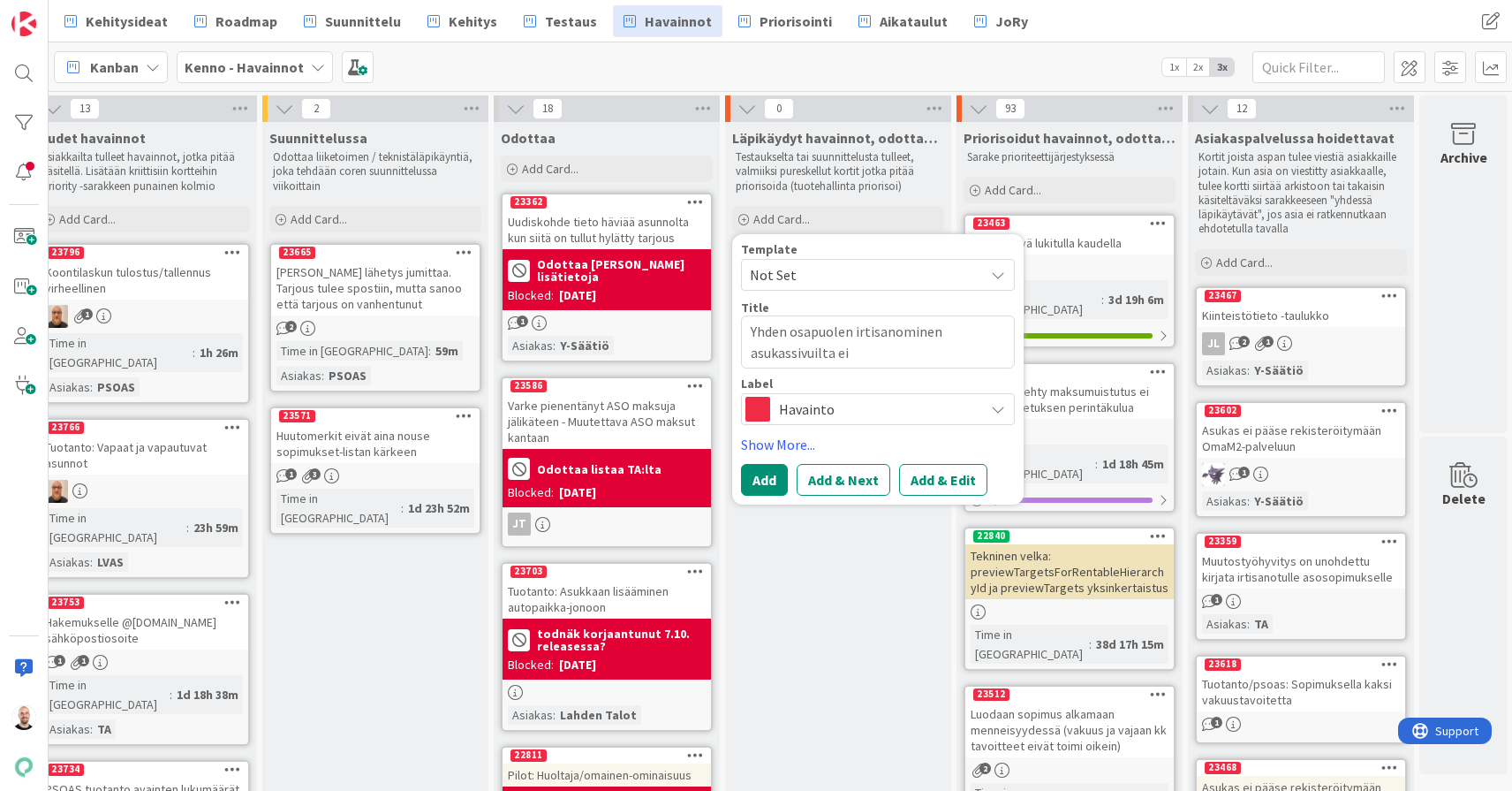
type textarea "x"
type textarea "Yhden osapuolen irtisanominen asukassivuilta ei t"
type textarea "x"
type textarea "Yhden osapuolen irtisanominen asukassivuilta ei to"
type textarea "x"
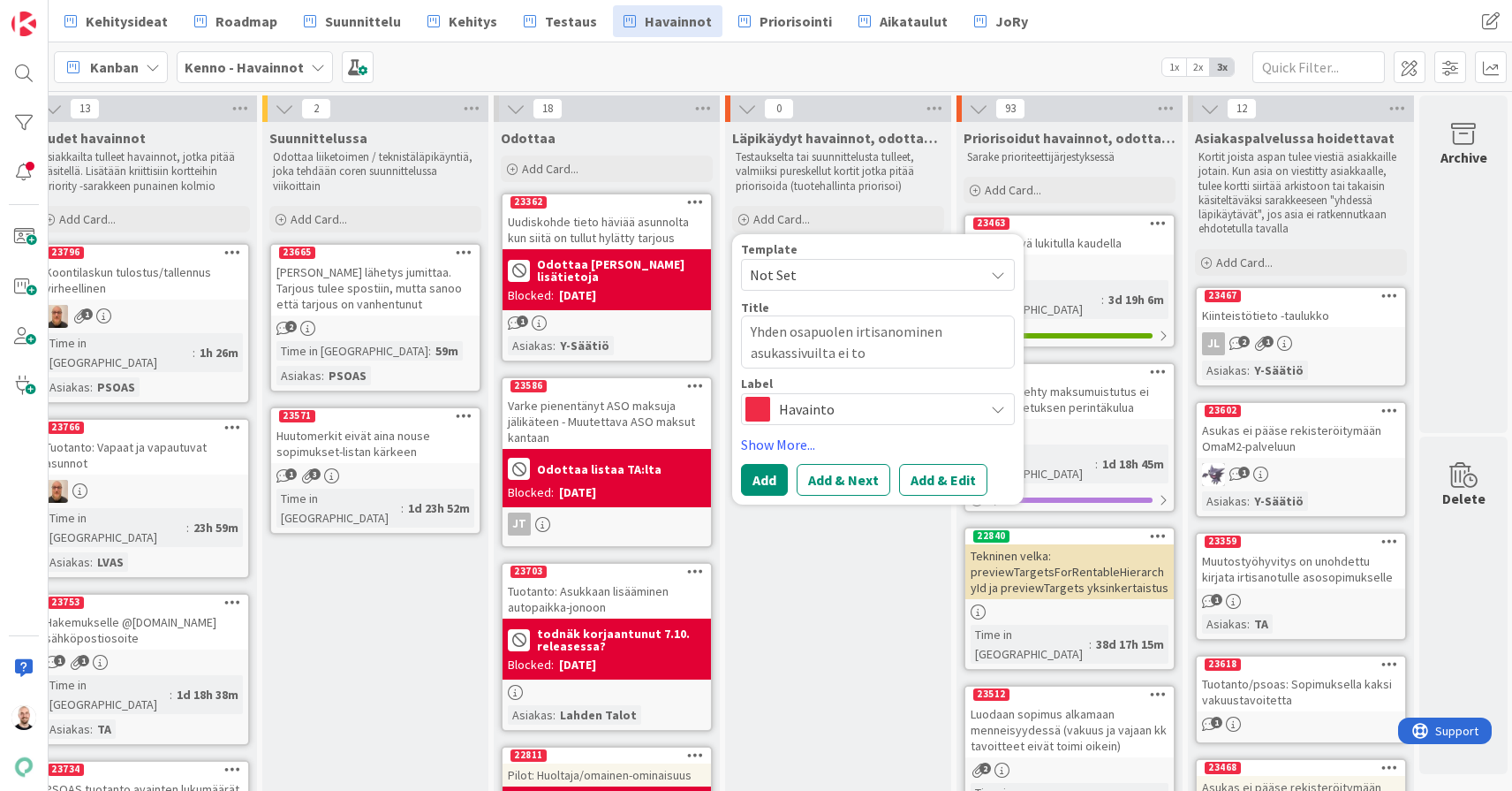
type textarea "Yhden osapuolen irtisanominen asukassivuilta ei toi"
type textarea "x"
type textarea "Yhden osapuolen irtisanominen asukassivuilta ei toim"
type textarea "x"
type textarea "Yhden osapuolen irtisanominen asukassivuilta ei toimi"
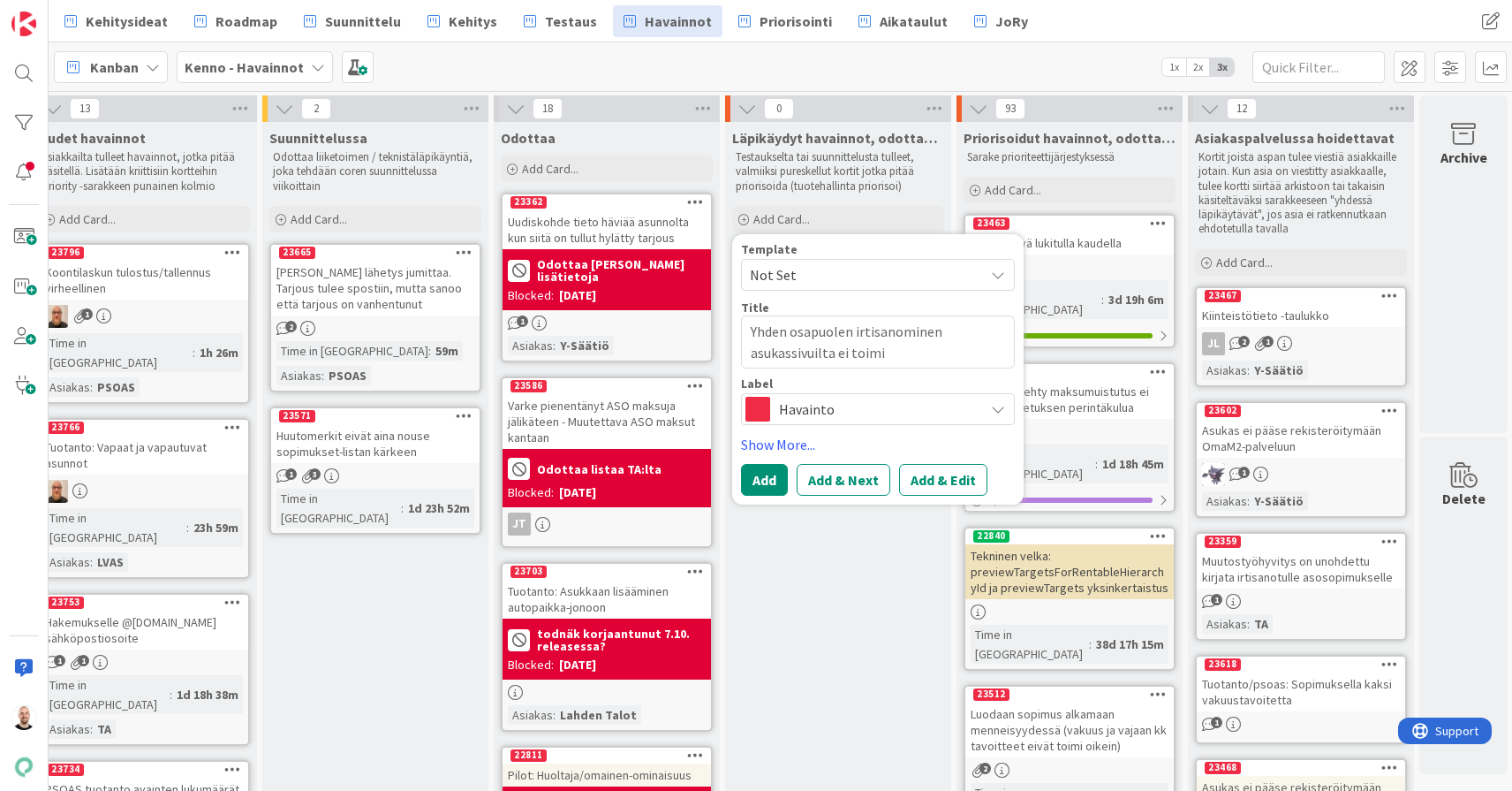
type textarea "x"
type textarea "Yhden osapuolen irtisanominen asukassivuilta ei toimi"
type textarea "x"
type textarea "Yhden osapuolen irtisanominen asukassivuilta ei toimi o"
type textarea "x"
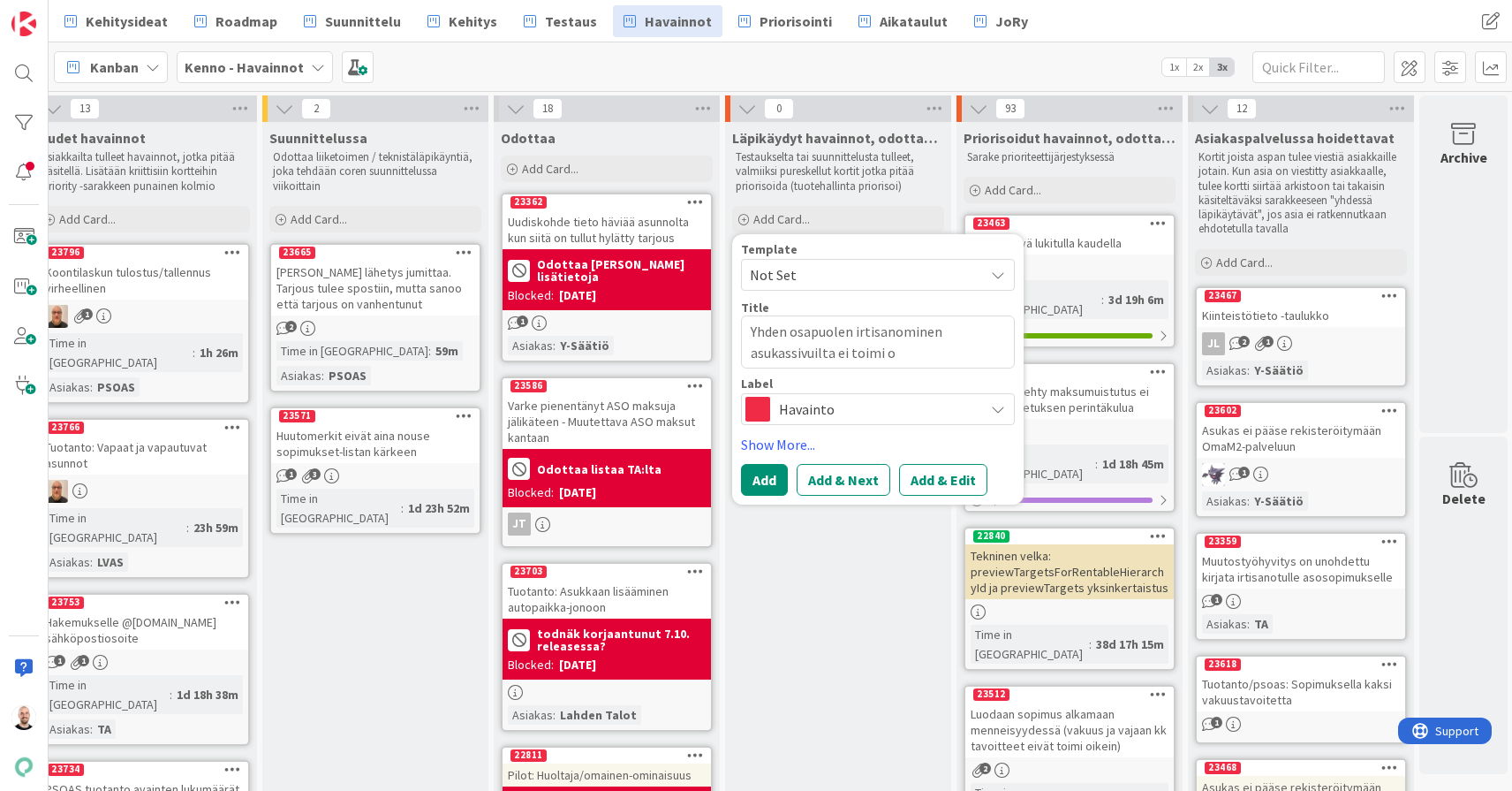
type textarea "Yhden osapuolen irtisanominen asukassivuilta ei toimi oi"
type textarea "x"
type textarea "Yhden osapuolen irtisanominen asukassivuilta ei toimi oik"
type textarea "x"
type textarea "Yhden osapuolen irtisanominen asukassivuilta ei toimi oike"
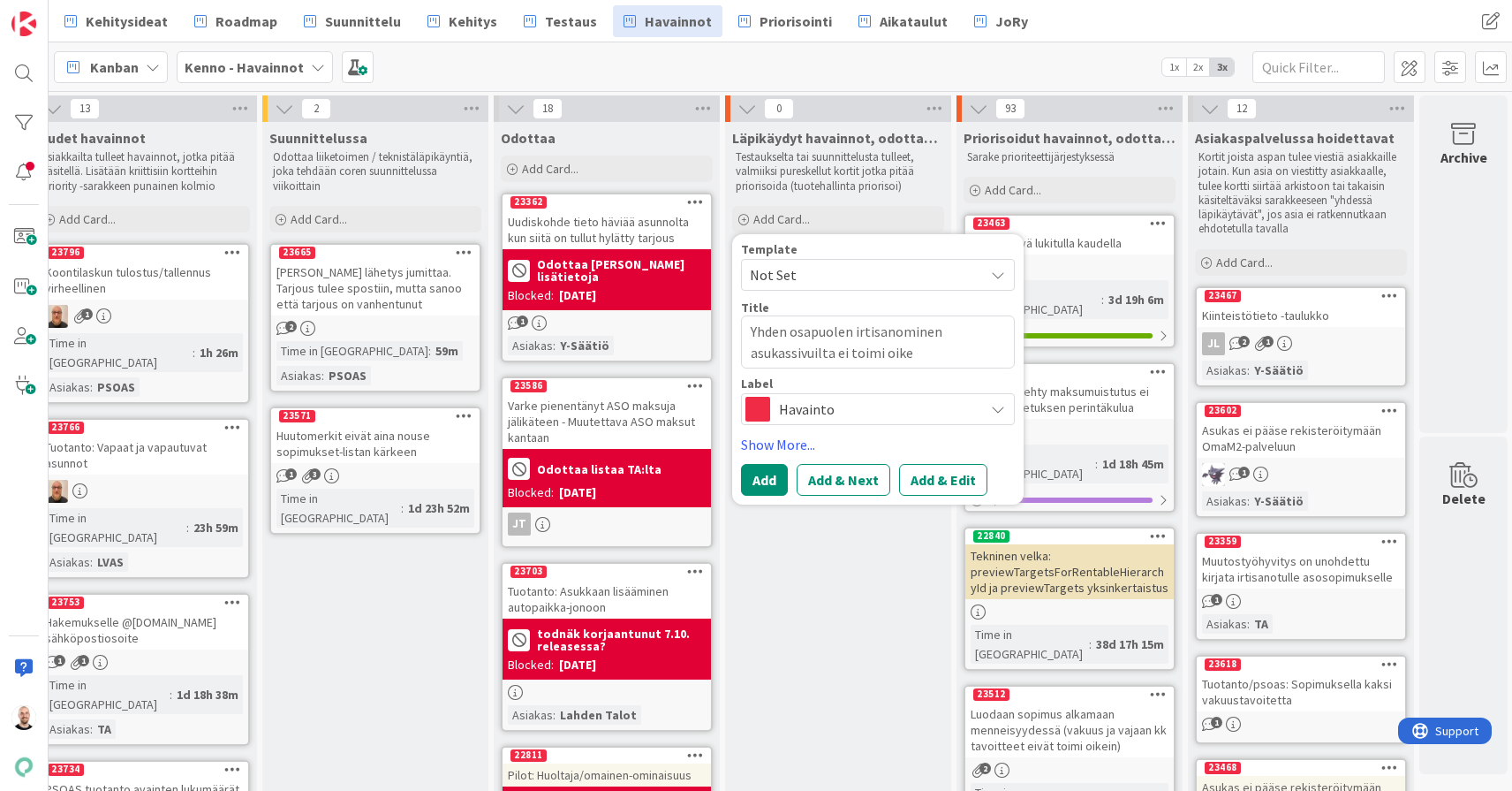
type textarea "x"
type textarea "Yhden osapuolen irtisanominen asukassivuilta ei toimi oikei"
type textarea "x"
type textarea "Yhden osapuolen irtisanominen asukassivuilta ei toimi oikein"
click at [935, 478] on button "Add & Edit" at bounding box center [943, 480] width 88 height 32
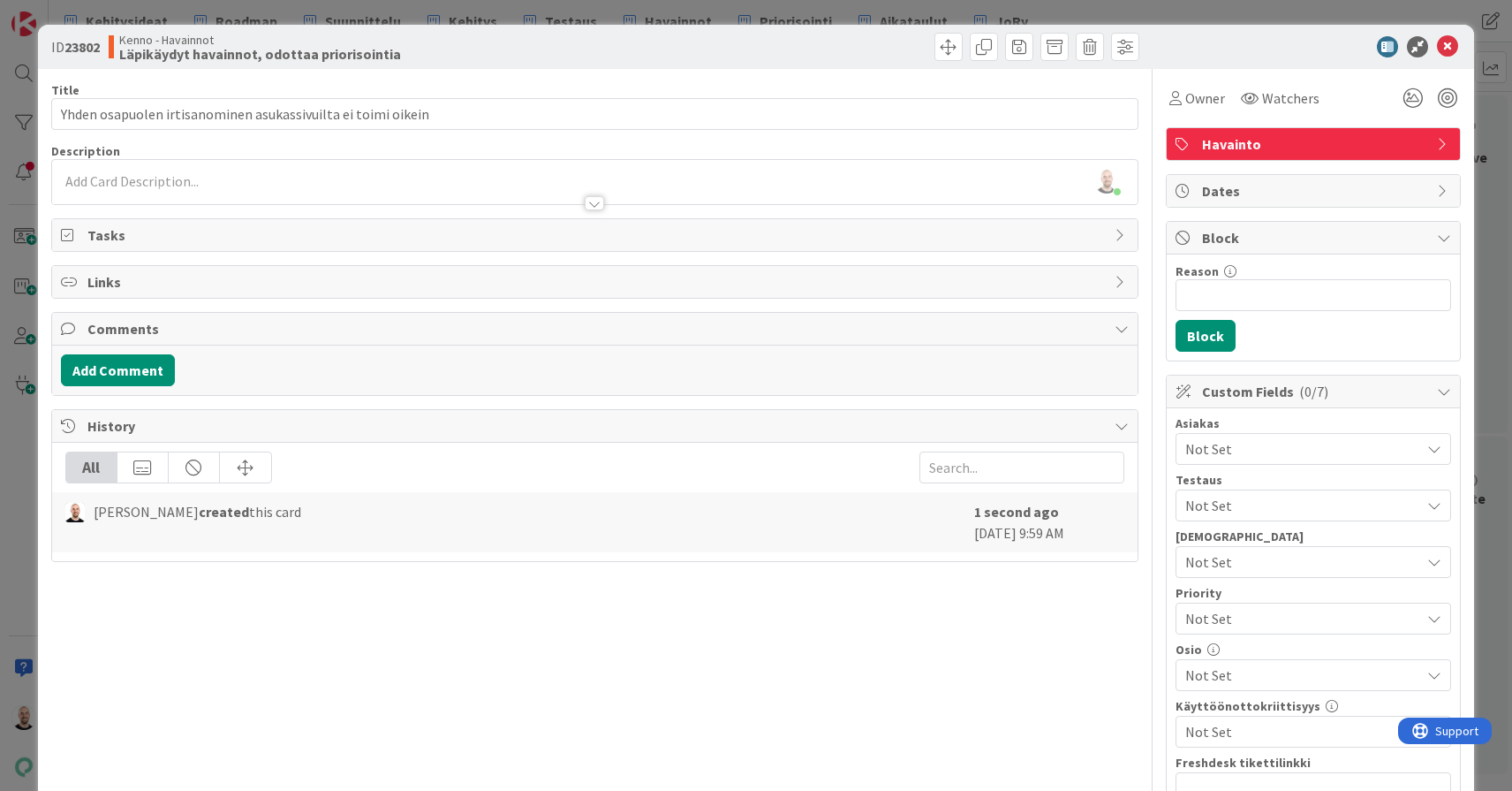
click at [565, 189] on div at bounding box center [594, 195] width 1086 height 19
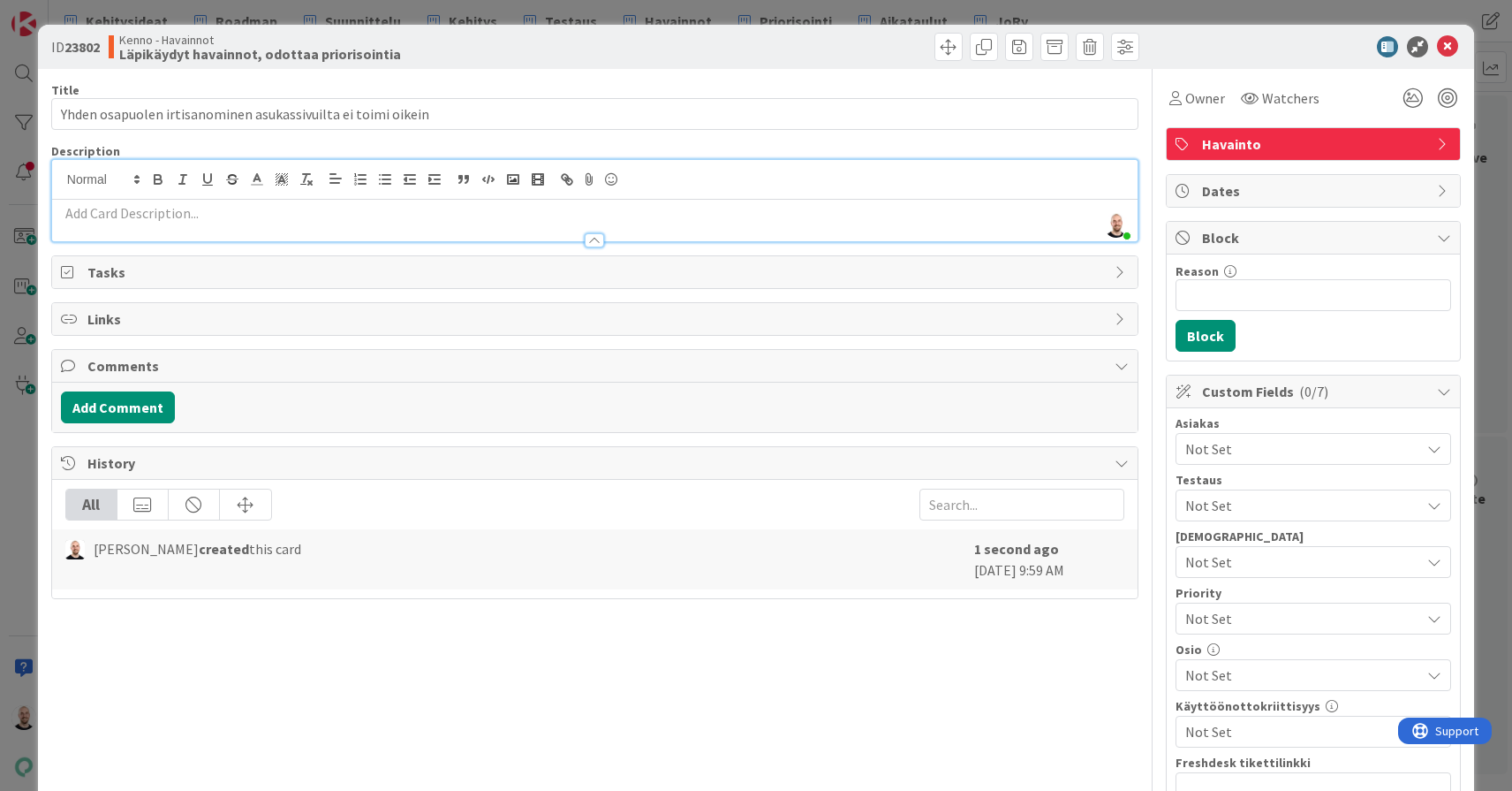
click at [576, 217] on p at bounding box center [595, 214] width 1068 height 21
click at [544, 223] on div at bounding box center [594, 232] width 1086 height 19
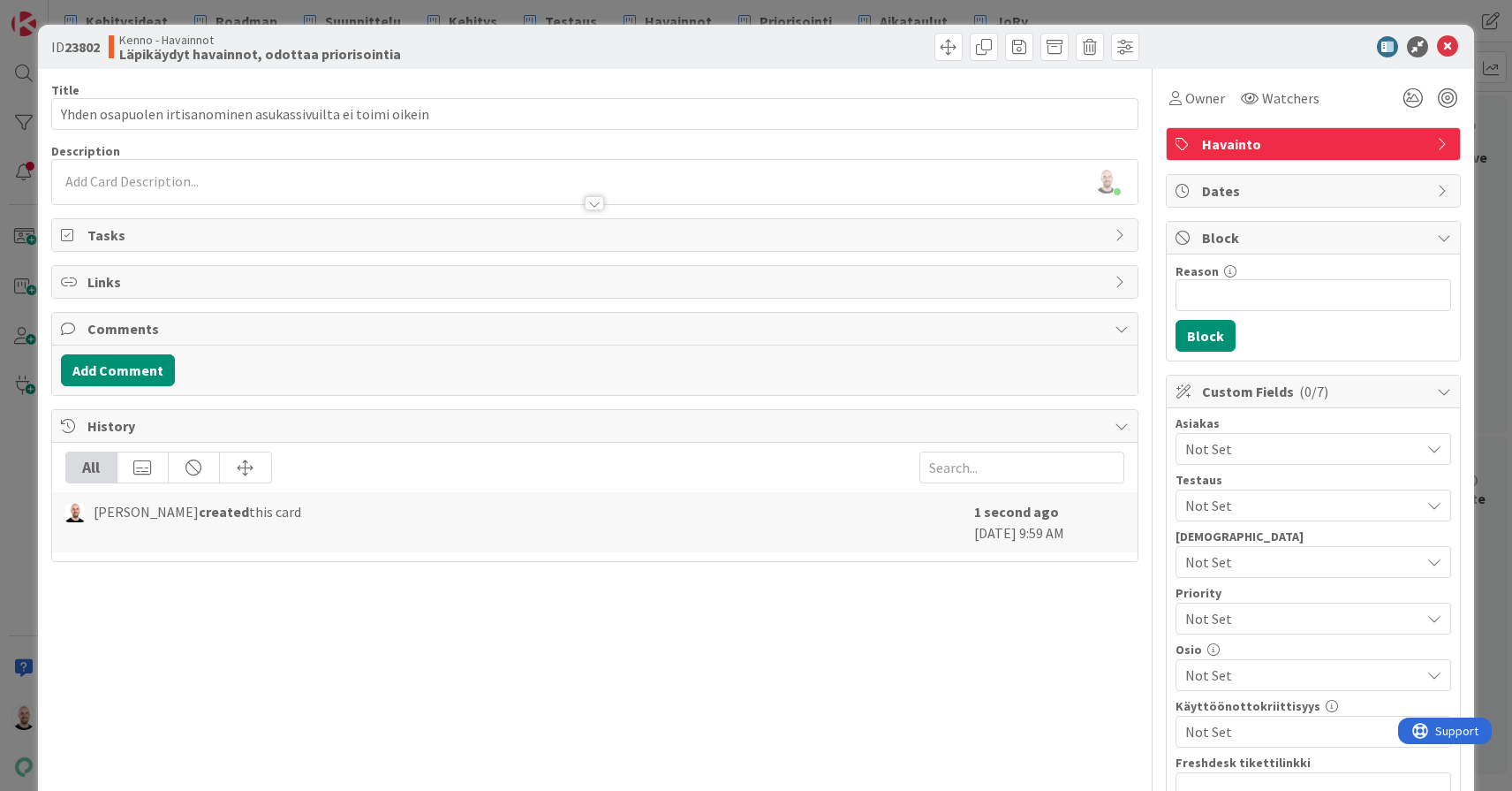
click at [543, 195] on div at bounding box center [594, 195] width 1086 height 19
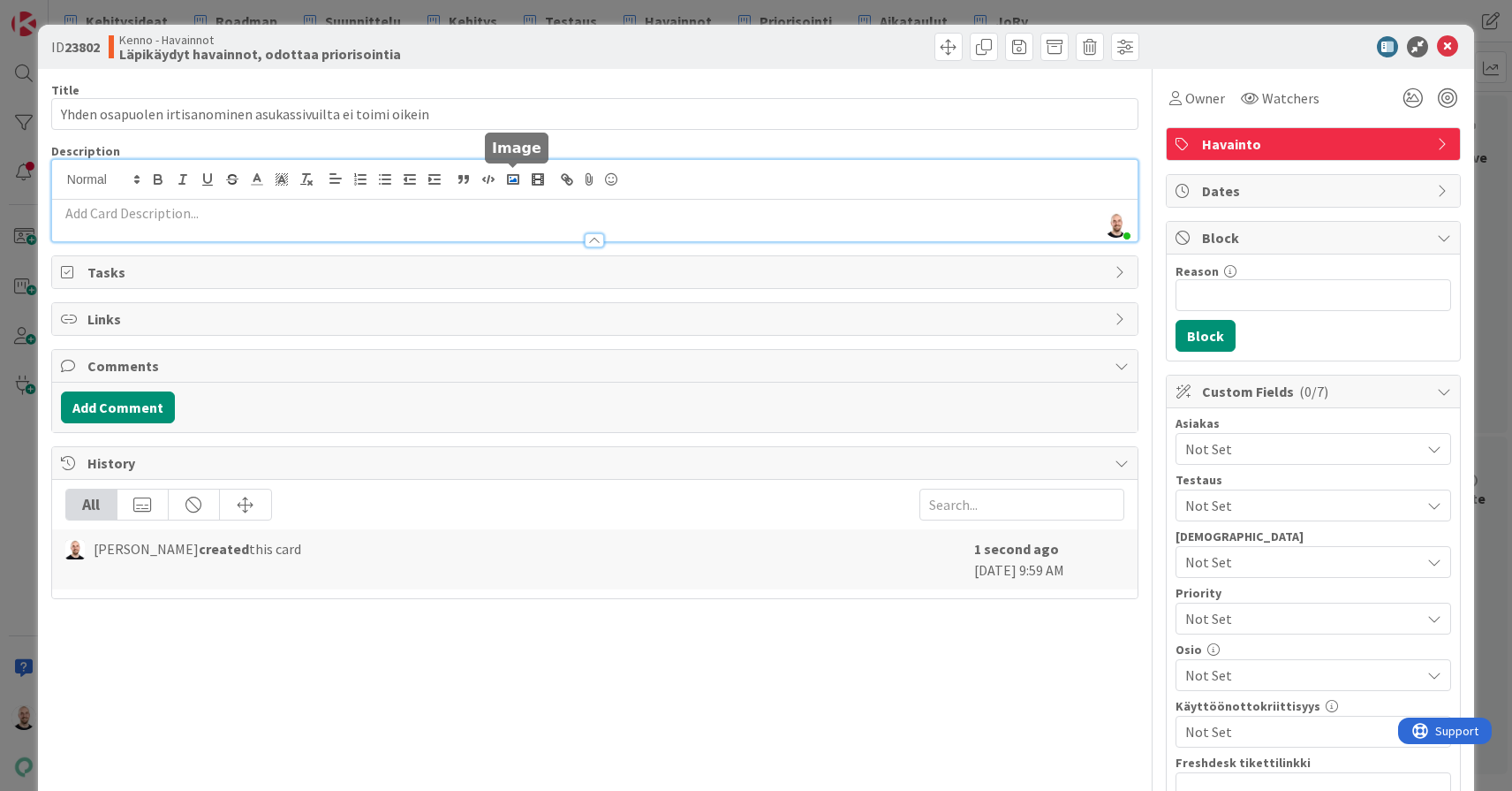
click at [505, 178] on icon "button" at bounding box center [512, 179] width 16 height 16
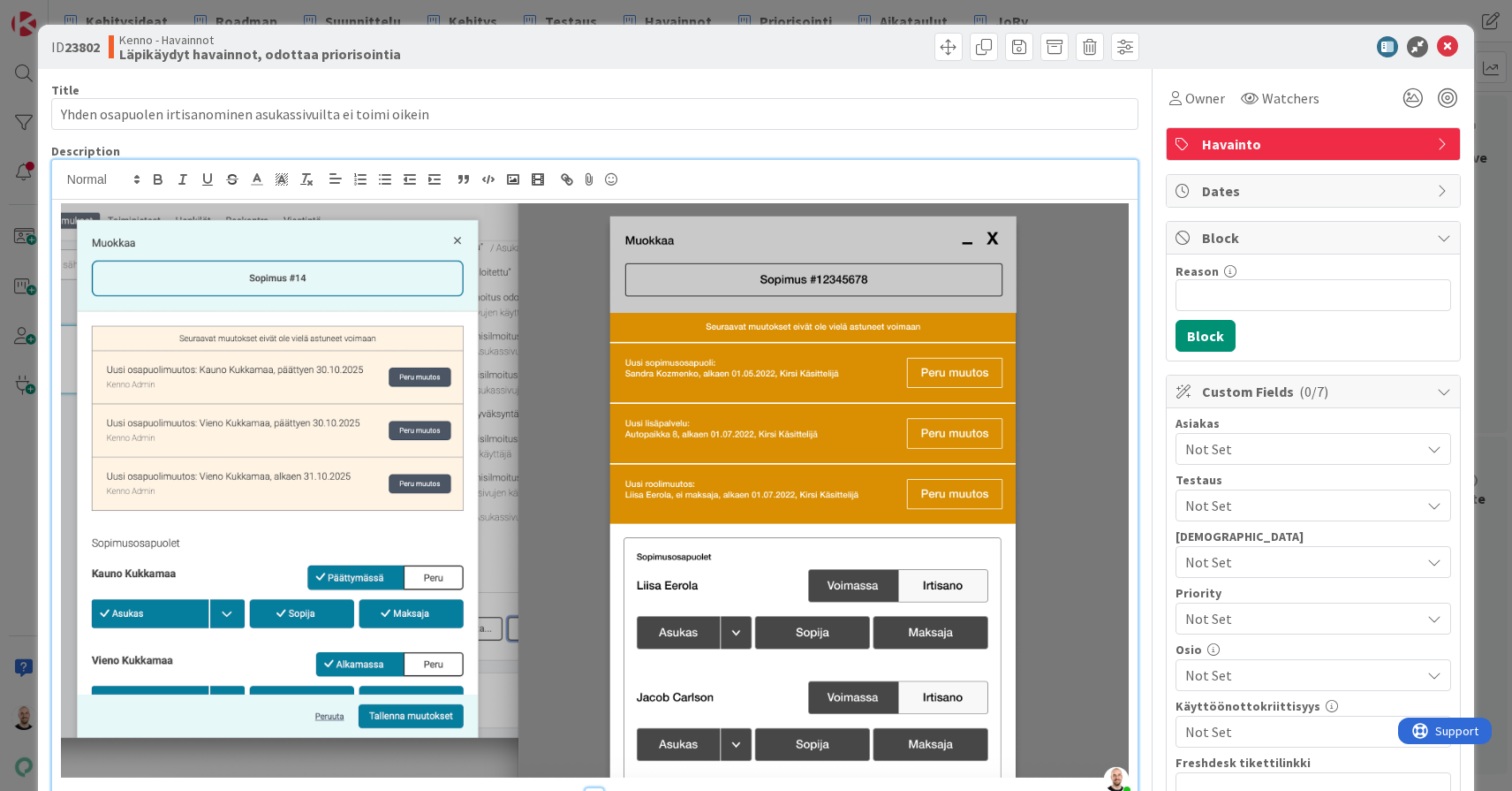
click at [455, 293] on img at bounding box center [595, 490] width 1068 height 575
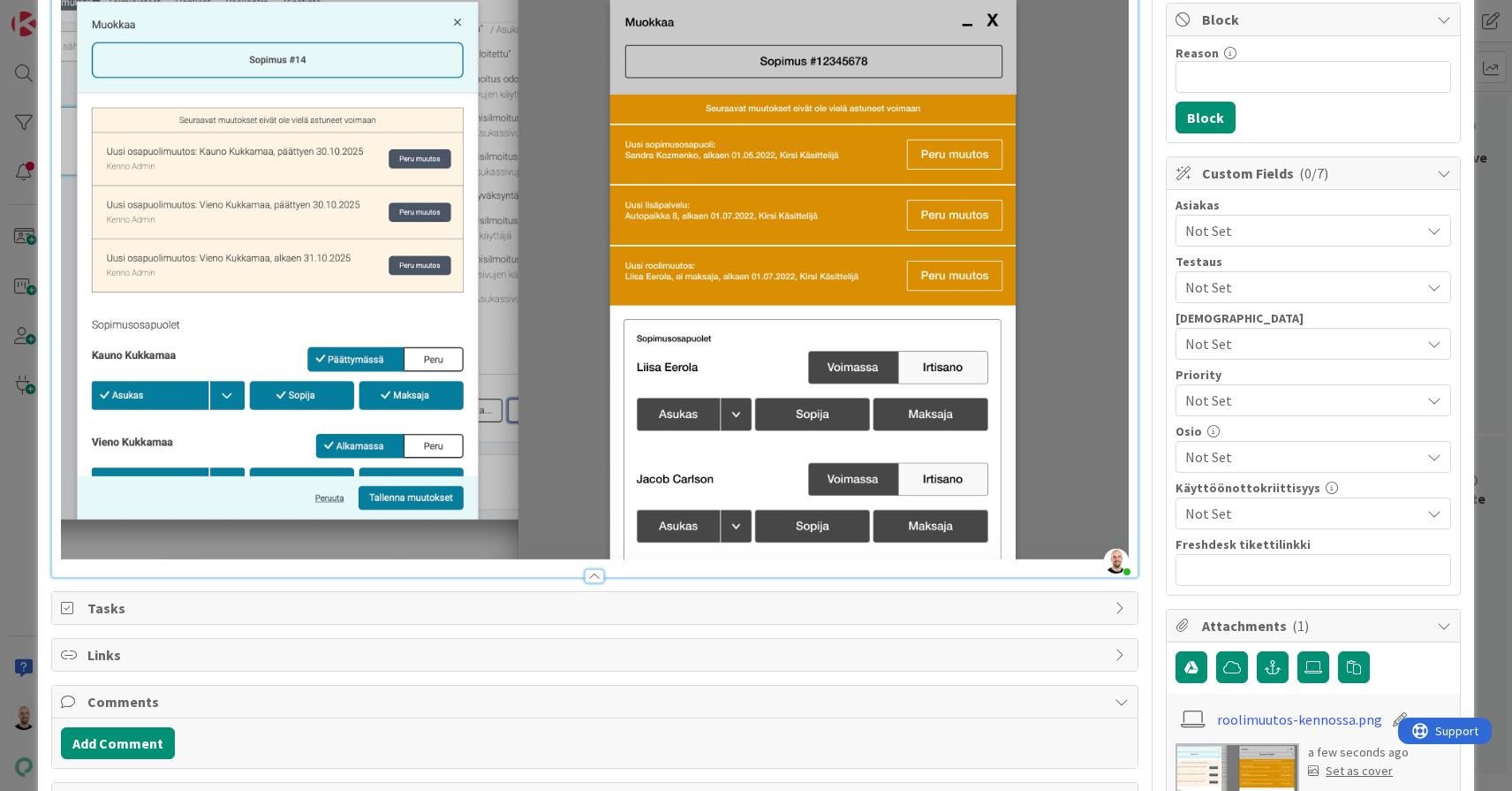
scroll to position [214, 0]
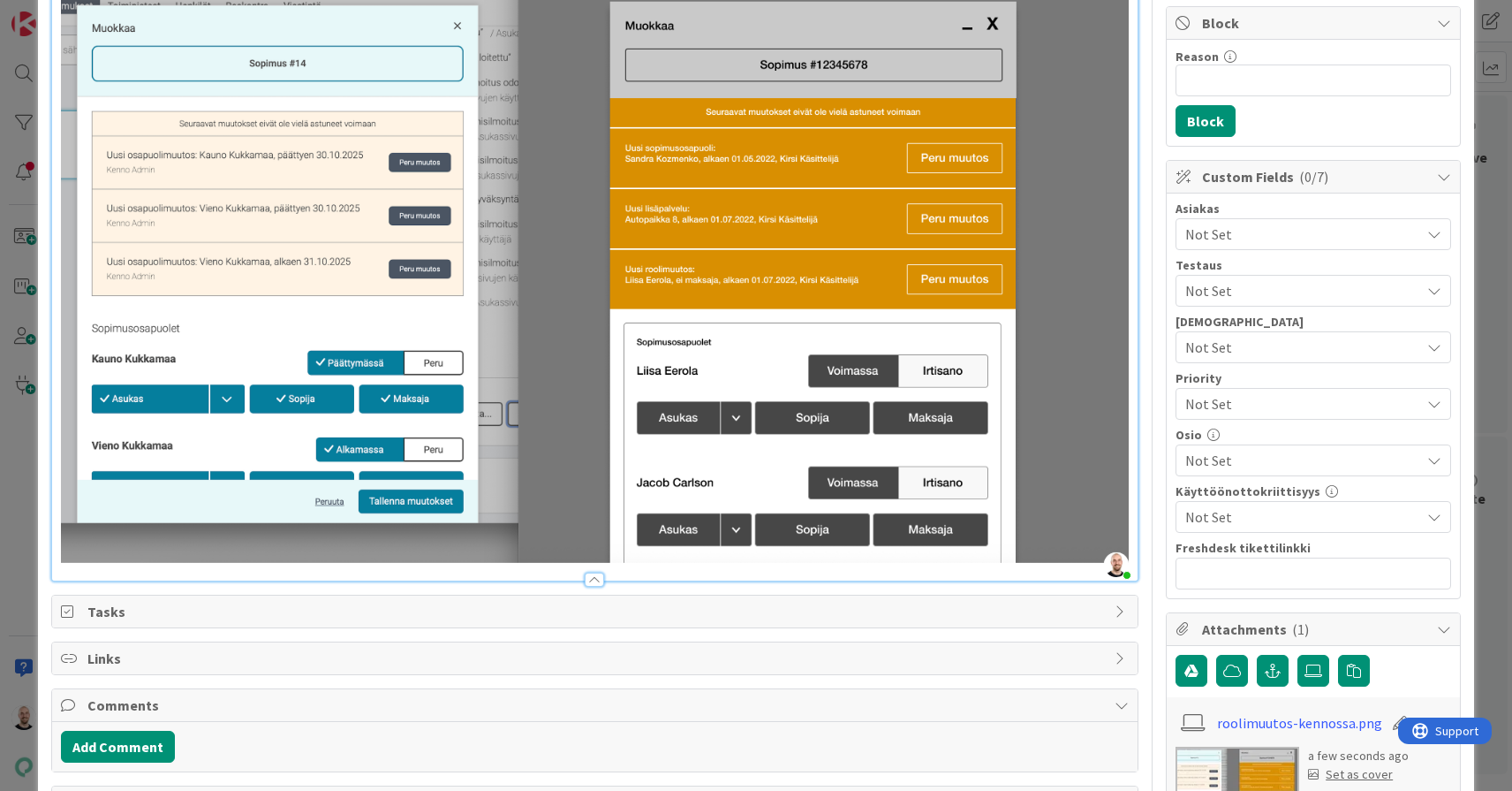
click at [1133, 115] on div at bounding box center [594, 282] width 1086 height 595
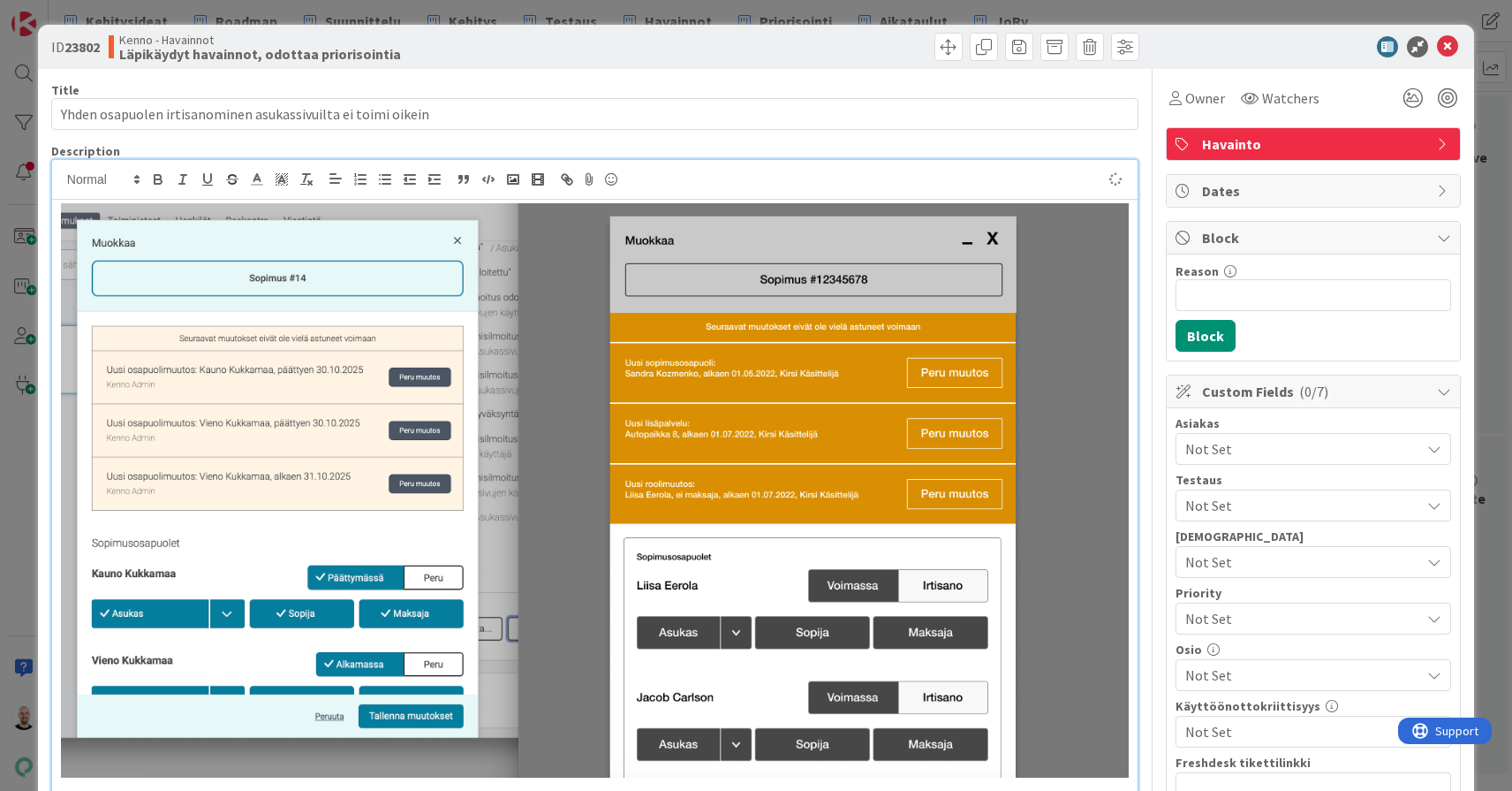
scroll to position [0, 0]
click at [516, 176] on rect "button" at bounding box center [512, 179] width 10 height 8
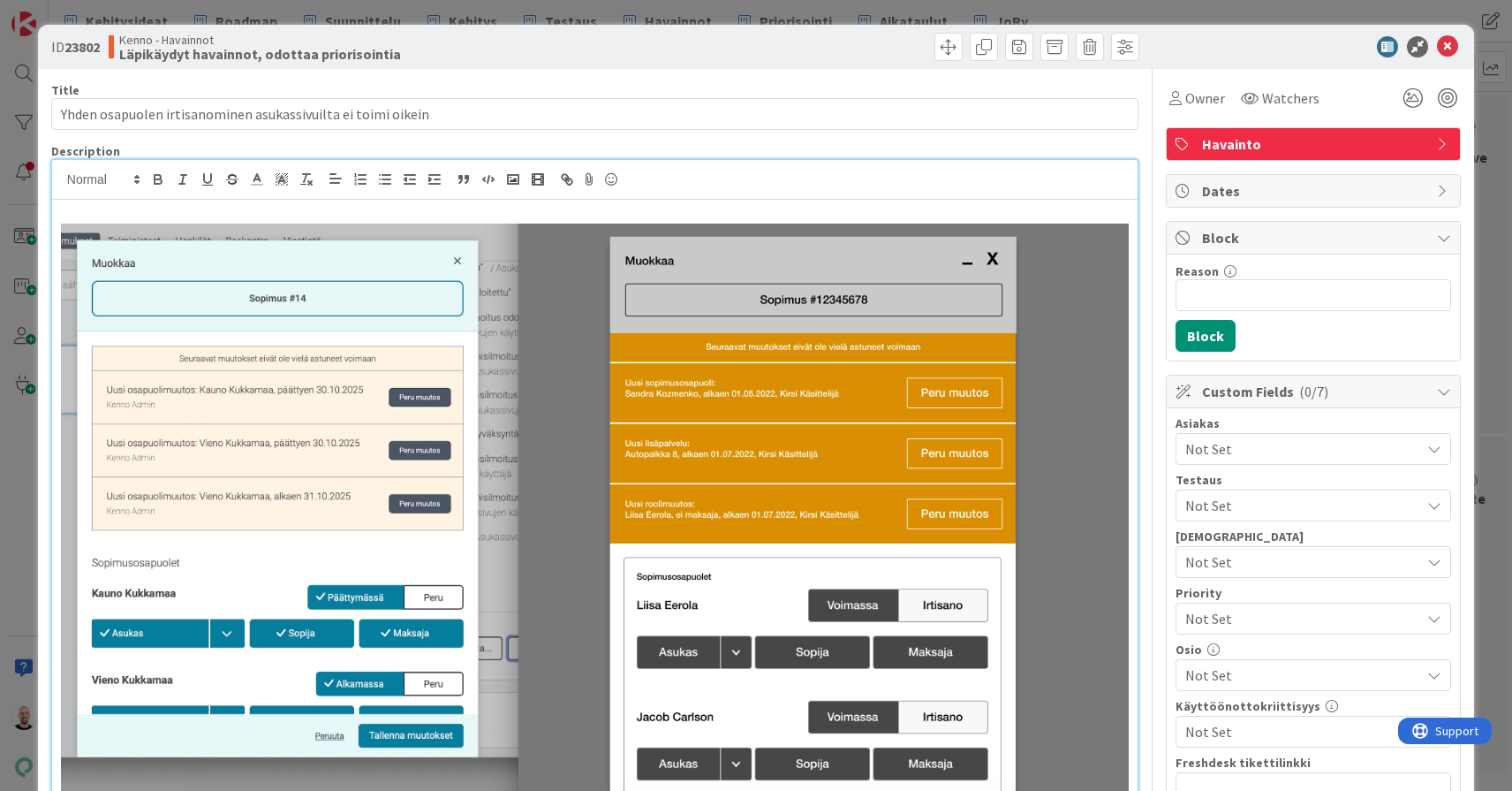
scroll to position [6, 0]
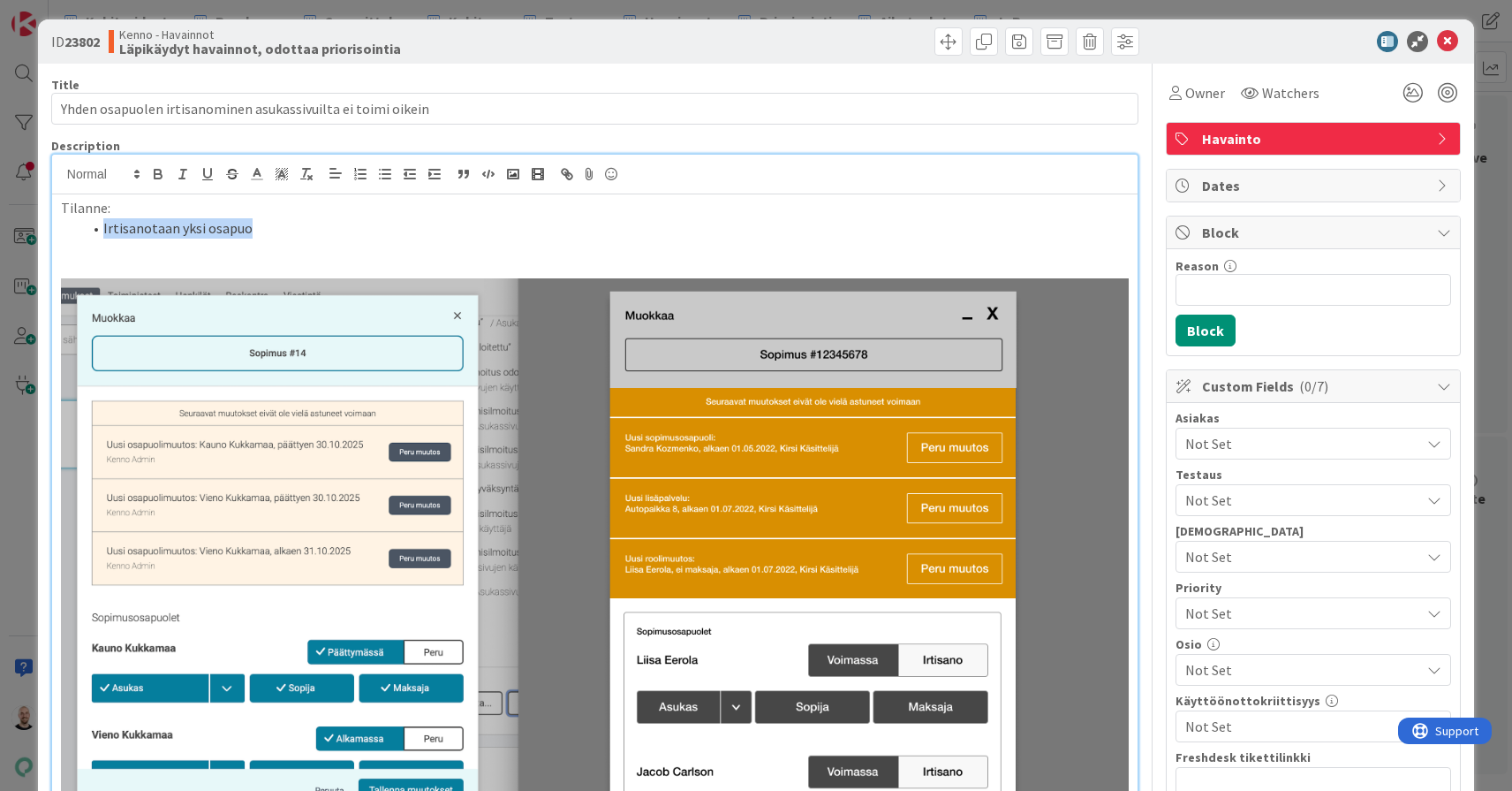
drag, startPoint x: 102, startPoint y: 226, endPoint x: 264, endPoint y: 227, distance: 162.0
click at [264, 227] on li "Irtisanotaan yksi osapuo" at bounding box center [605, 229] width 1047 height 21
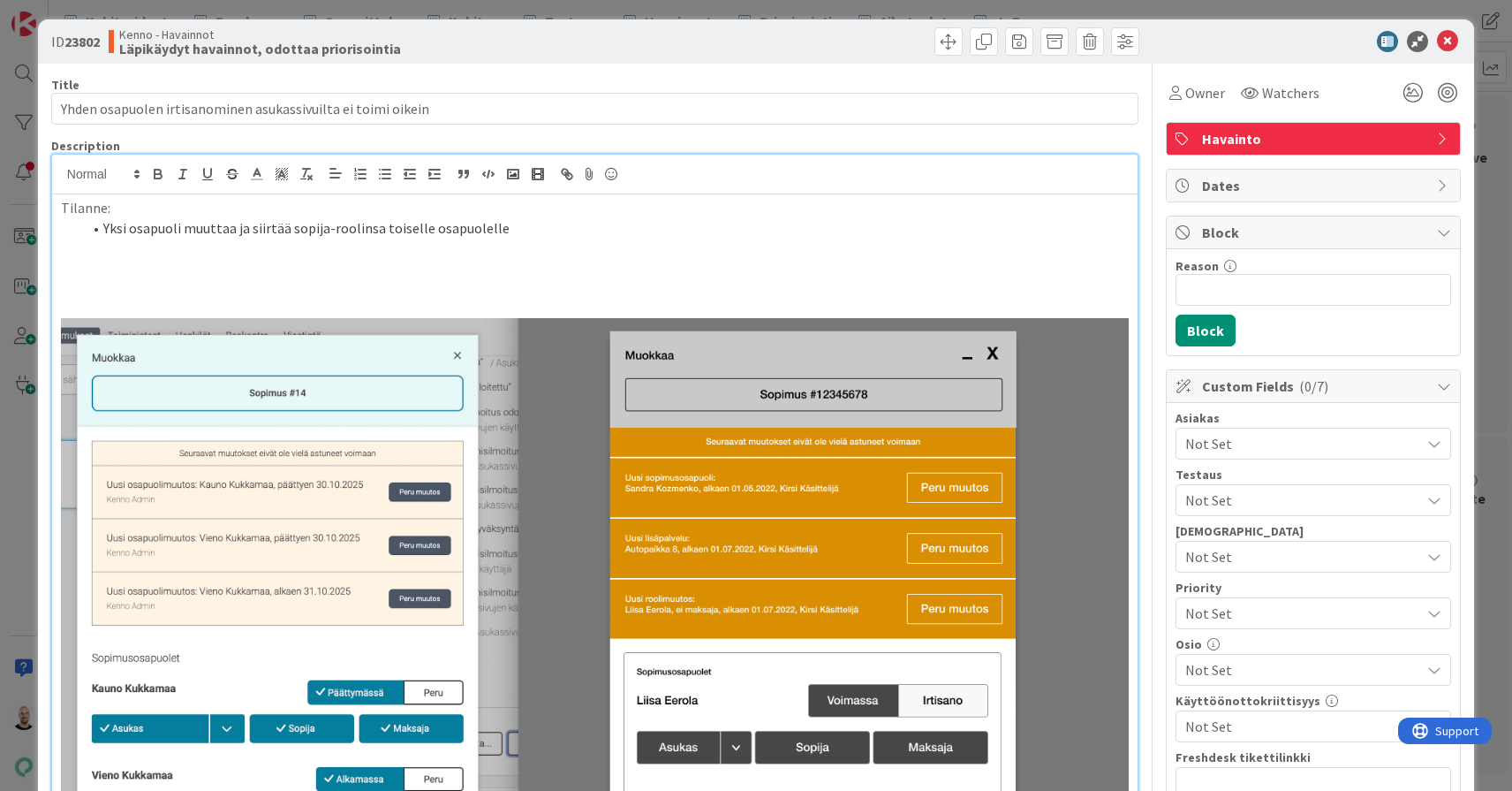
click at [499, 226] on li "Yksi osapuoli muuttaa ja siirtää sopija-roolinsa toiselle osapuolelle" at bounding box center [605, 229] width 1047 height 21
click at [311, 269] on p at bounding box center [595, 268] width 1068 height 21
click at [535, 232] on li "Yksi osapuoli muuttaa ja siirtää sopija-roolinsa toiselle osapuolelle" at bounding box center [605, 229] width 1047 height 21
click at [208, 266] on p at bounding box center [595, 268] width 1068 height 21
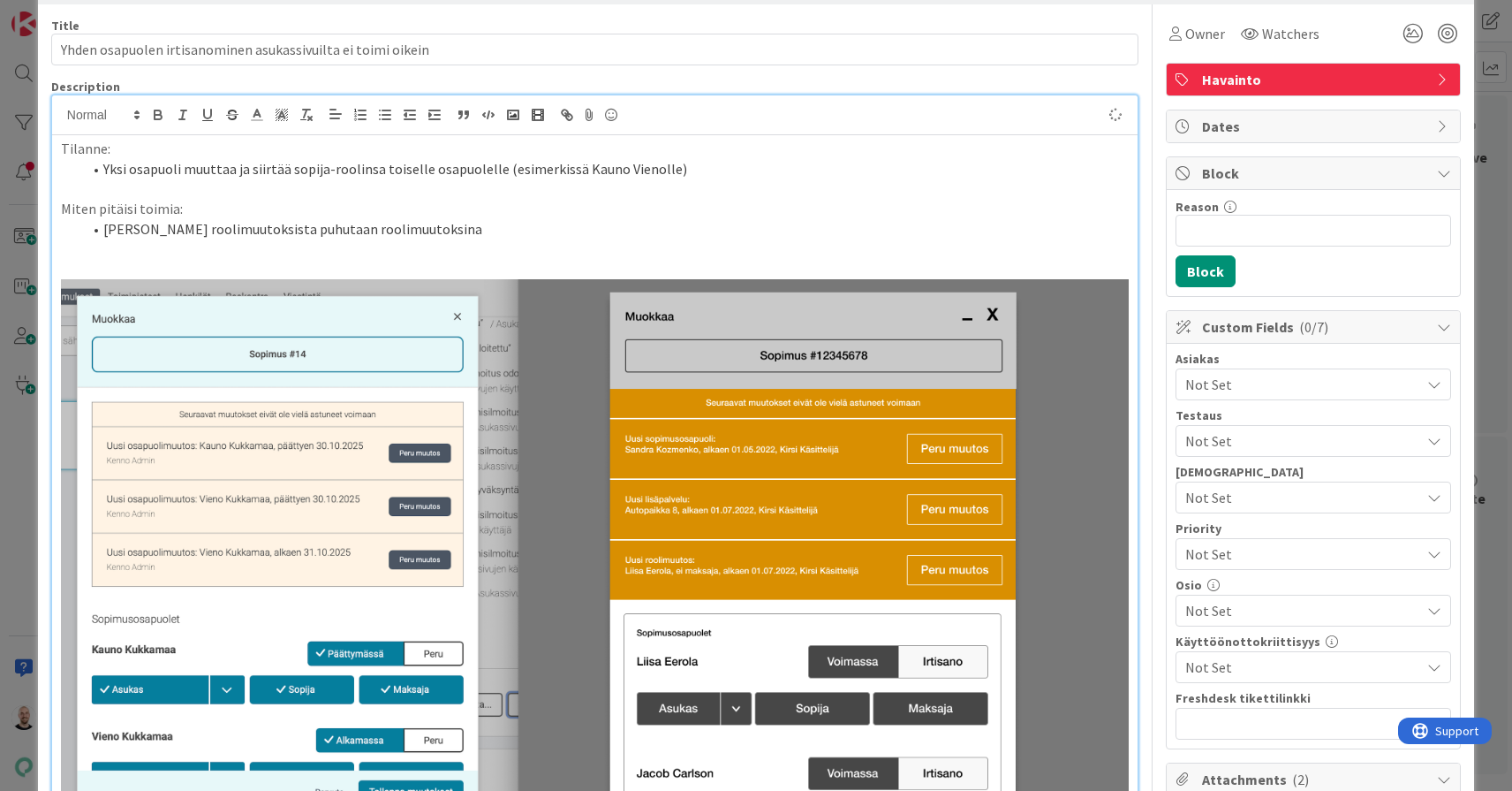
scroll to position [64, 0]
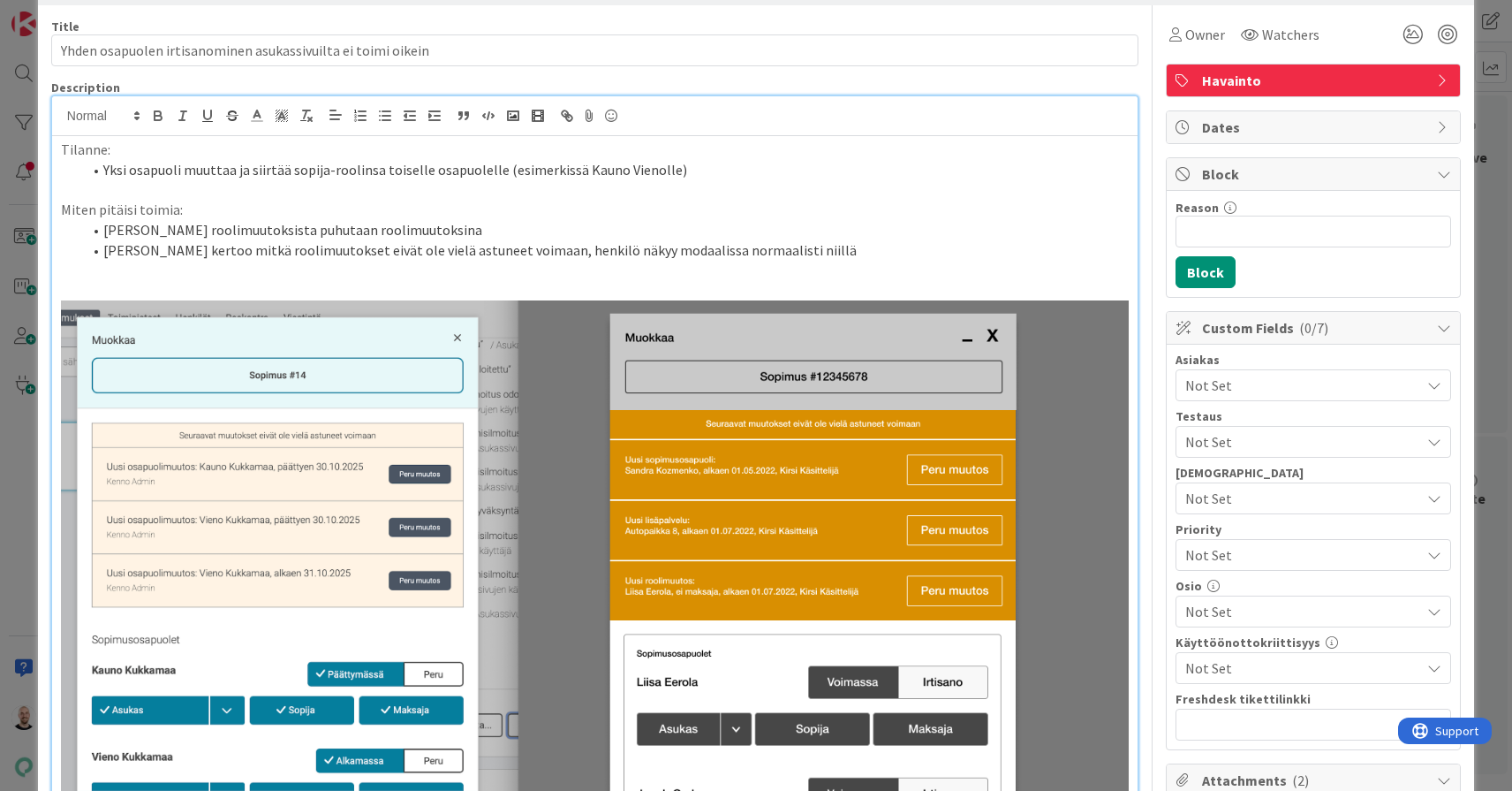
click at [607, 249] on li "Banneri kertoo mitkä roolimuutokset eivät ole vielä astuneet voimaan, henkilö n…" at bounding box center [605, 251] width 1047 height 21
click at [856, 253] on li "Banneri kertoo mitkä roolimuutokset eivät ole vielä astuneet voimaan, henkilö n…" at bounding box center [605, 251] width 1047 height 21
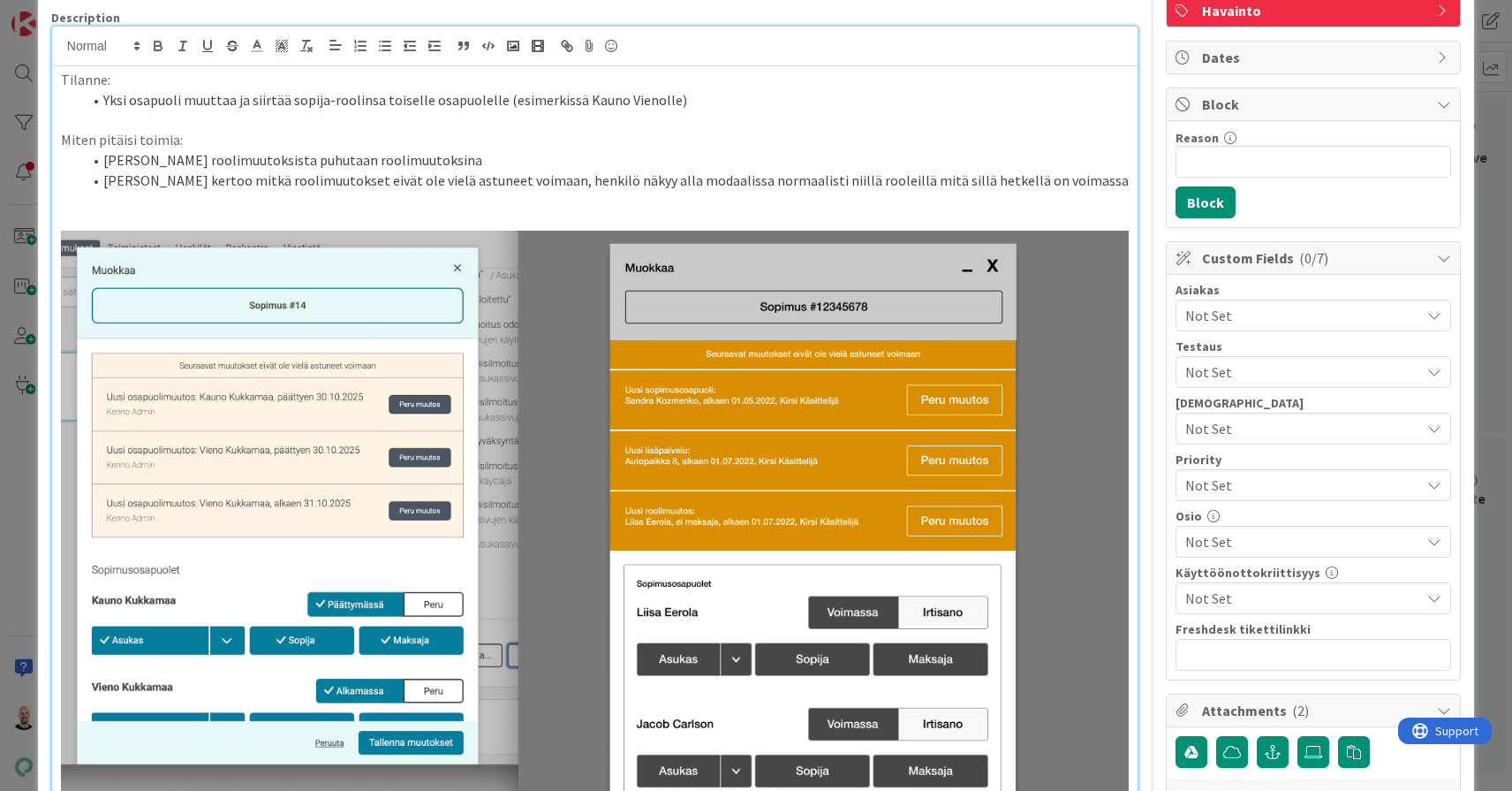
scroll to position [134, 0]
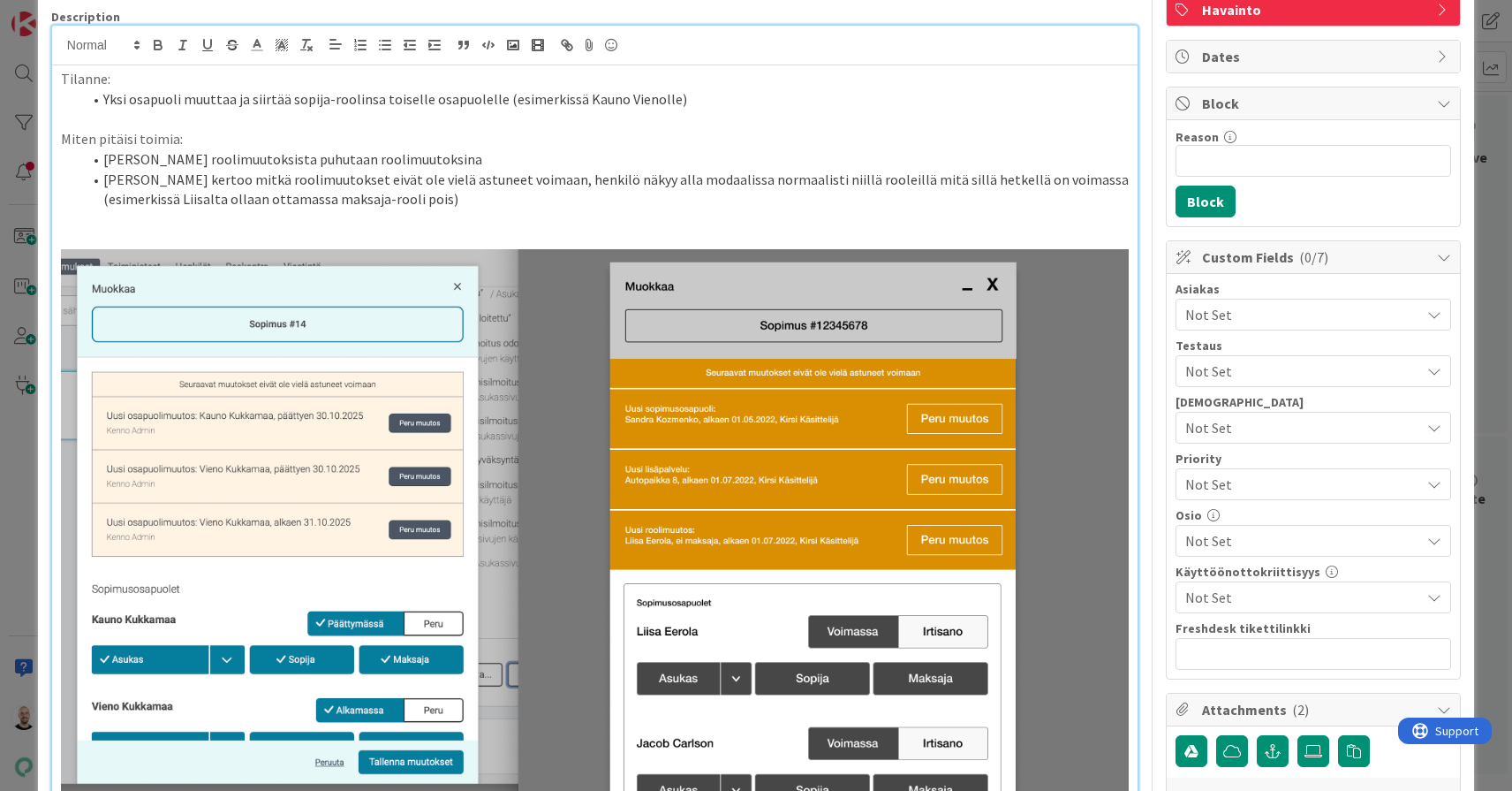
click at [573, 154] on li "Pelkistä roolimuutoksista puhutaan roolimuutoksina" at bounding box center [605, 160] width 1047 height 21
click at [579, 157] on li "Pelkistä roolimuutoksista puhutaan roolimuutoksina" at bounding box center [605, 160] width 1047 height 21
drag, startPoint x: 576, startPoint y: 152, endPoint x: 459, endPoint y: 150, distance: 117.0
click at [459, 150] on li "Pelkistä roolimuutoksista puhutaan roolimuutoksina" at bounding box center [605, 160] width 1047 height 21
click at [454, 197] on li "[PERSON_NAME] kertoo mitkä roolimuutokset eivät ole vielä astuneet voimaan, hen…" at bounding box center [605, 189] width 1047 height 40
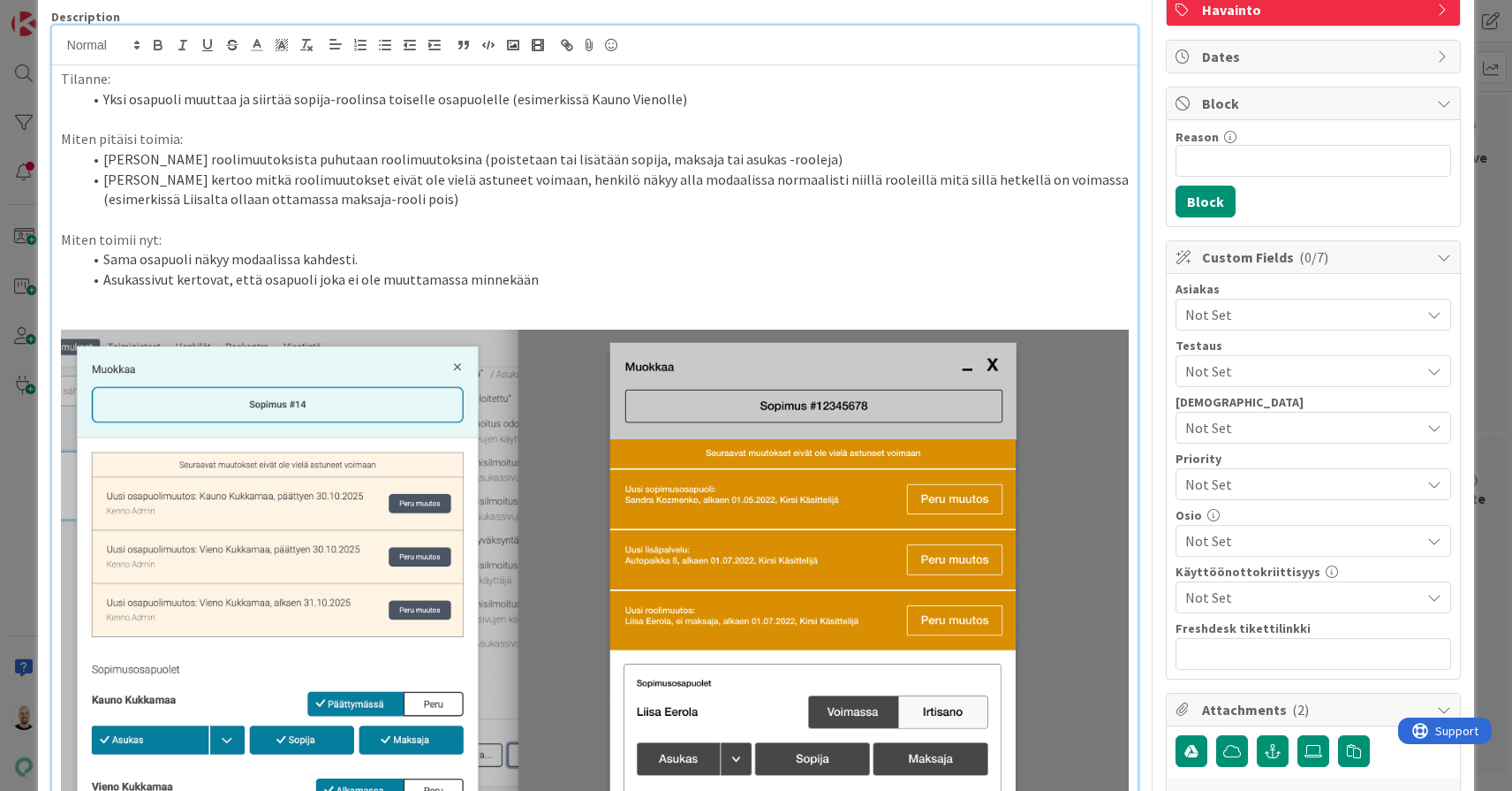
click at [307, 274] on li "Asukassivut kertovat, että osapuoli joka ei ole muuttamassa minnekään" at bounding box center [605, 280] width 1047 height 21
click at [574, 271] on li "Asukassivut kertovat, että osapuolen joka ei ole muuttamassa minnekään" at bounding box center [605, 280] width 1047 height 21
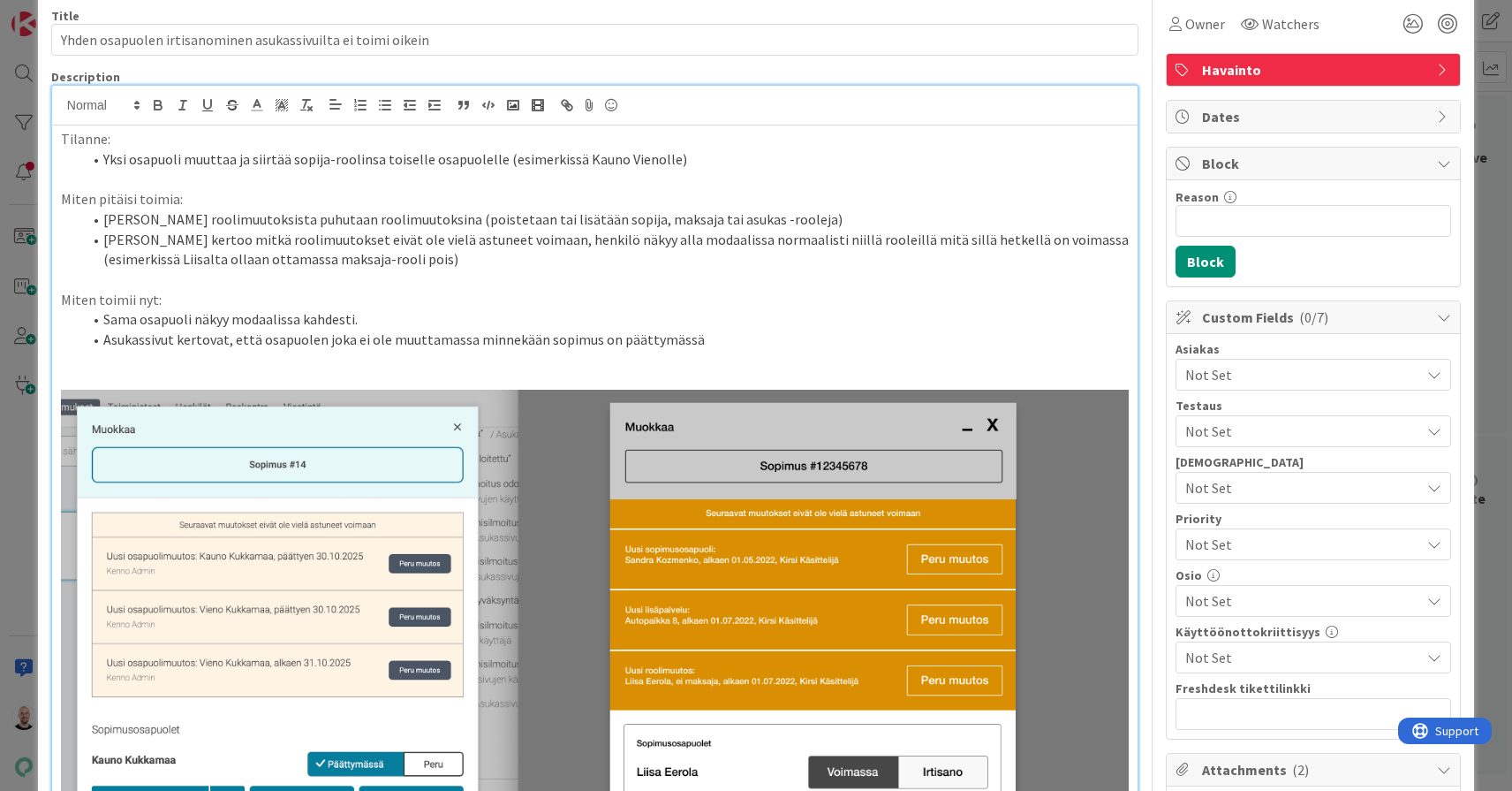
scroll to position [56, 0]
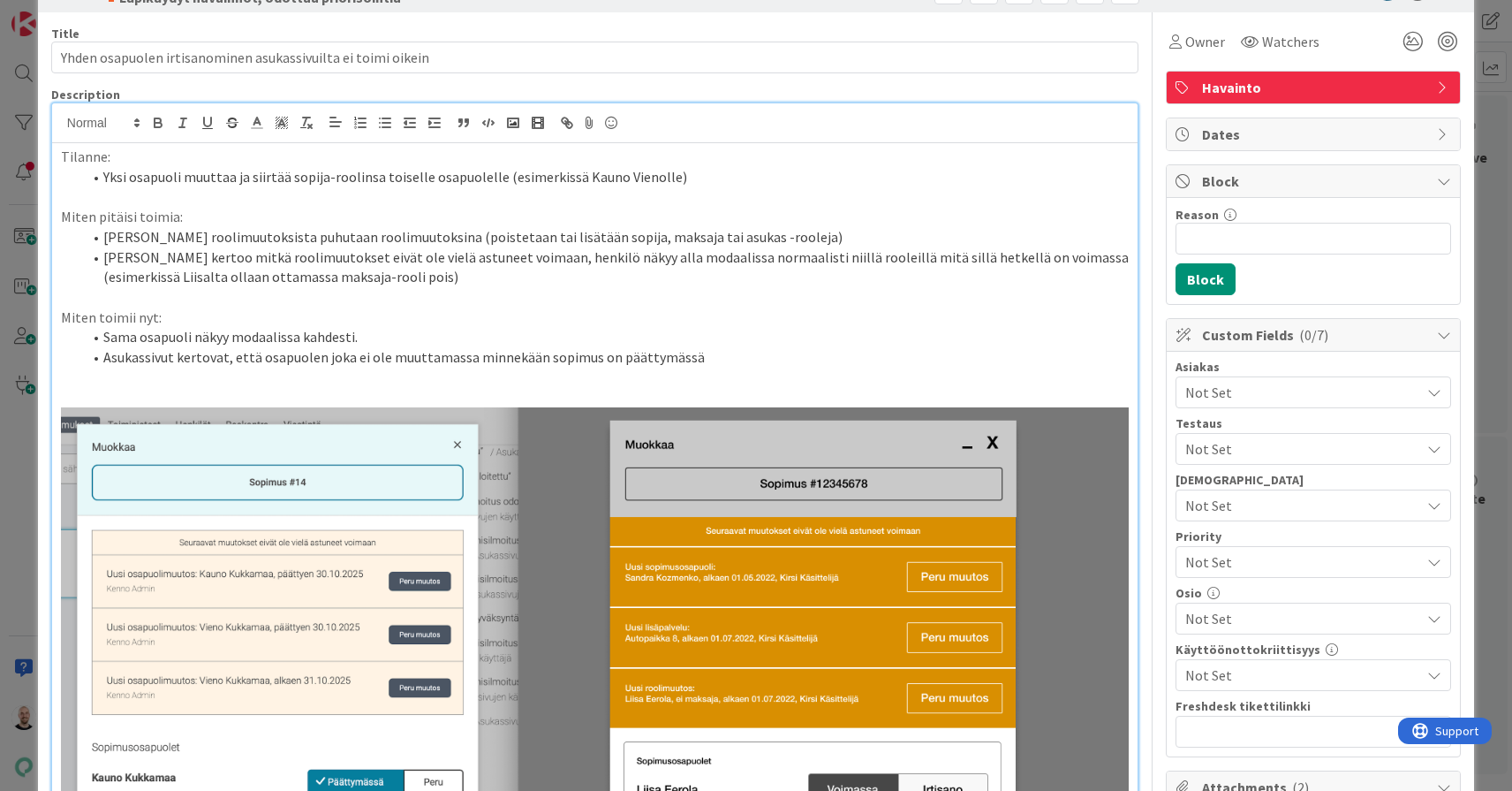
click at [224, 355] on li "Asukassivut kertovat, että osapuolen joka ei ole muuttamassa minnekään sopimus …" at bounding box center [605, 357] width 1047 height 21
click at [792, 357] on li "Asukassivut kertovat virheellisesti, että osapuolen joka ei ole muuttamassa min…" at bounding box center [605, 357] width 1047 height 21
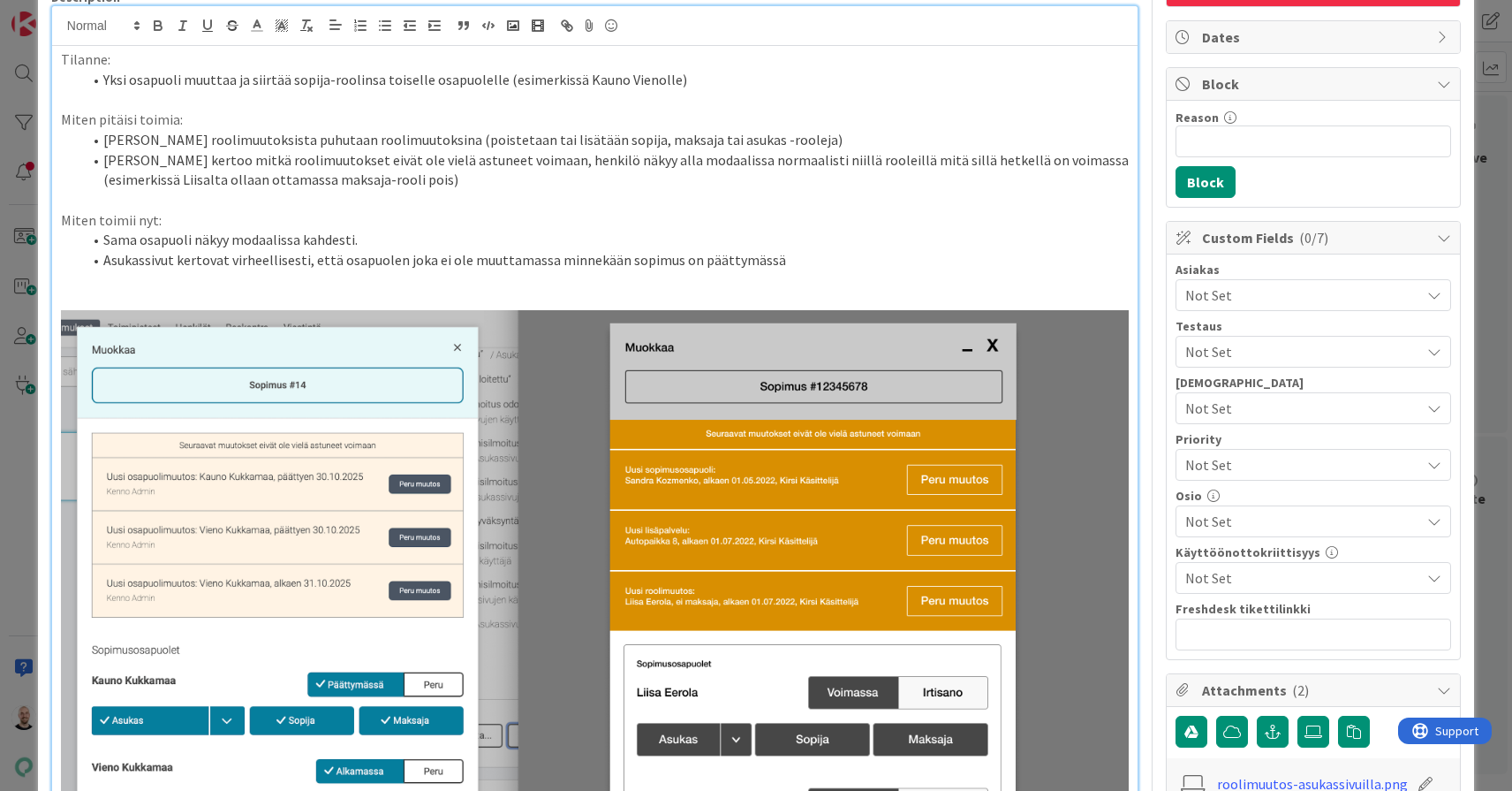
scroll to position [143, 0]
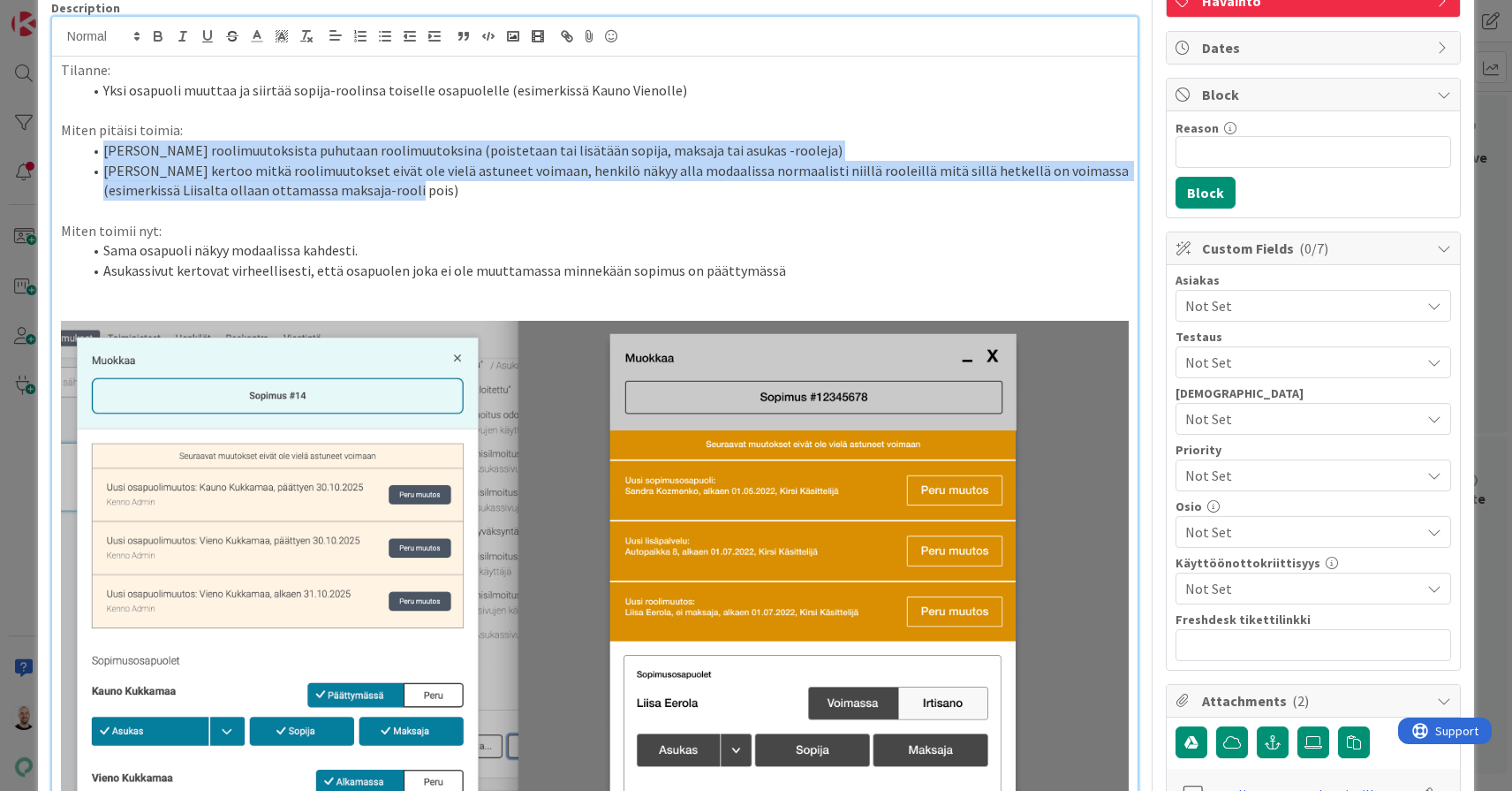
drag, startPoint x: 393, startPoint y: 188, endPoint x: -8, endPoint y: 137, distance: 404.2
click at [0, 137] on html "Kehitysideat Roadmap Suunnittelu Kehitys Testaus Havainnot Priorisointi Aikatau…" at bounding box center [756, 395] width 1512 height 791
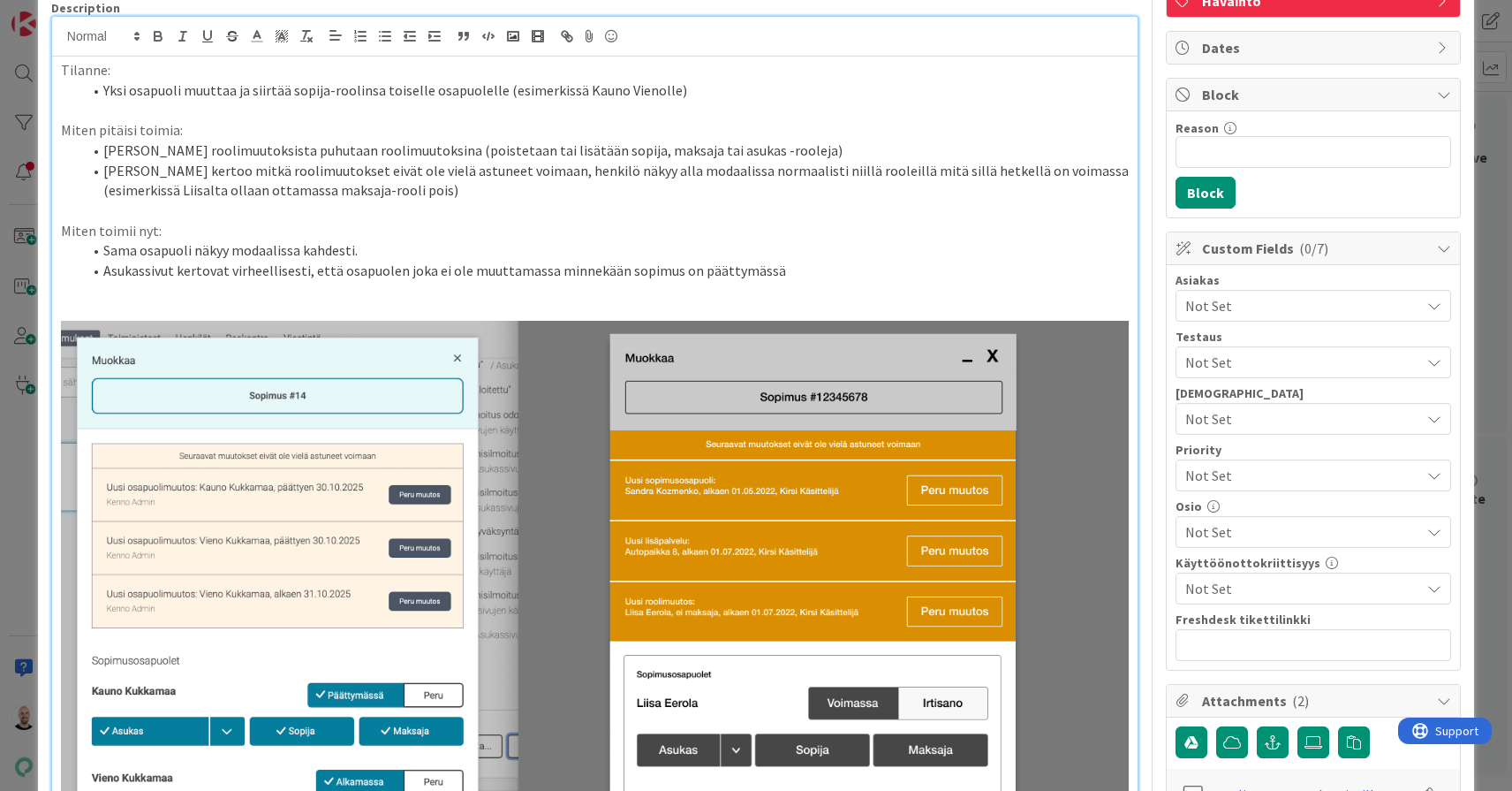
click at [241, 162] on li "[PERSON_NAME] kertoo mitkä roolimuutokset eivät ole vielä astuneet voimaan, hen…" at bounding box center [605, 181] width 1047 height 40
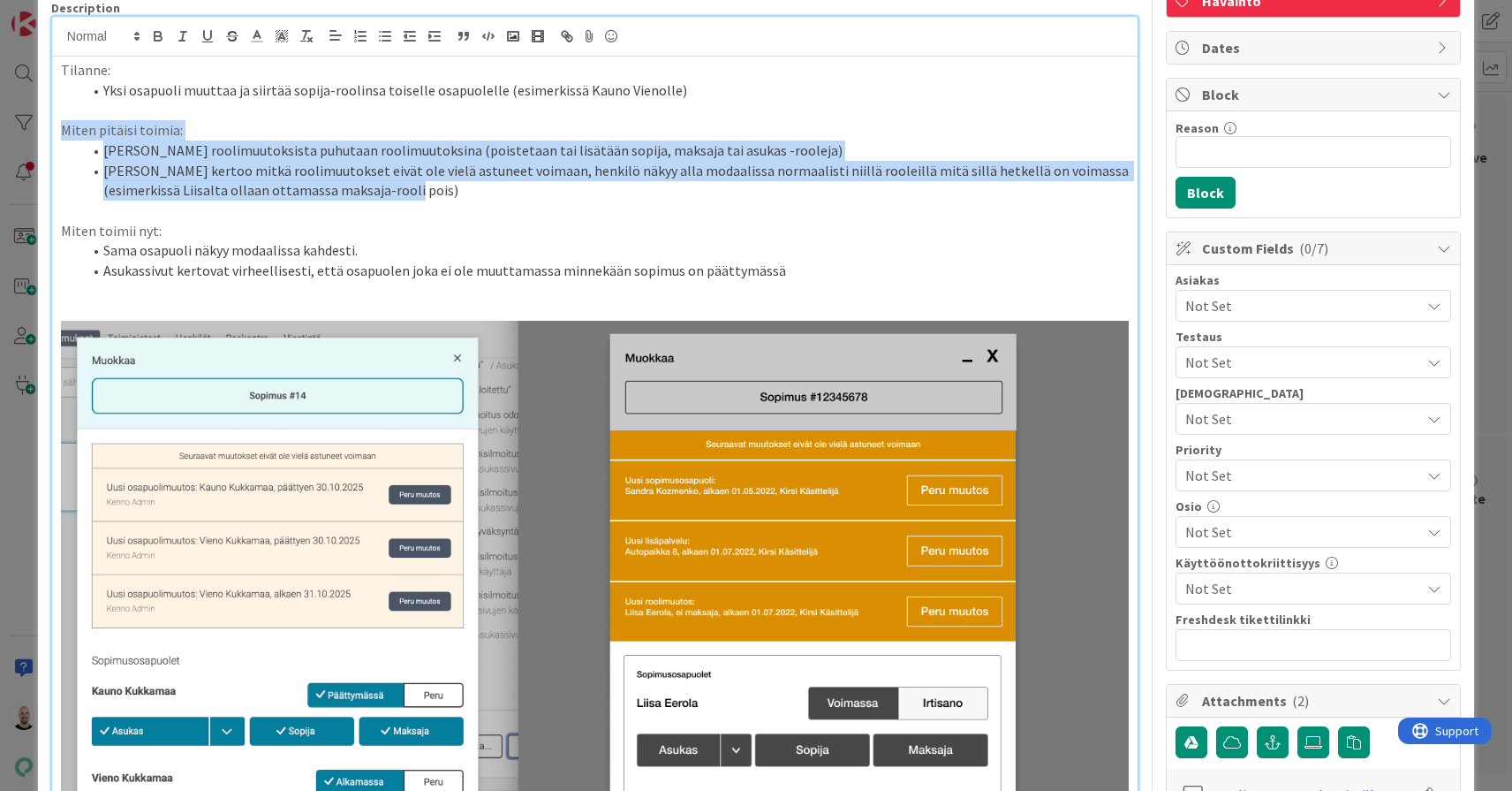
drag, startPoint x: 374, startPoint y: 188, endPoint x: 40, endPoint y: 135, distance: 338.2
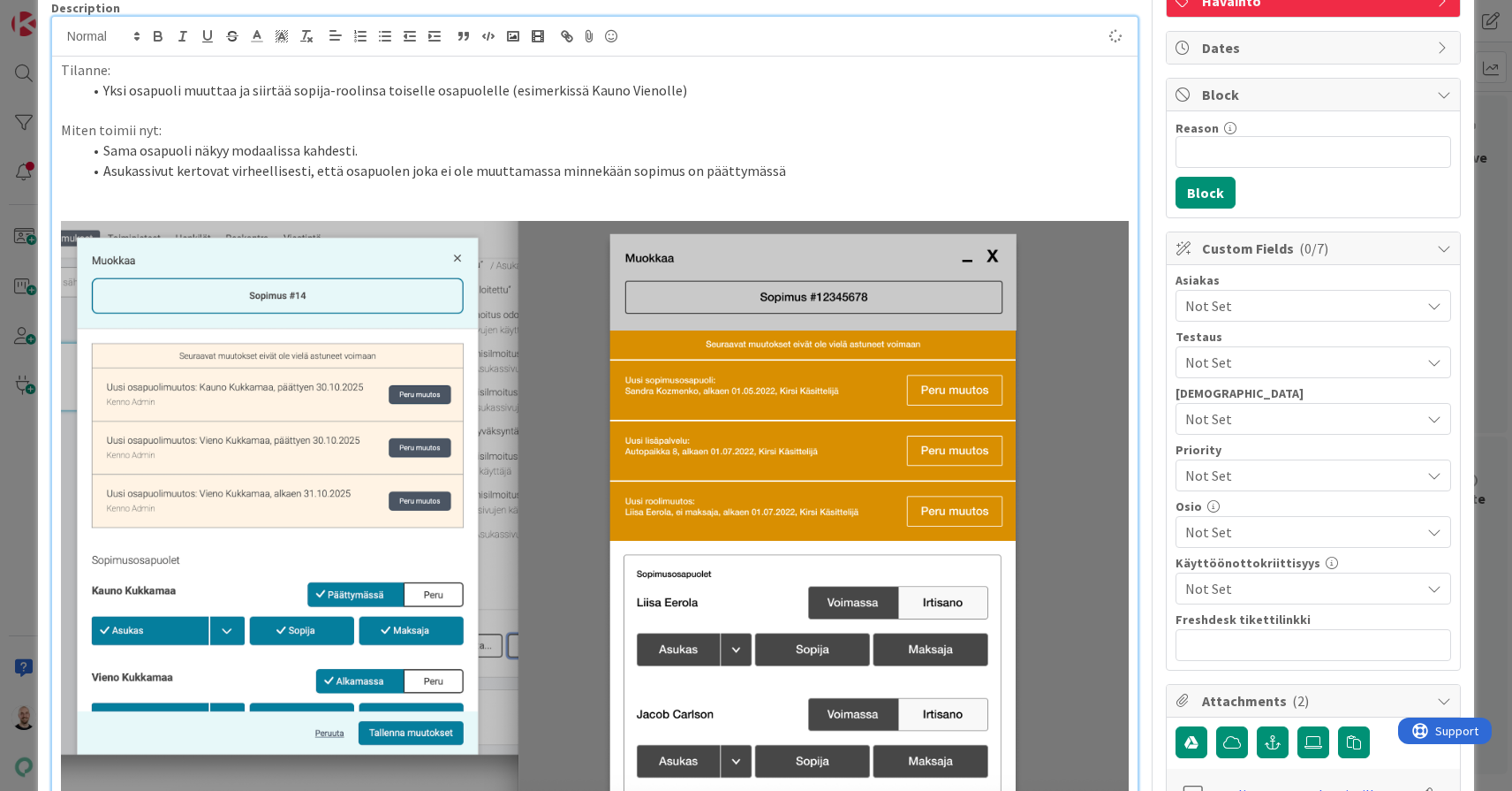
click at [824, 174] on li "Asukassivut kertovat virheellisesti, että osapuolen joka ei ole muuttamassa min…" at bounding box center [605, 171] width 1047 height 21
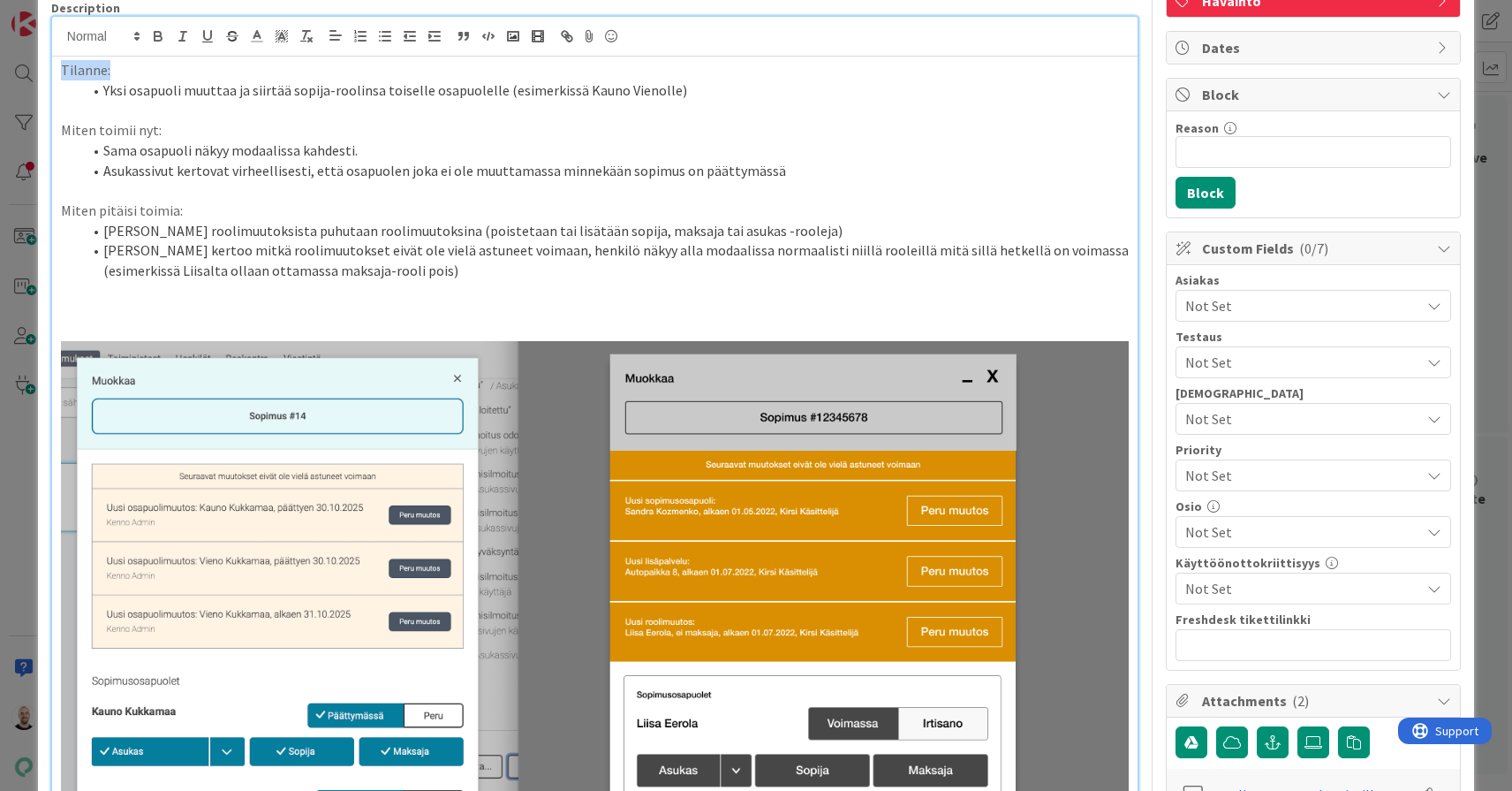
drag, startPoint x: 125, startPoint y: 68, endPoint x: 38, endPoint y: 69, distance: 87.0
click at [164, 37] on icon "button" at bounding box center [158, 36] width 16 height 16
drag, startPoint x: 169, startPoint y: 128, endPoint x: 38, endPoint y: 128, distance: 131.0
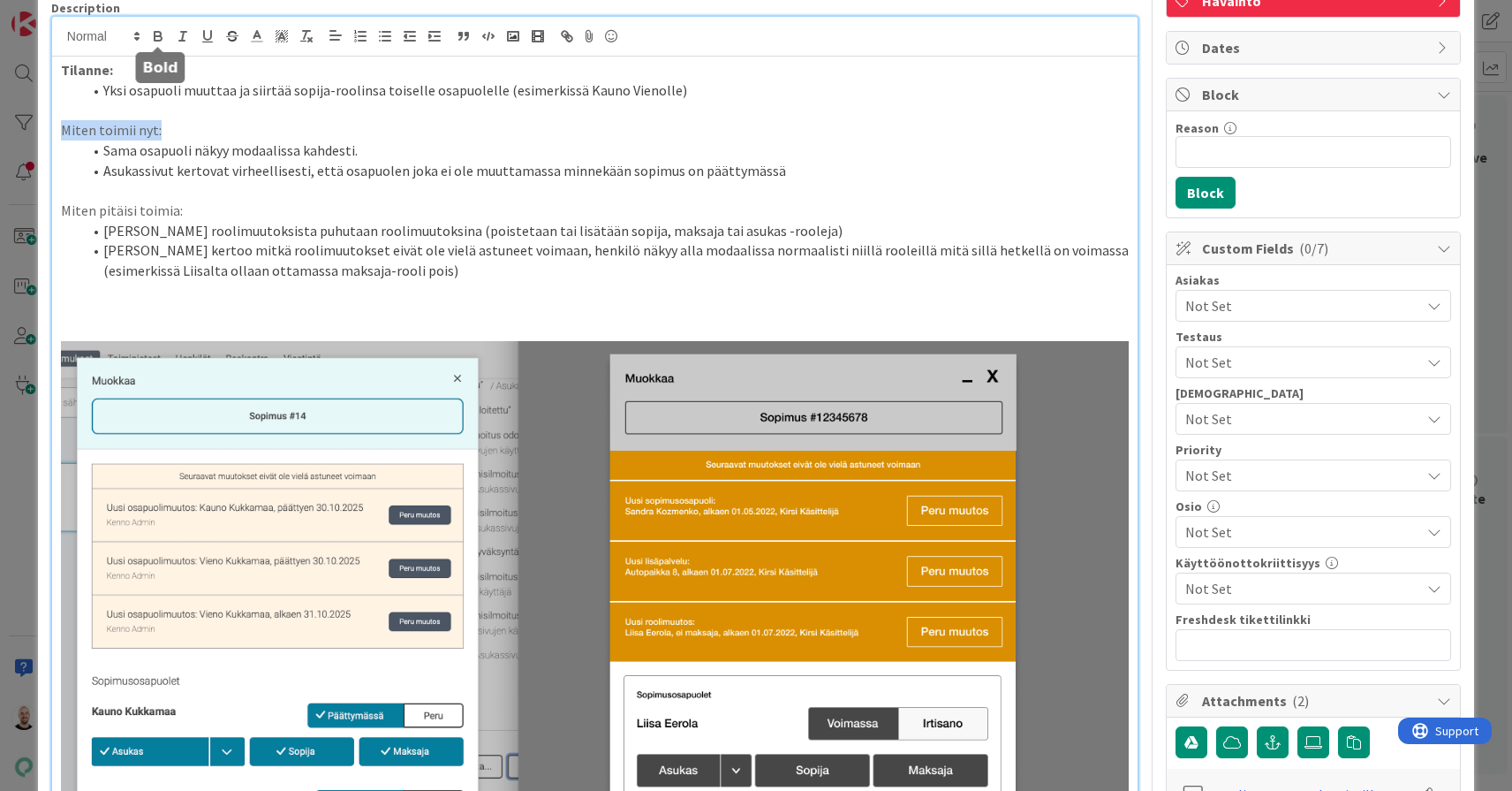
click at [158, 40] on icon "button" at bounding box center [158, 39] width 8 height 5
drag, startPoint x: 188, startPoint y: 203, endPoint x: 56, endPoint y: 204, distance: 132.0
click at [158, 35] on icon "button" at bounding box center [158, 36] width 16 height 16
click at [141, 161] on li "Asukassivut kertovat virheellisesti, että osapuolen joka ei ole muuttamassa min…" at bounding box center [605, 171] width 1047 height 21
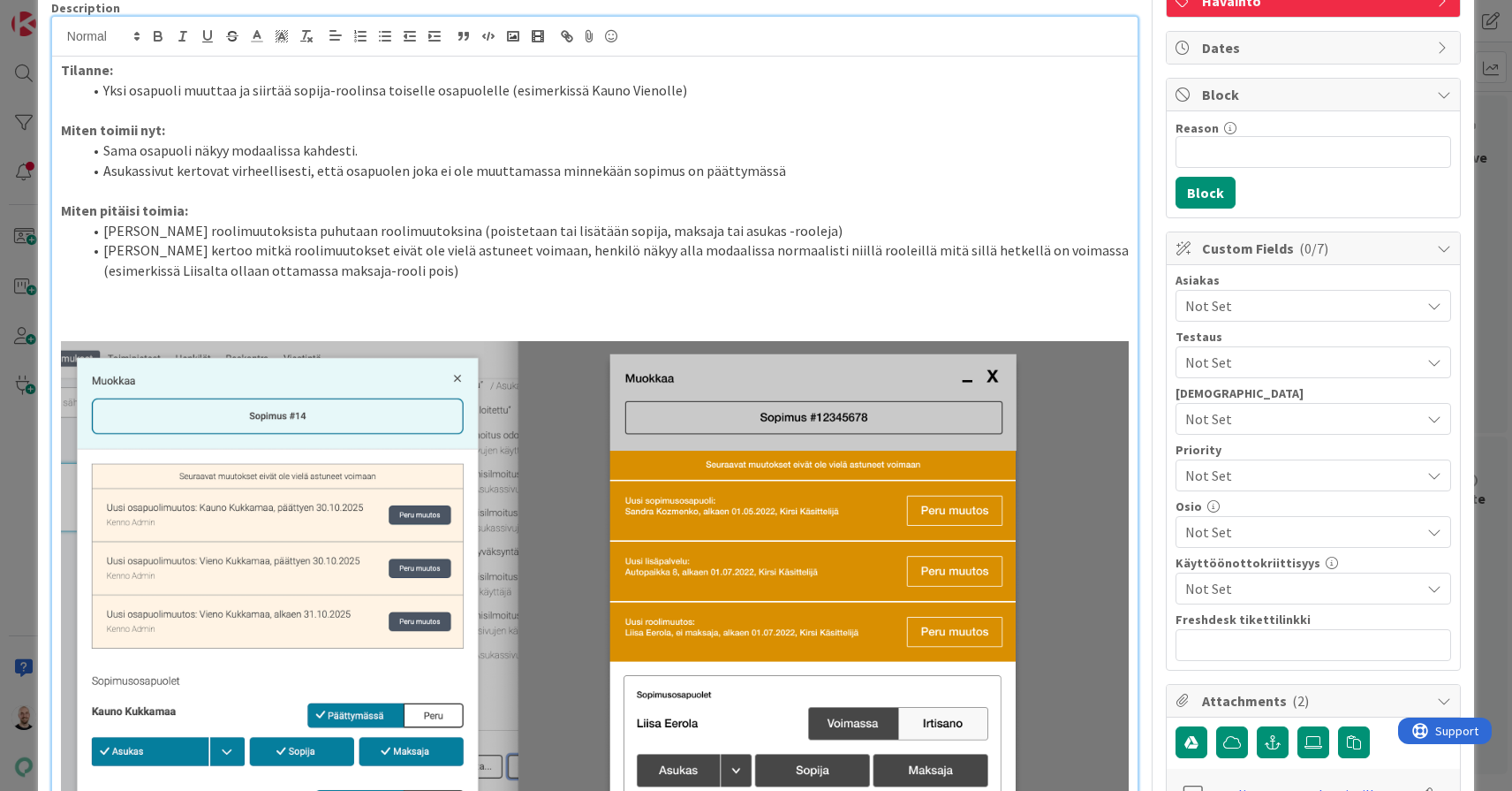
click at [780, 226] on li "Pelkistä roolimuutoksista puhutaan roolimuutoksina (poistetaan tai lisätään sop…" at bounding box center [605, 231] width 1047 height 21
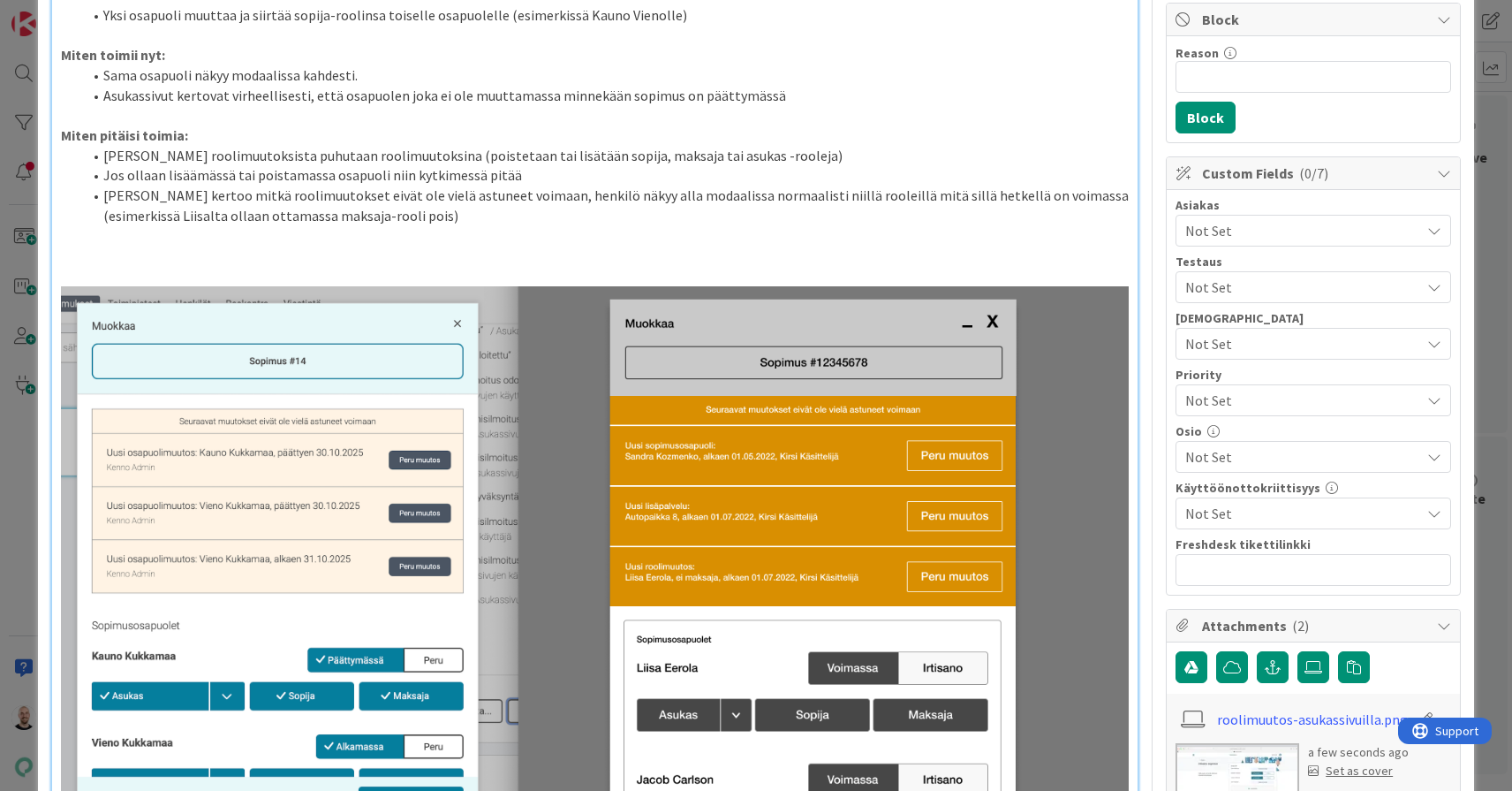
scroll to position [202, 0]
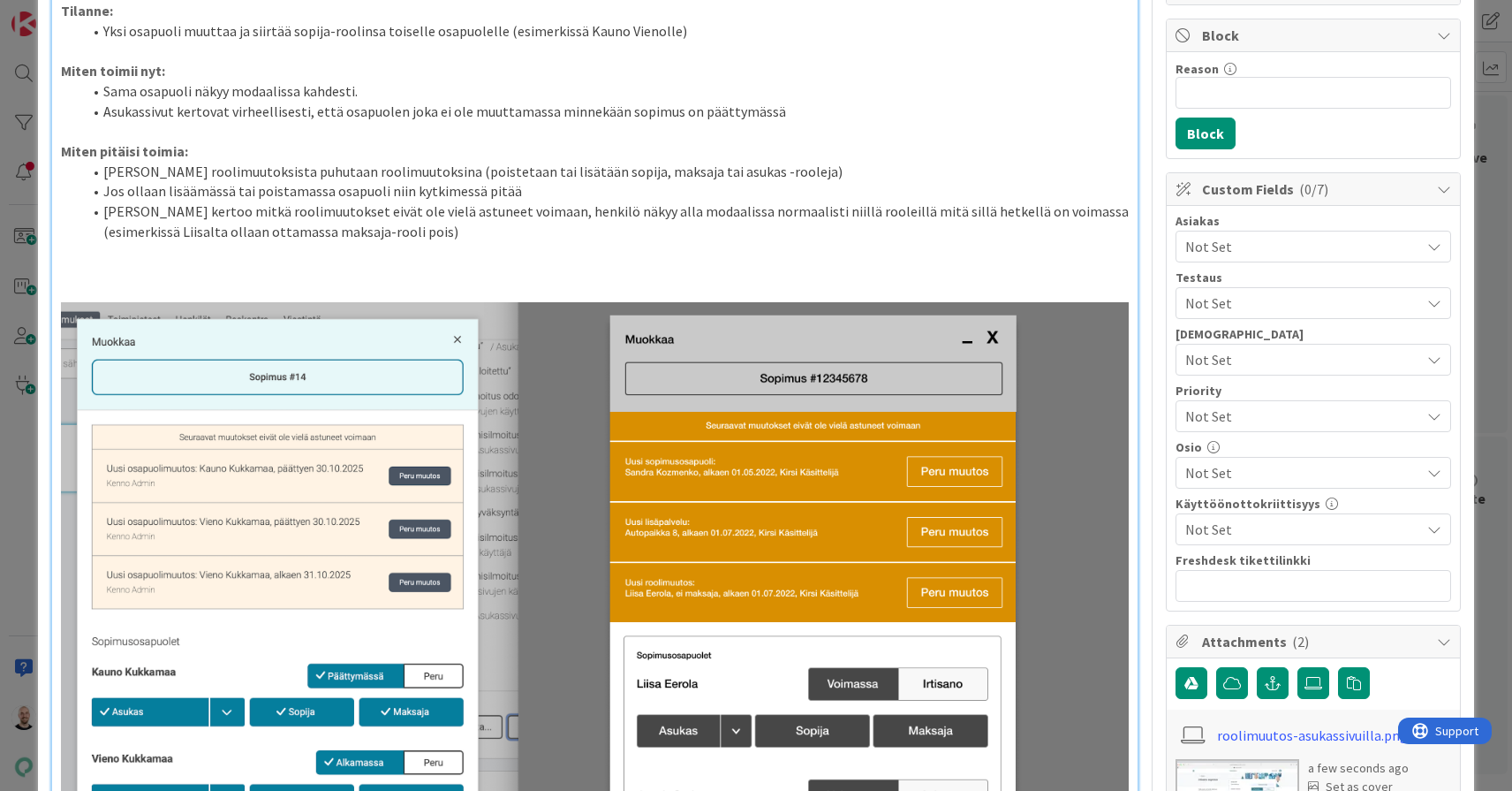
click at [407, 185] on li "Jos ollaan lisäämässä tai poistamassa osapuoli niin kytkimessä pitää" at bounding box center [605, 192] width 1047 height 21
click at [727, 188] on li "Jos ollaan lisäämässä tai poistamassa osapuoli niin puhutaan osapuolimuutoksist…" at bounding box center [605, 192] width 1047 height 21
click at [732, 186] on li "Jos ollaan lisäämässä tai poistamassa osapuoli niin puhutaan osapuolimuutoksist…" at bounding box center [605, 192] width 1047 height 21
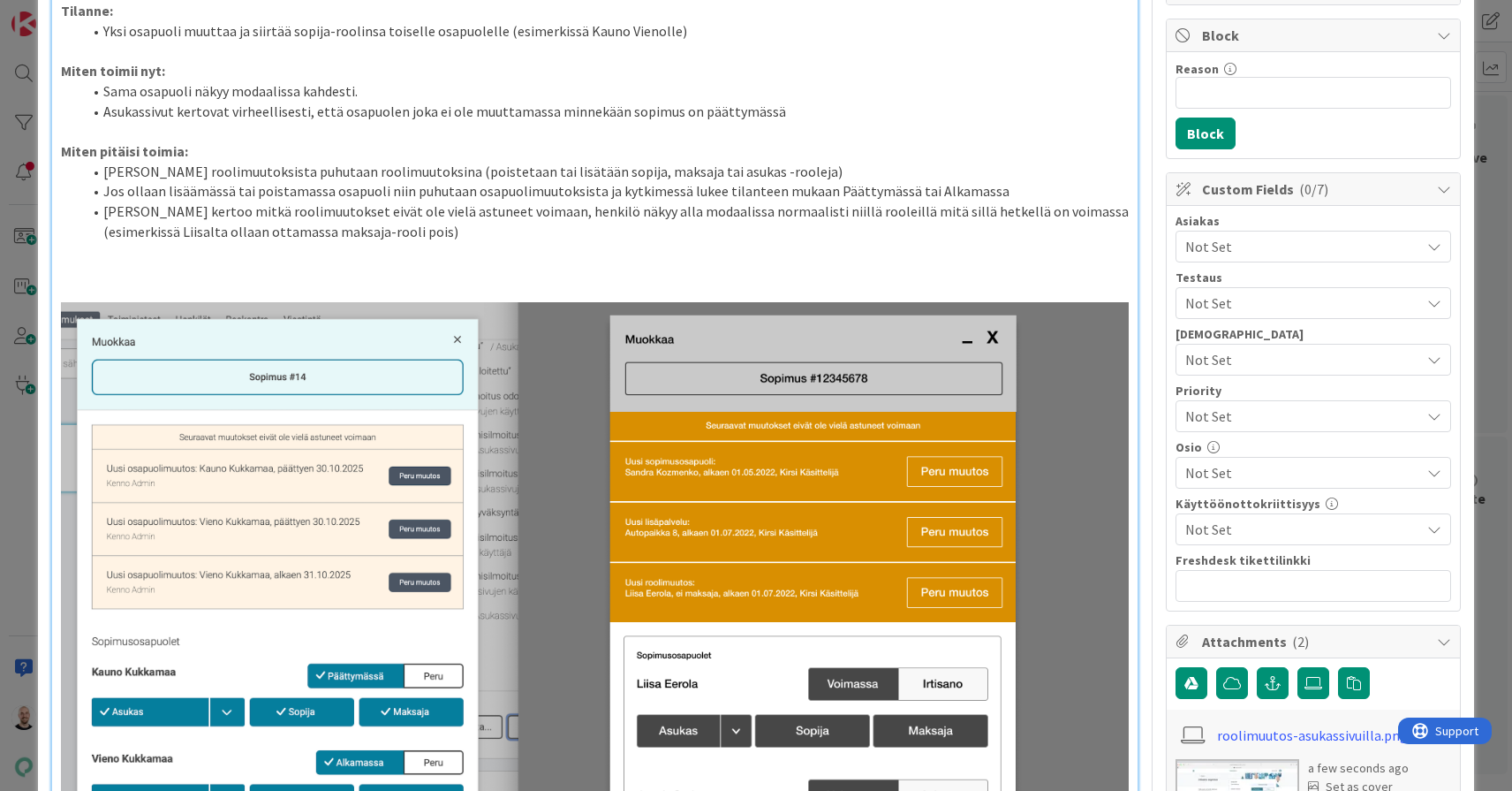
click at [1000, 191] on li "Jos ollaan lisäämässä tai poistamassa osapuoli niin puhutaan osapuolimuutoksist…" at bounding box center [605, 192] width 1047 height 21
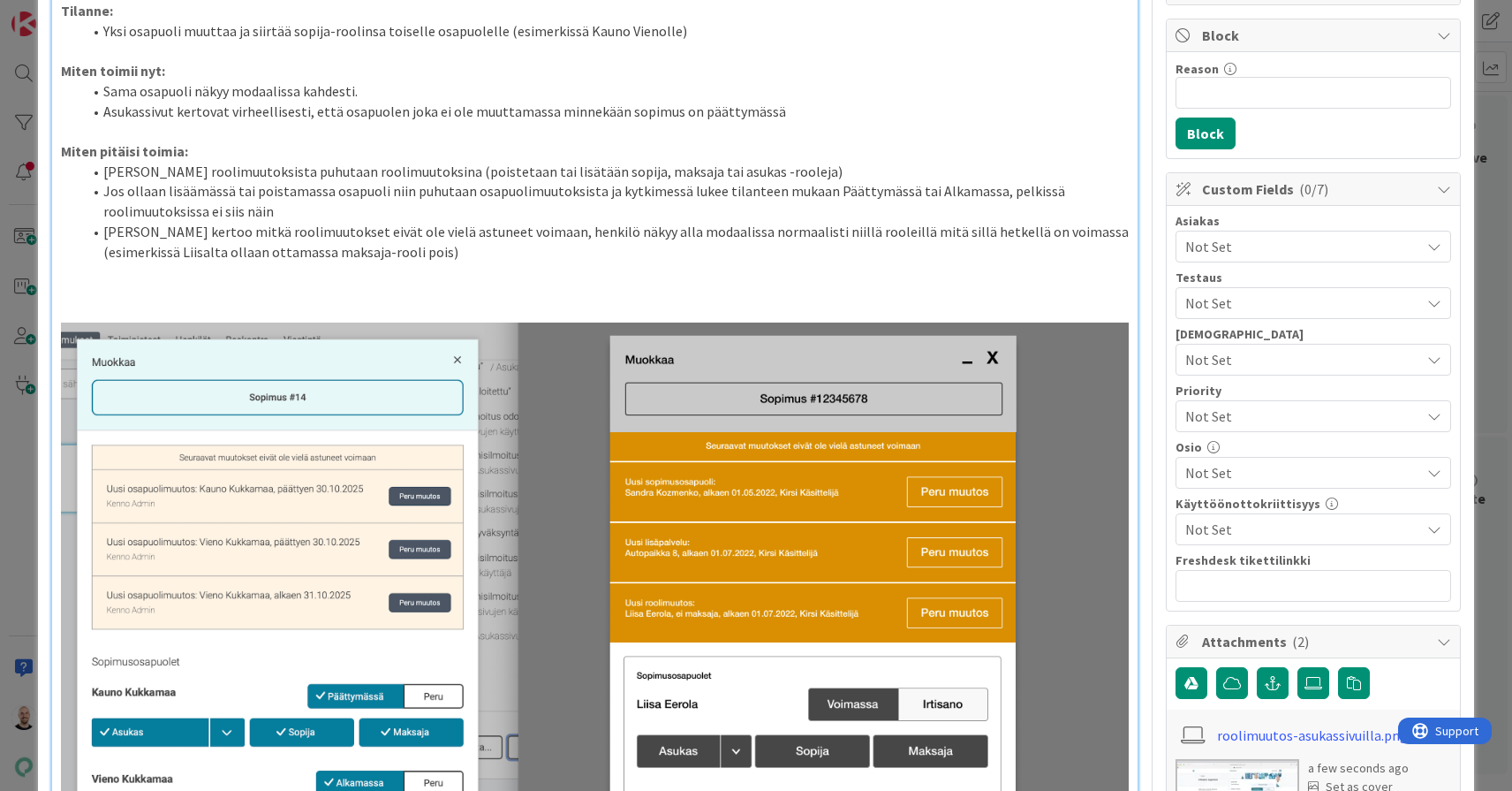
click at [403, 244] on li "[PERSON_NAME] kertoo mitkä roolimuutokset eivät ole vielä astuneet voimaan, hen…" at bounding box center [605, 242] width 1047 height 40
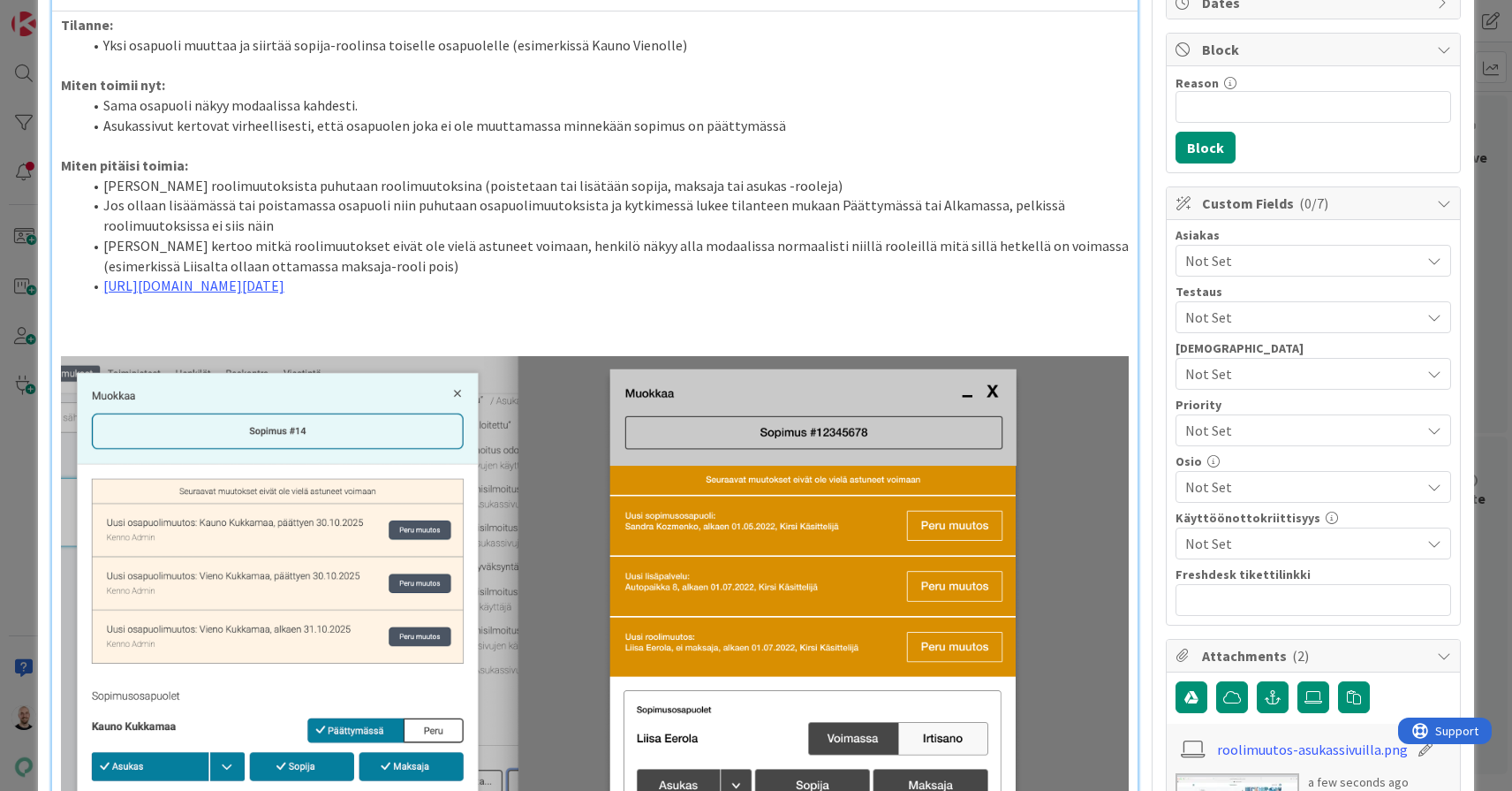
scroll to position [197, 0]
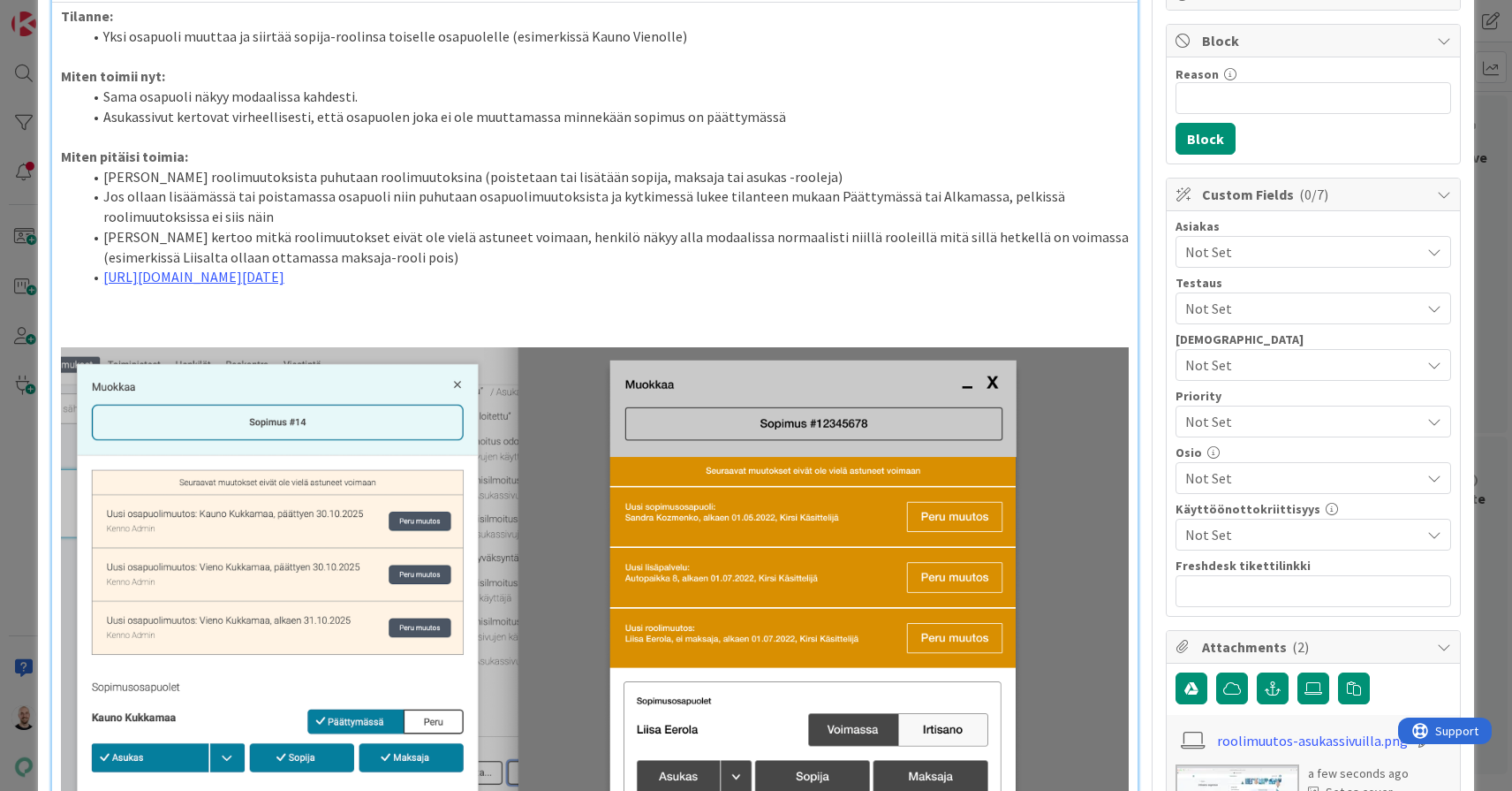
click at [420, 170] on li "Pelkistä roolimuutoksista puhutaan roolimuutoksina (poistetaan tai lisätään sop…" at bounding box center [605, 178] width 1047 height 21
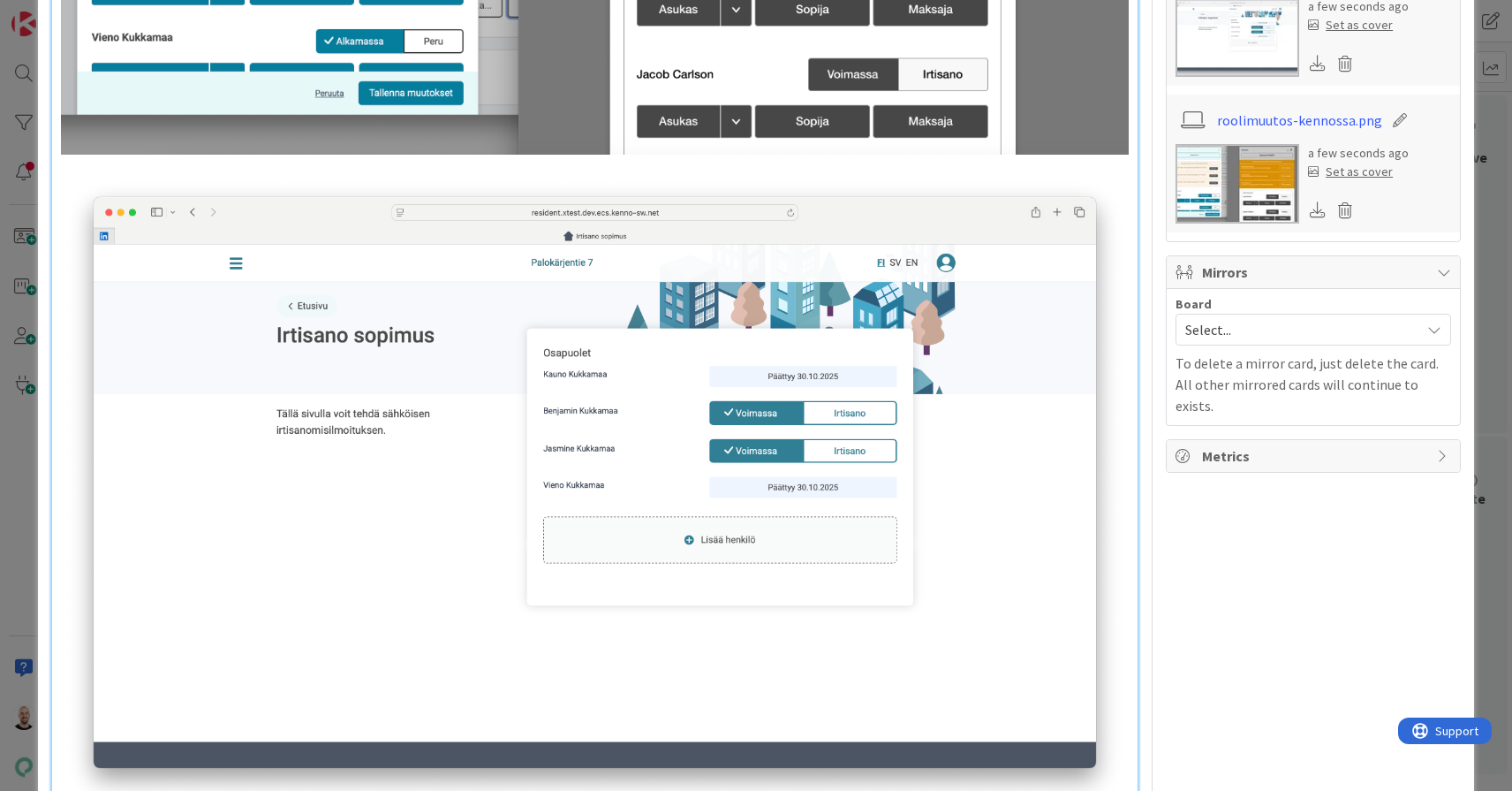
scroll to position [955, 0]
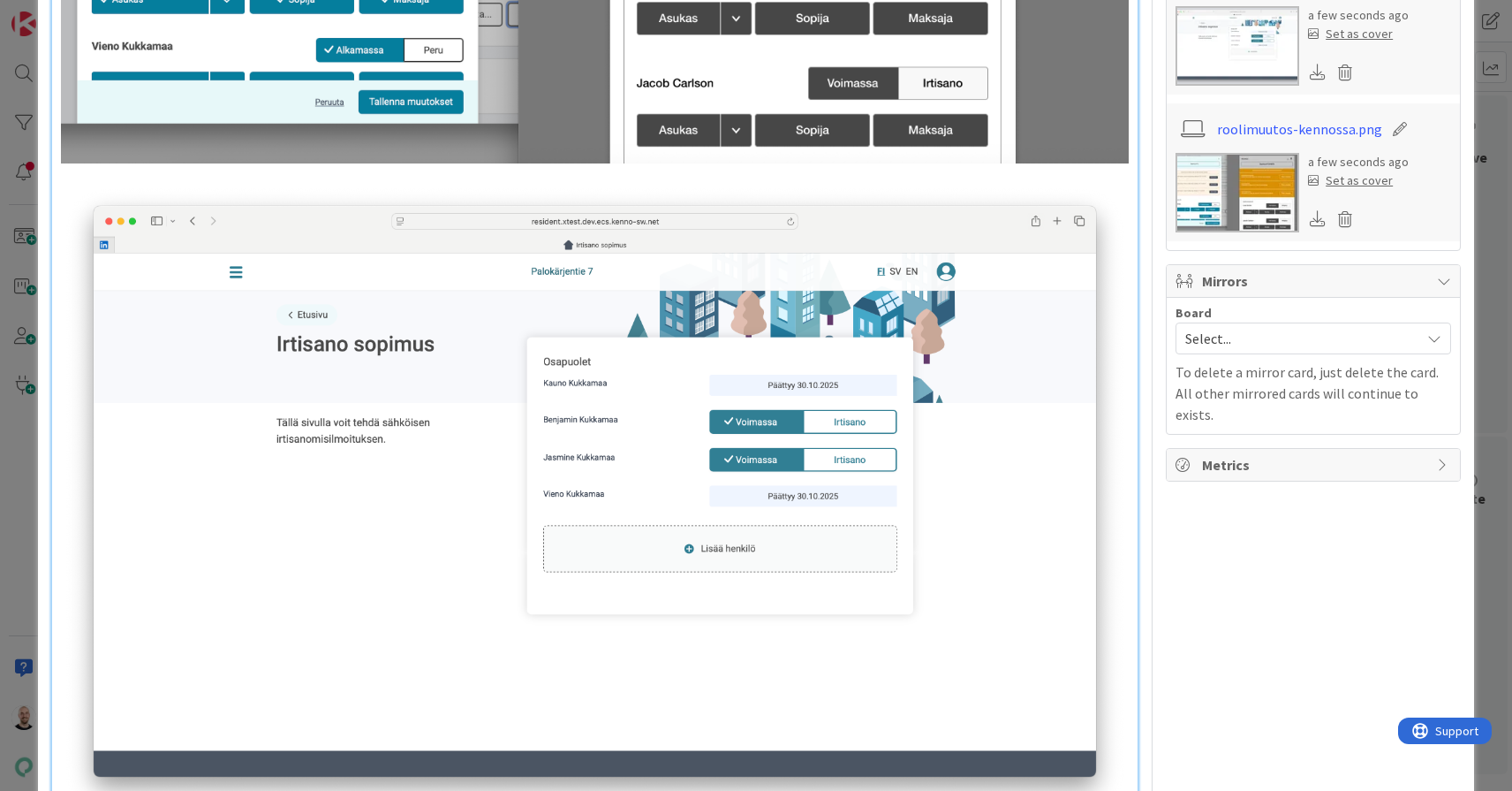
click at [301, 164] on p at bounding box center [595, 174] width 1068 height 21
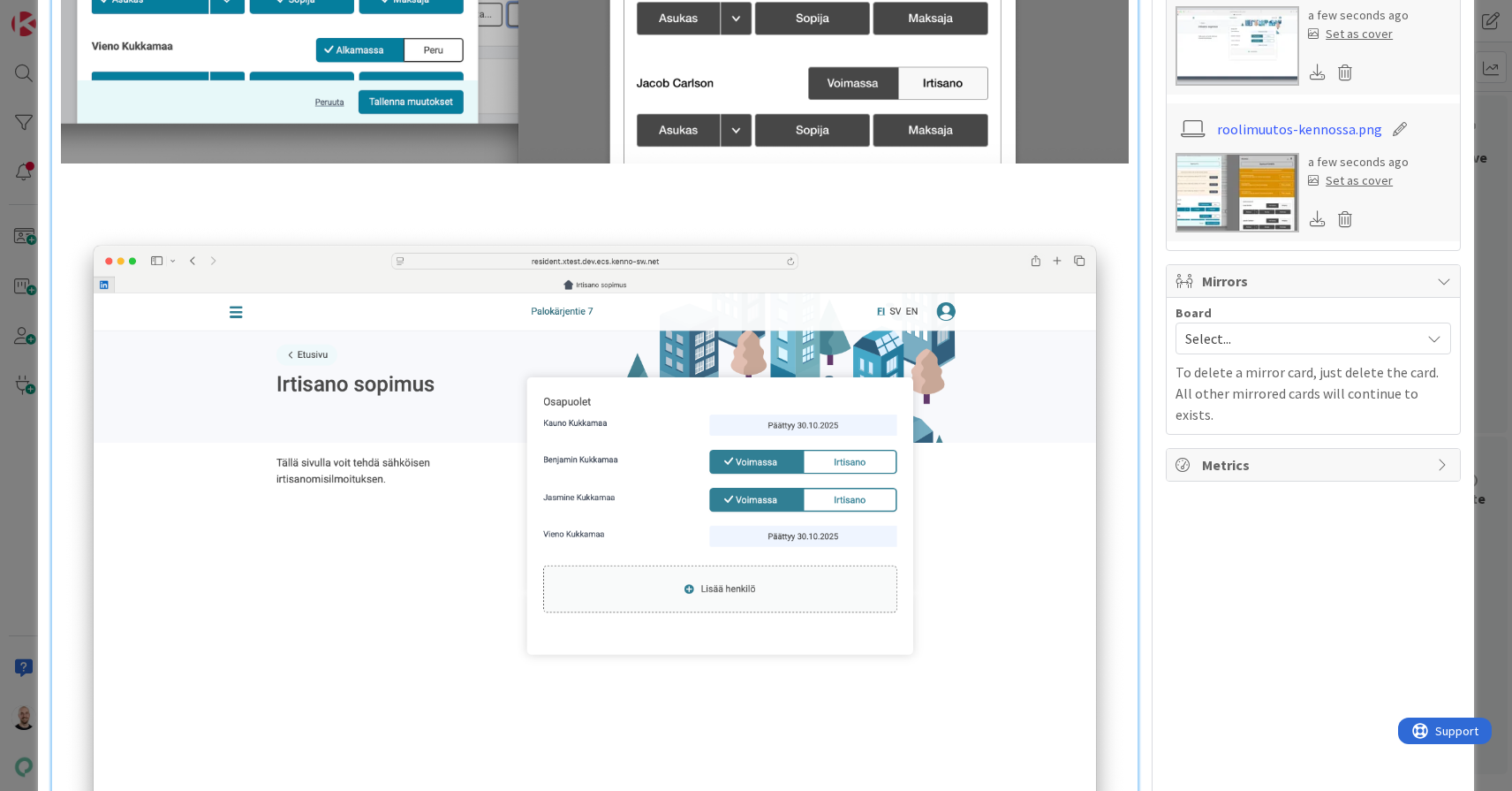
scroll to position [1013, 0]
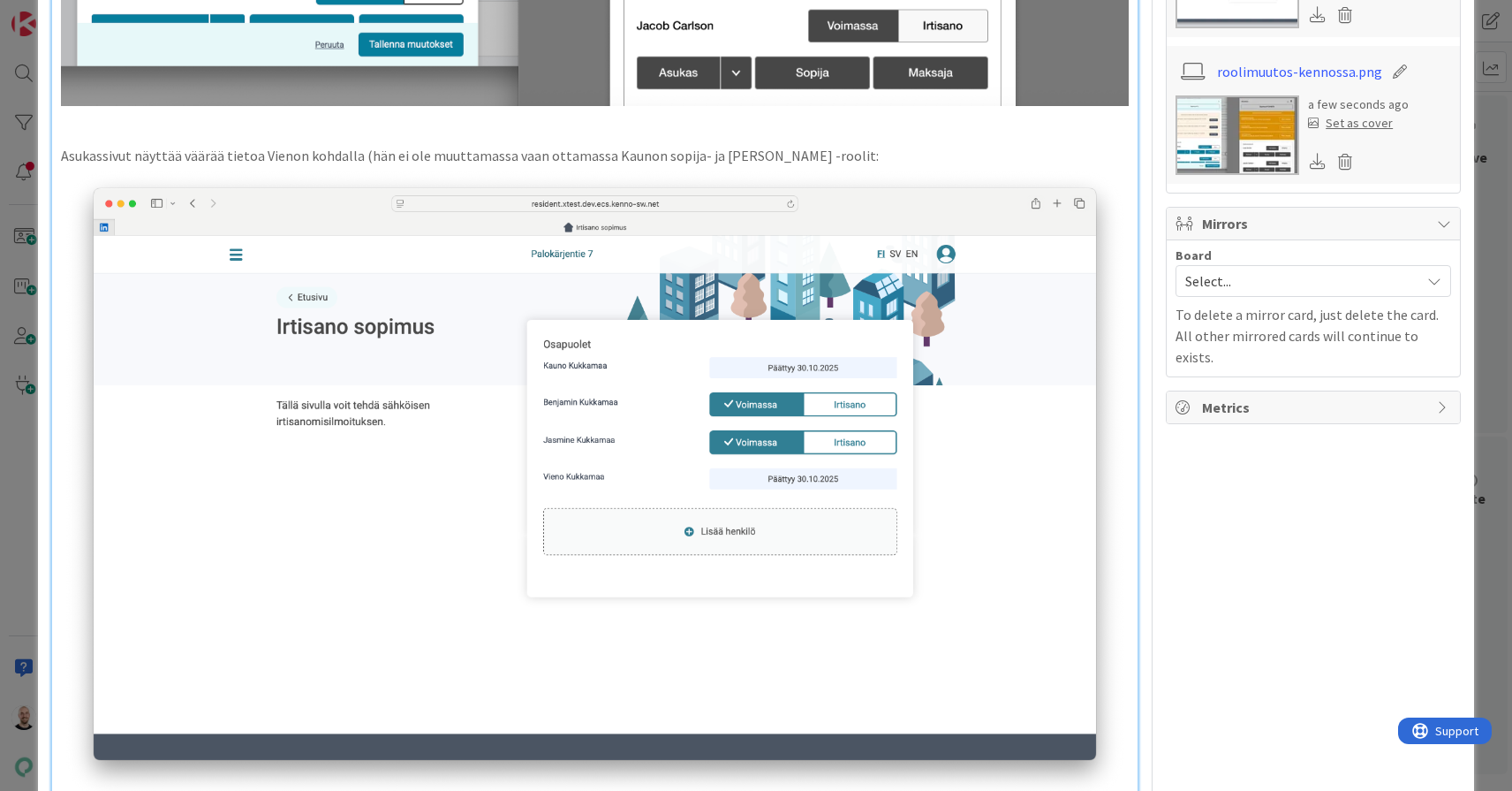
click at [688, 146] on p "Asukassivut näyttää väärää tietoa Vienon kohdalla (hän ei ole muuttamassa vaan …" at bounding box center [595, 156] width 1068 height 21
drag, startPoint x: 717, startPoint y: 152, endPoint x: 797, endPoint y: 147, distance: 80.2
click at [797, 147] on p "Asukassivut näyttää väärää tietoa Vienon kohdalla (hän ei ole muuttamassa vaan …" at bounding box center [595, 156] width 1068 height 21
click at [794, 147] on p "Asukassivut näyttää väärää tietoa Vienon kohdalla (hän ei ole muuttamassa vaan …" at bounding box center [595, 156] width 1068 height 21
click at [791, 146] on p "Asukassivut näyttää väärää tietoa Vienon kohdalla (hän ei ole muuttamassa vaan …" at bounding box center [595, 156] width 1068 height 21
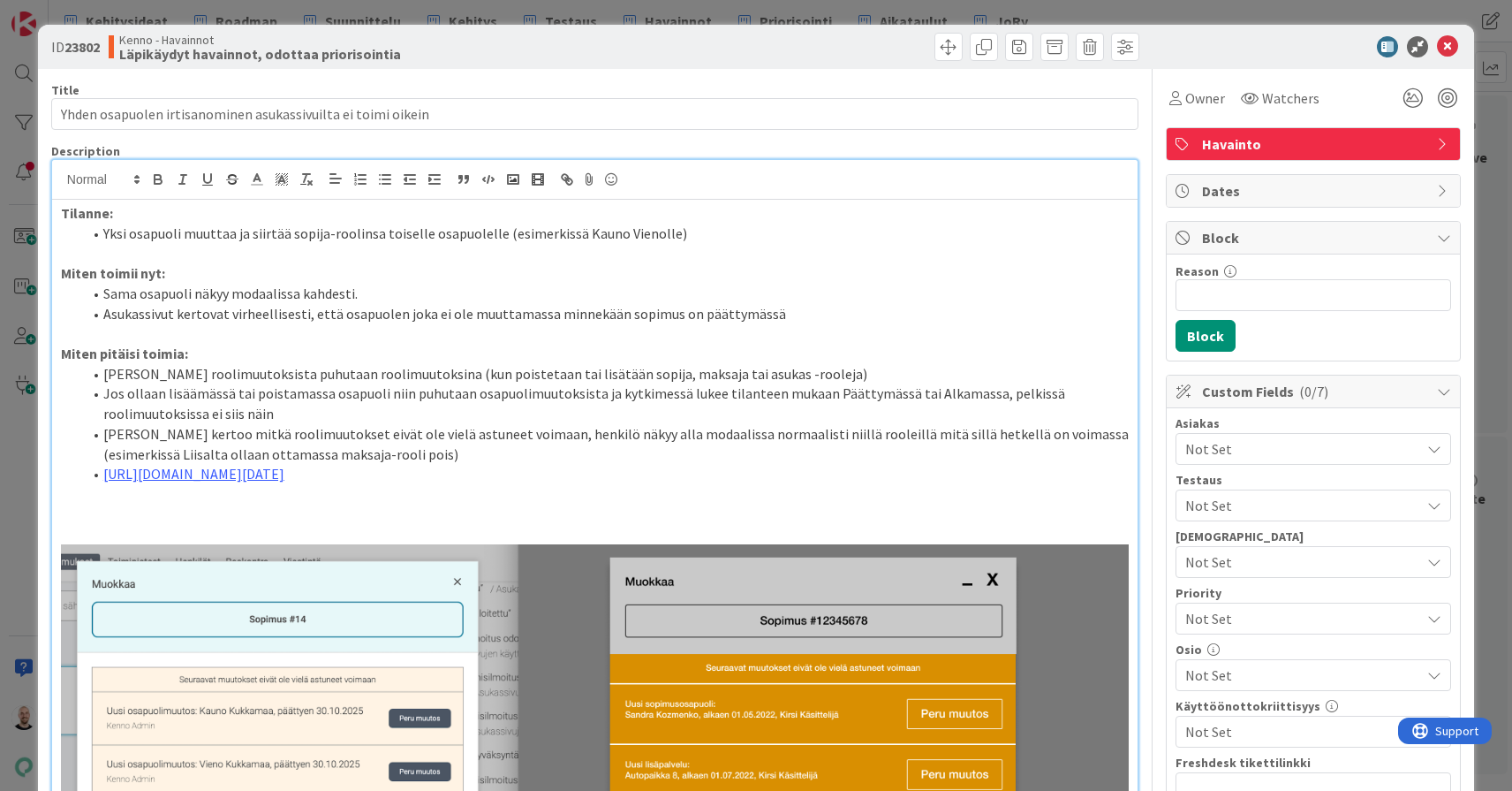
scroll to position [0, 0]
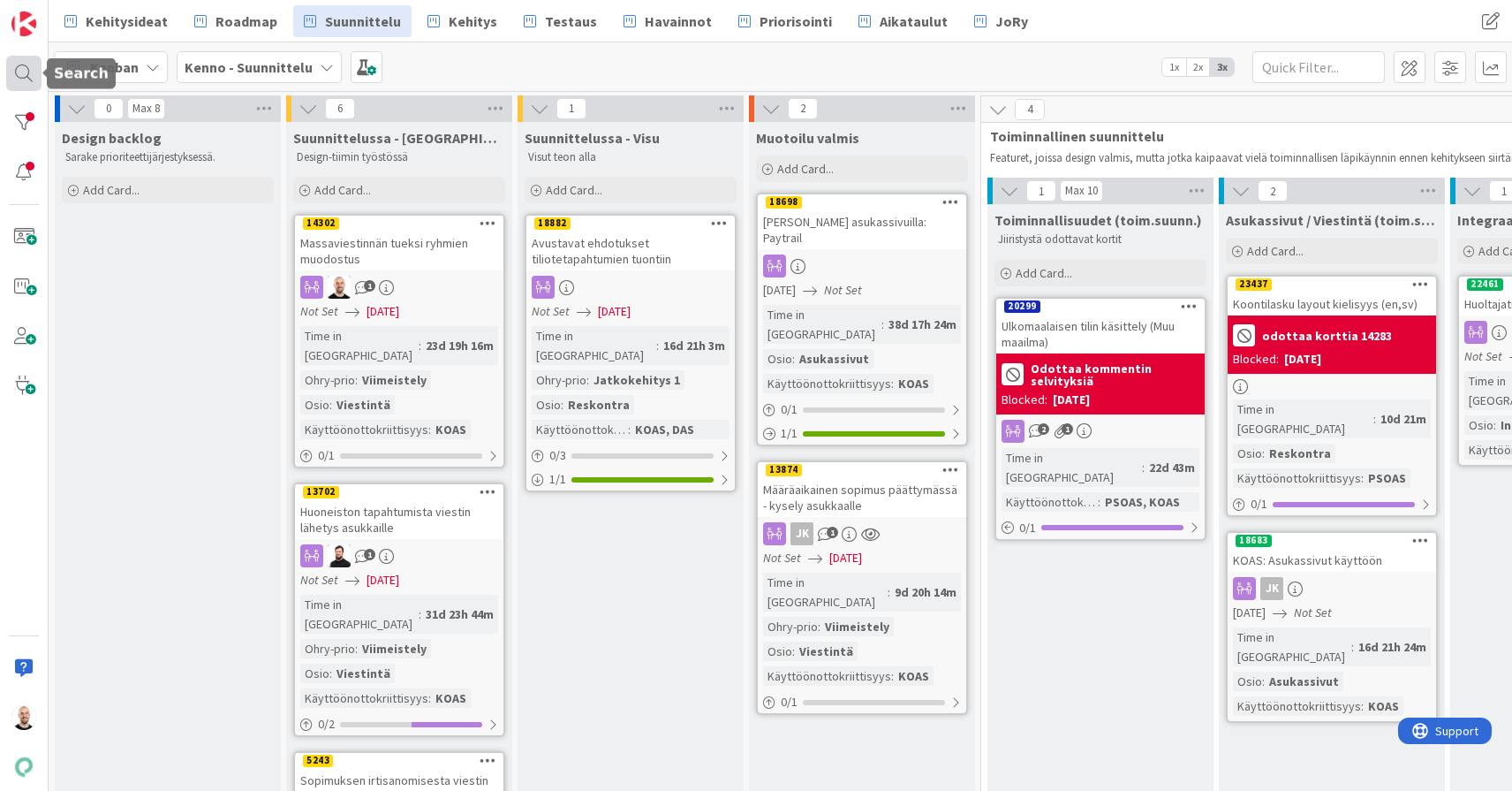
click at [21, 70] on div at bounding box center [24, 73] width 36 height 36
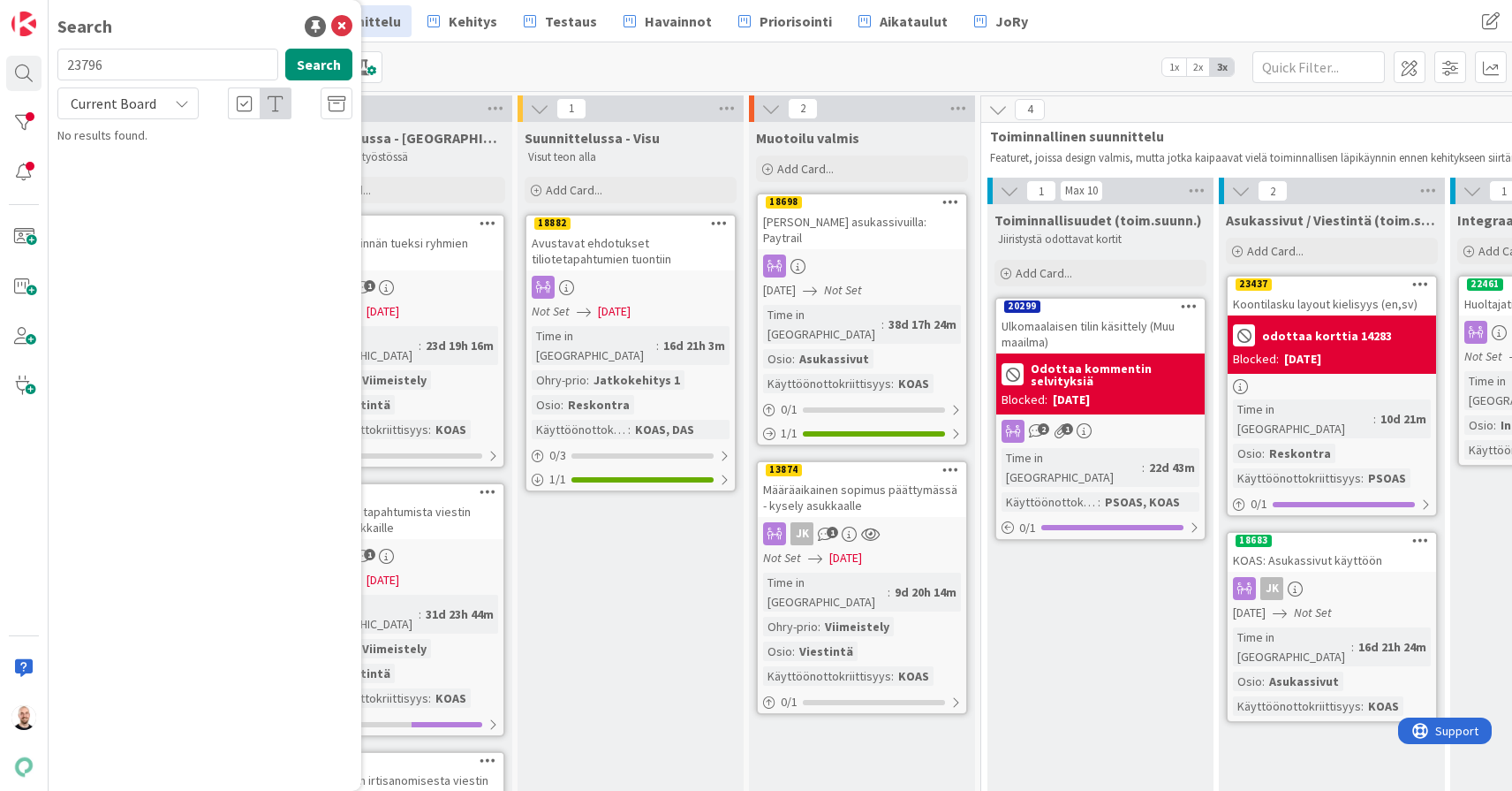
type input "23796"
click at [73, 110] on span "Current Board" at bounding box center [113, 103] width 86 height 18
click at [93, 182] on span "All Boards" at bounding box center [158, 177] width 183 height 26
click at [201, 159] on span "Koontilaskun tulostus/tallennus virheellinen" at bounding box center [186, 165] width 209 height 35
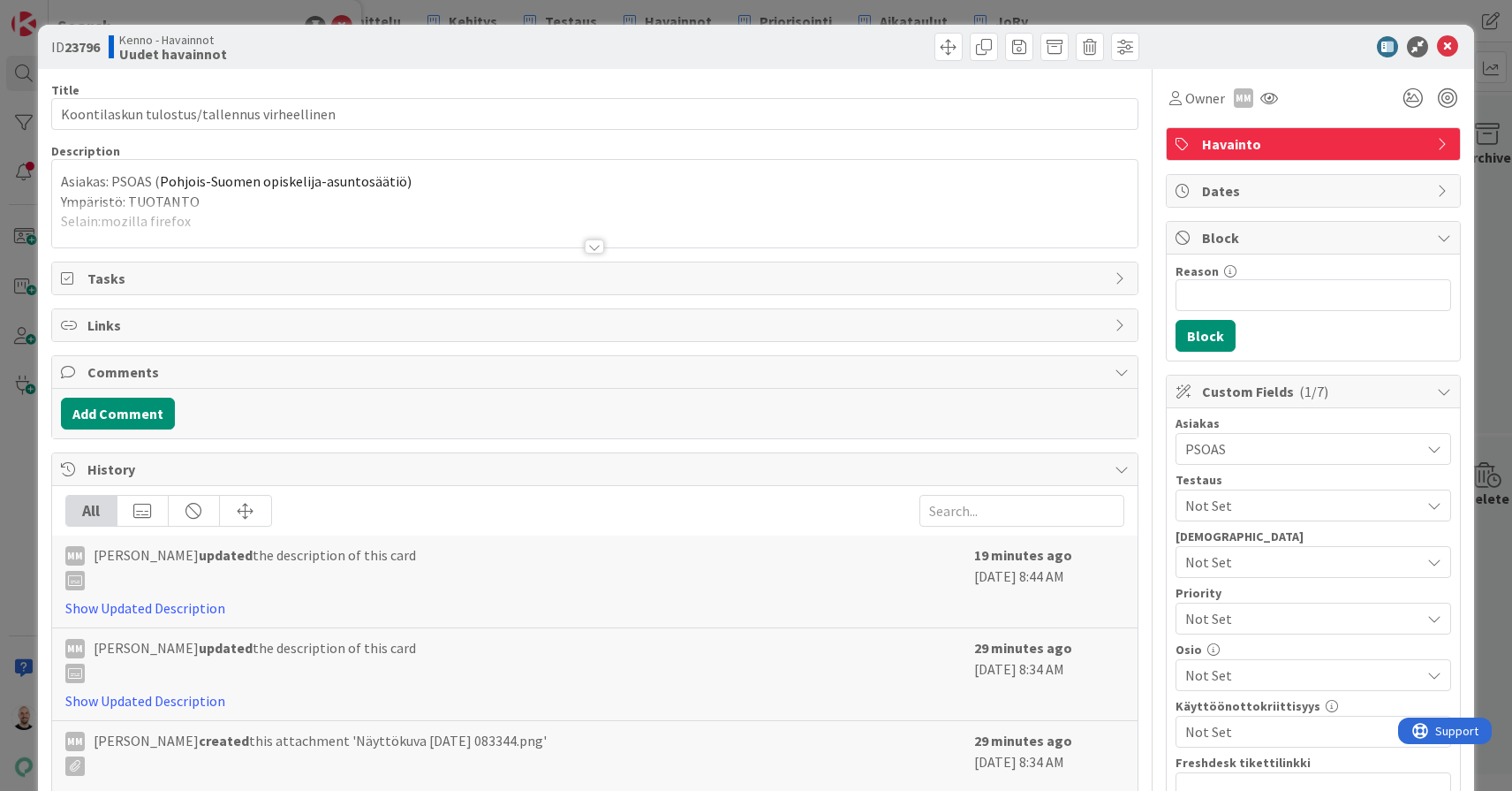
click at [591, 251] on div at bounding box center [594, 246] width 20 height 14
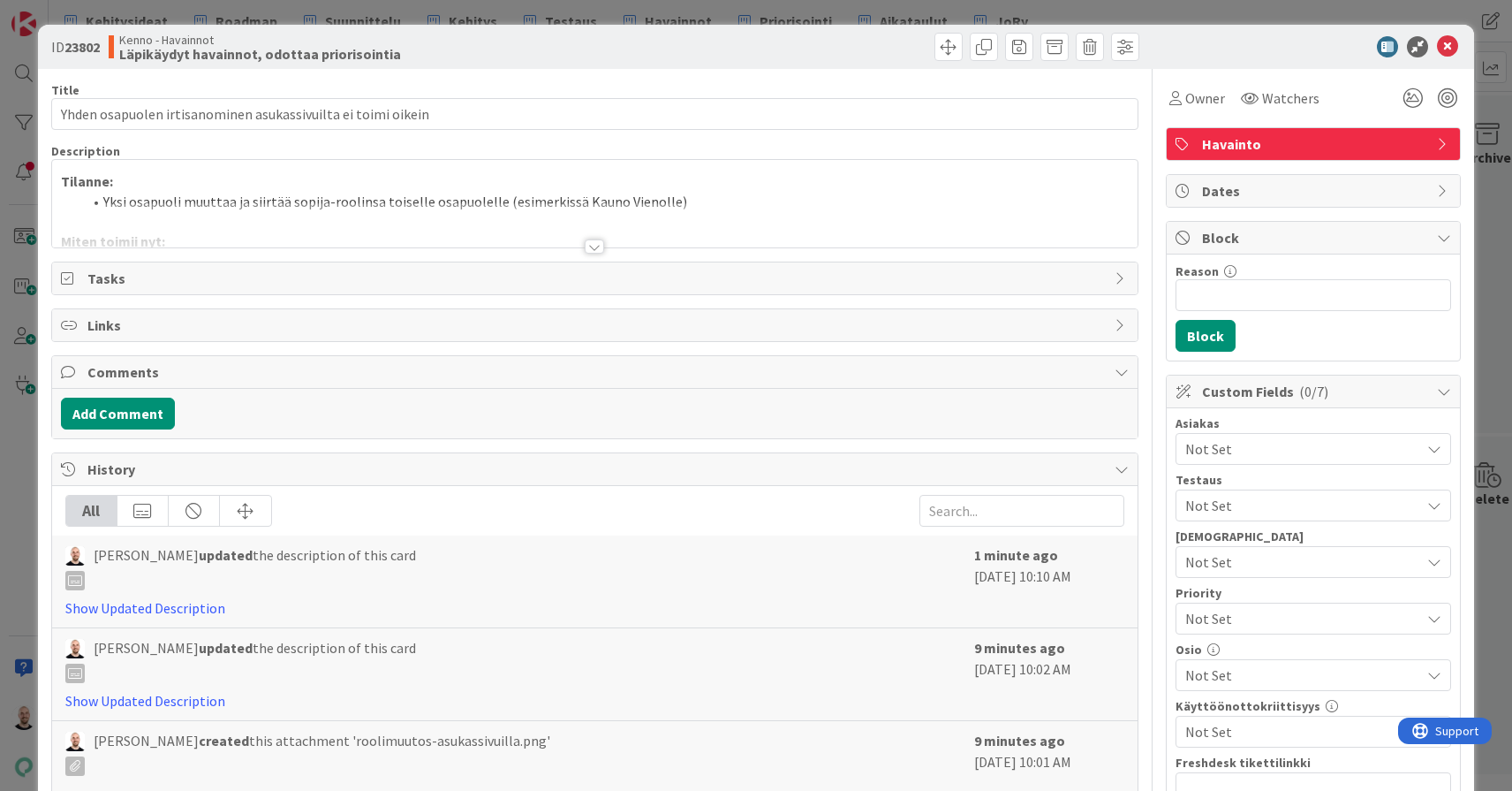
click at [596, 246] on div at bounding box center [594, 246] width 20 height 14
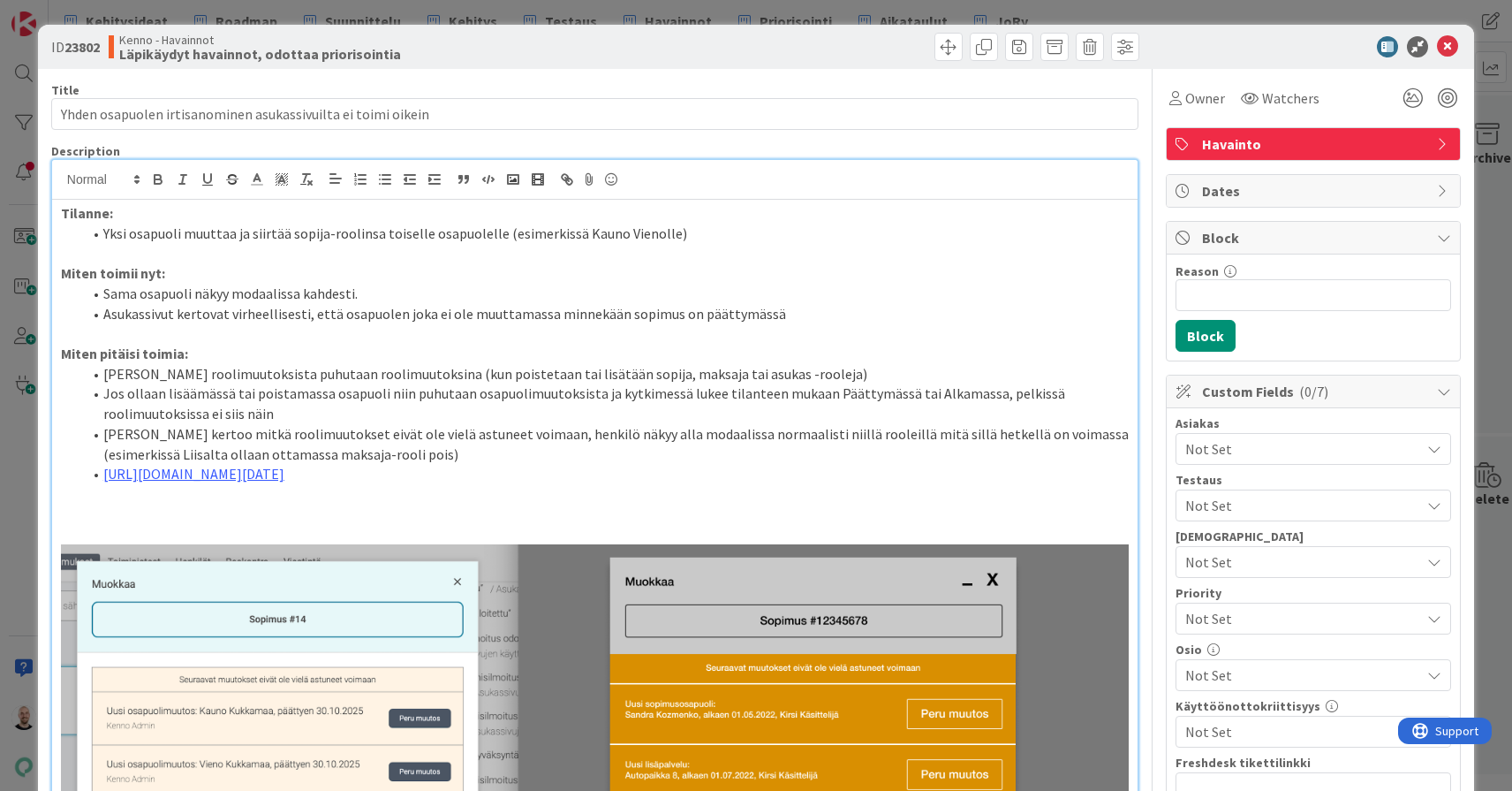
click at [1238, 148] on span "Havainto" at bounding box center [1315, 144] width 226 height 22
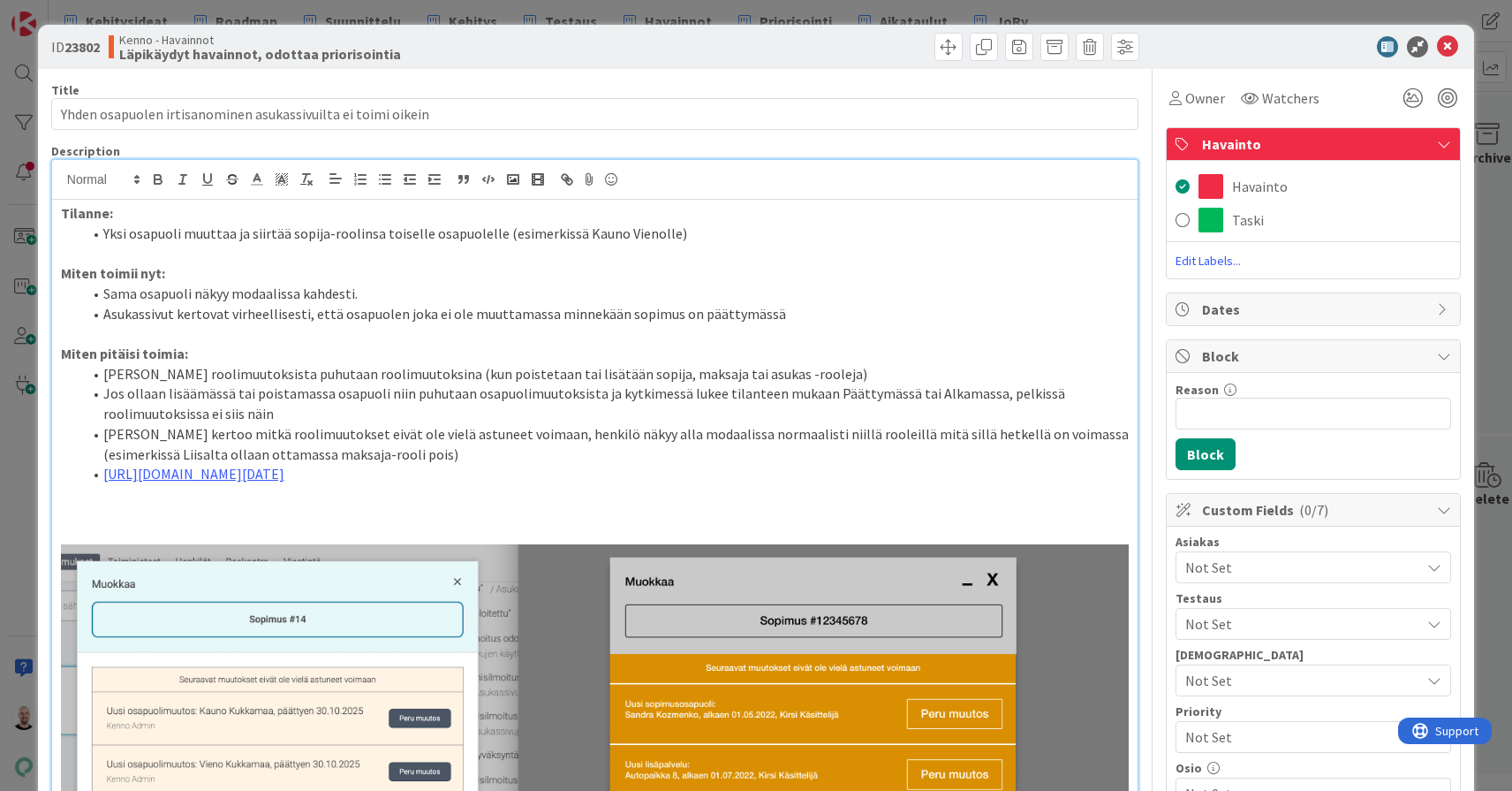
click at [1276, 142] on span "Havainto" at bounding box center [1315, 144] width 226 height 22
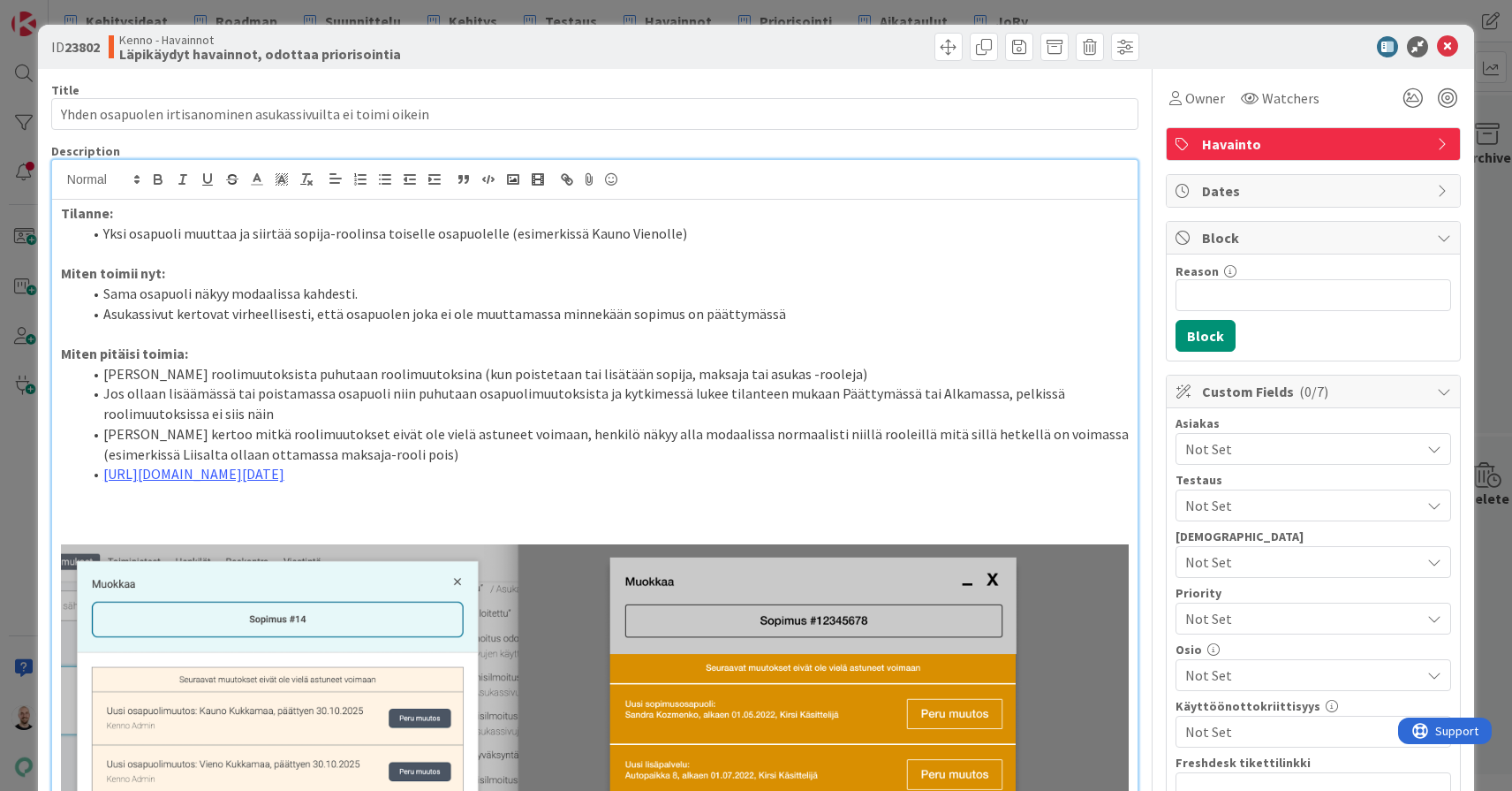
click at [976, 284] on li "Sama osapuoli näkyy modaalissa kahdesti." at bounding box center [605, 294] width 1047 height 21
click at [546, 4] on div "ID 23802 Kenno - Havainnot Läpikäydyt havainnot, odottaa priorisointia Title 60…" at bounding box center [756, 395] width 1512 height 791
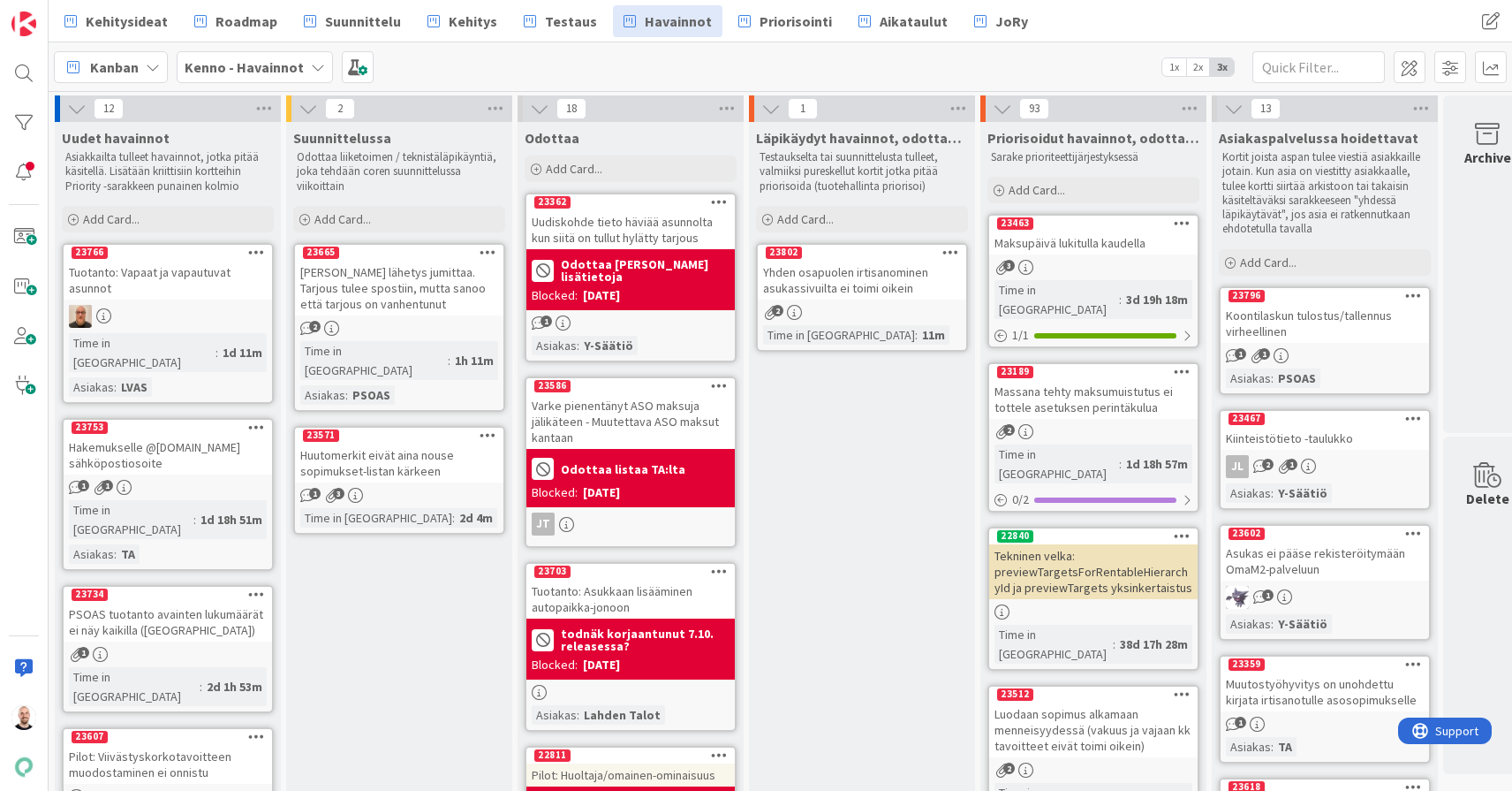
click at [867, 274] on div "Yhden osapuolen irtisanominen asukassivuilta ei toimi oikein" at bounding box center [862, 279] width 209 height 39
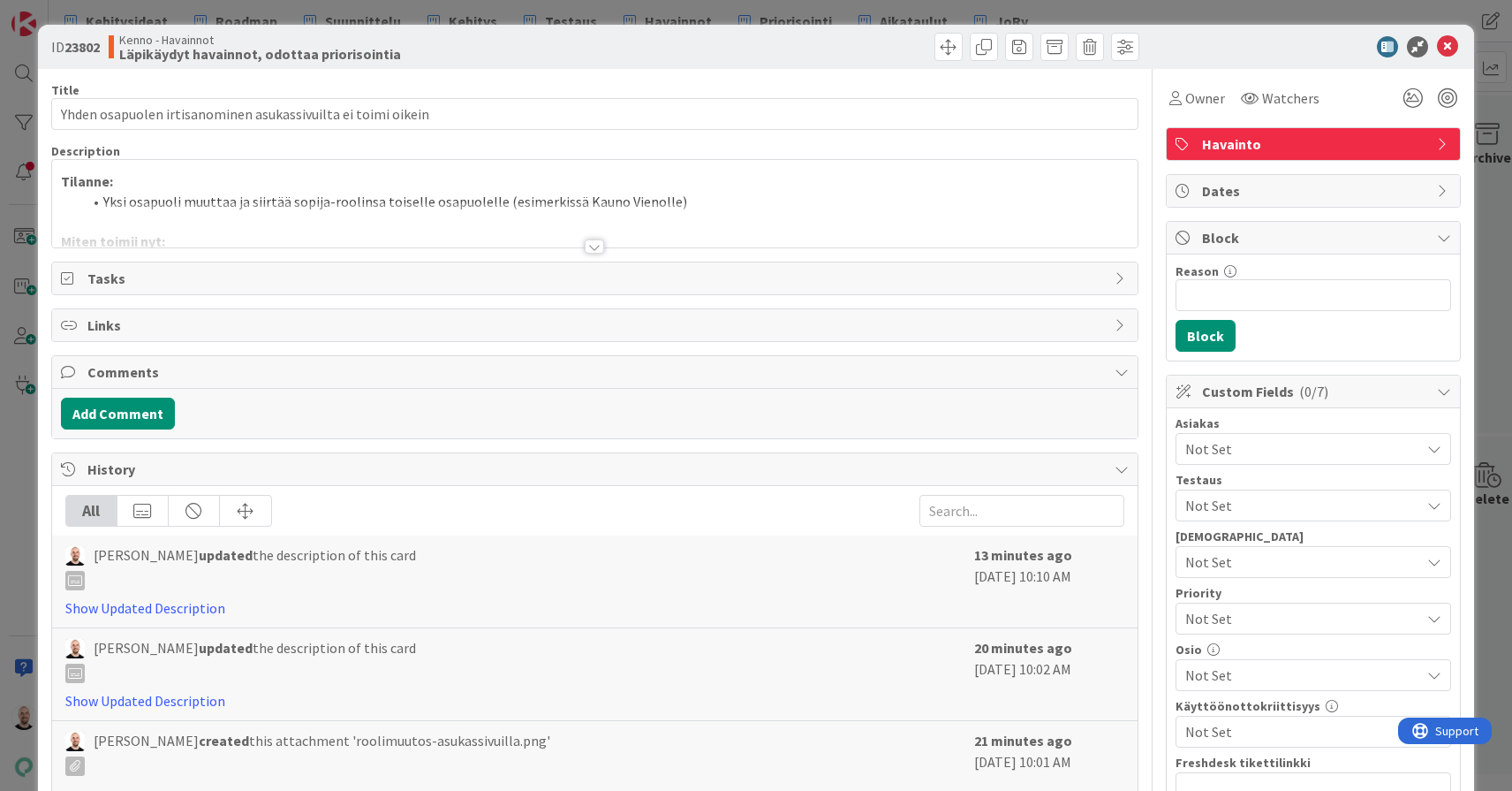
click at [594, 248] on div at bounding box center [594, 246] width 20 height 14
